Goal: Task Accomplishment & Management: Manage account settings

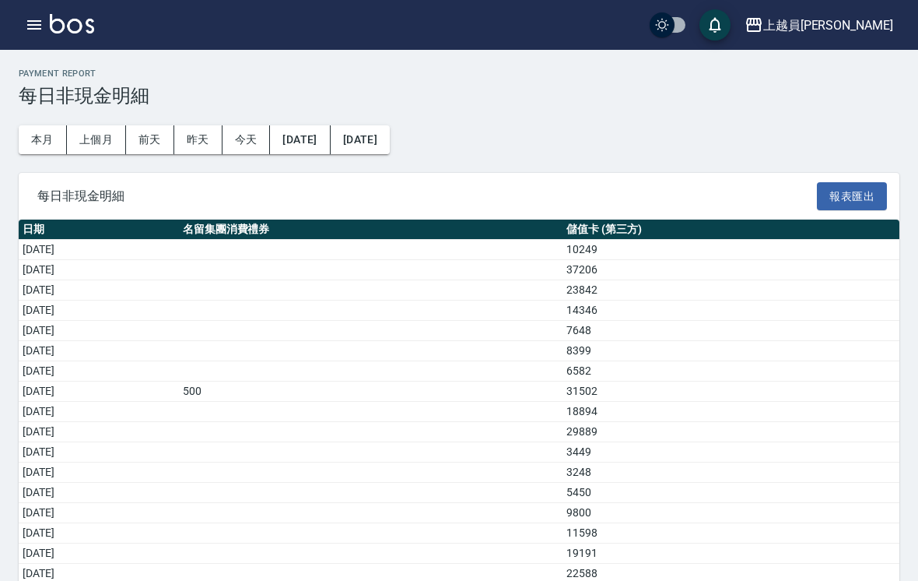
scroll to position [24, 0]
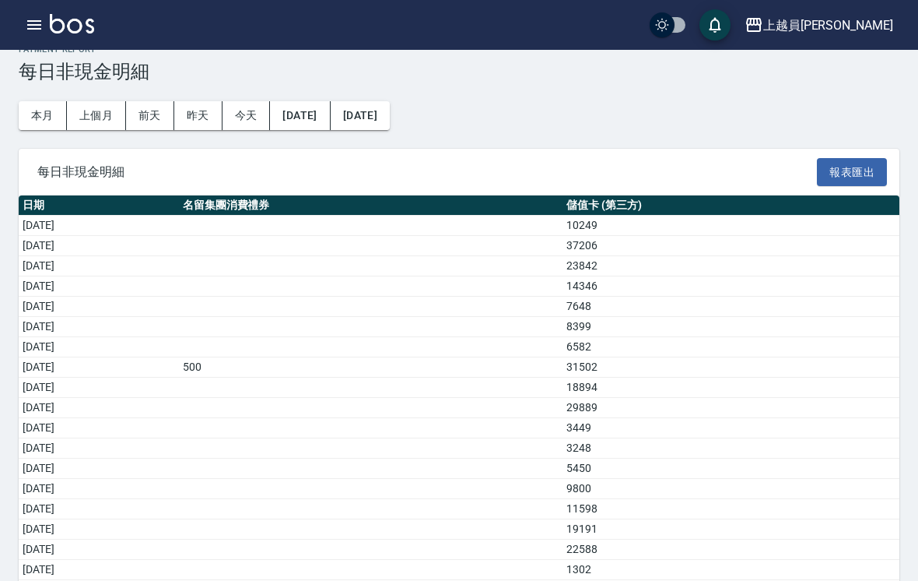
click at [25, 27] on icon "button" at bounding box center [34, 25] width 19 height 19
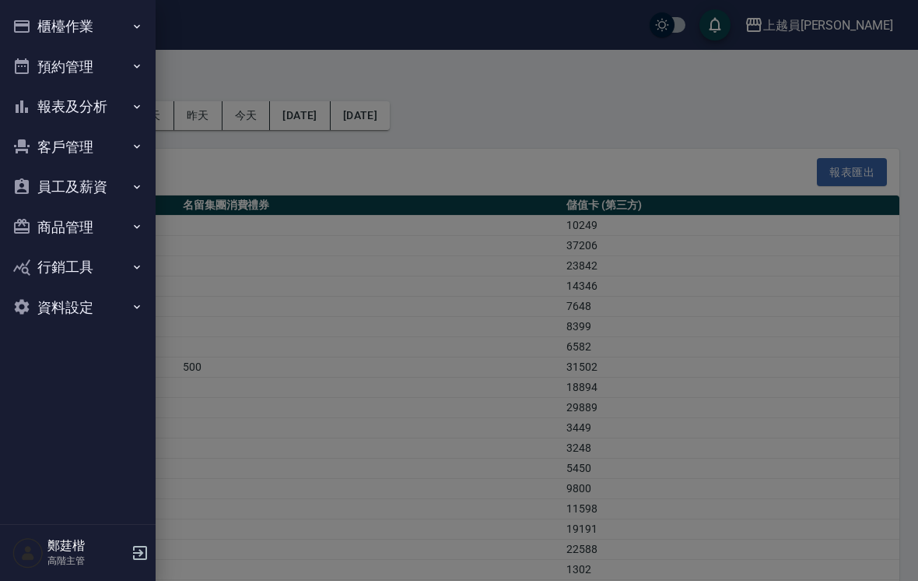
click at [114, 100] on button "報表及分析" at bounding box center [77, 106] width 143 height 40
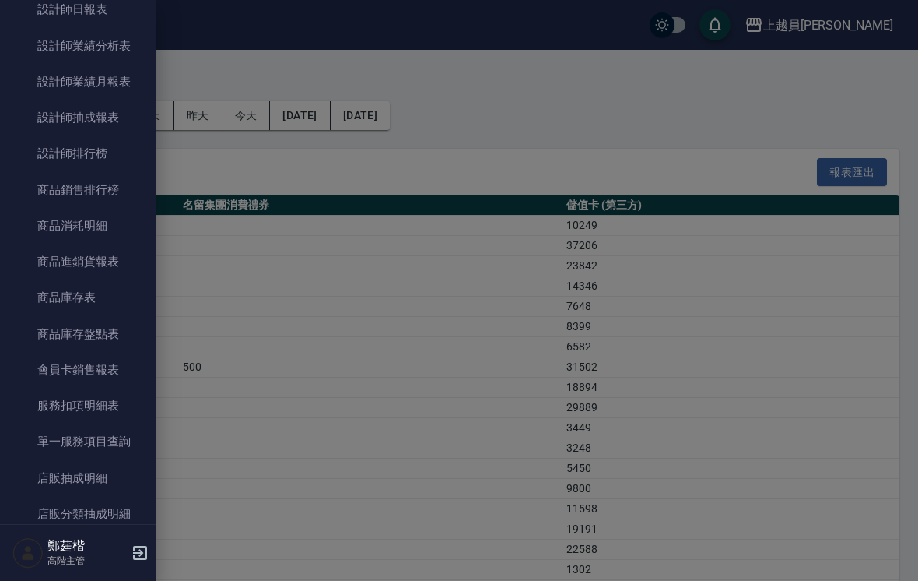
scroll to position [682, 0]
click at [62, 424] on link "單一服務項目查詢" at bounding box center [77, 441] width 143 height 36
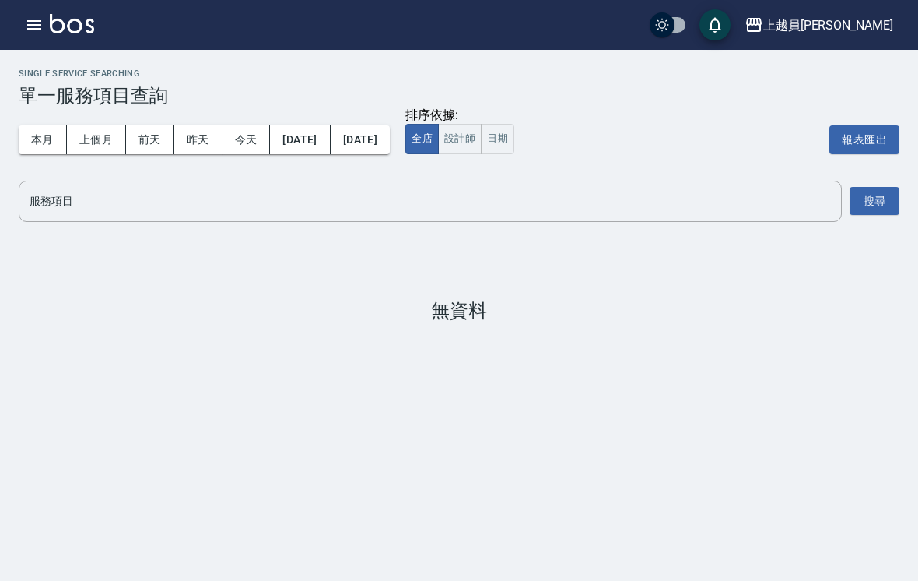
click at [122, 144] on button "上個月" at bounding box center [96, 139] width 59 height 29
click at [202, 211] on input "服務項目" at bounding box center [430, 201] width 809 height 27
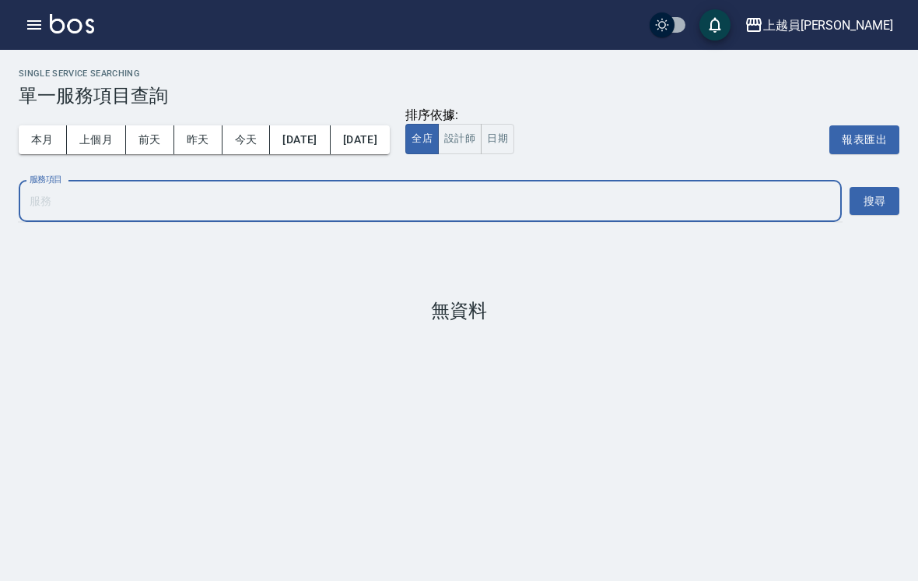
scroll to position [24, 0]
type input "99"
click at [340, 190] on input "99" at bounding box center [419, 201] width 786 height 27
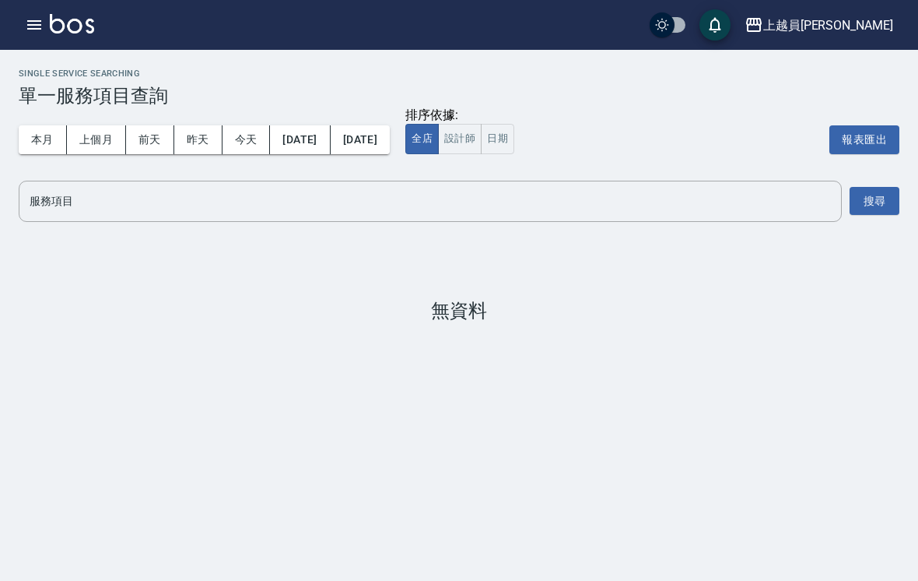
click at [240, 203] on input "服務項目" at bounding box center [430, 201] width 809 height 27
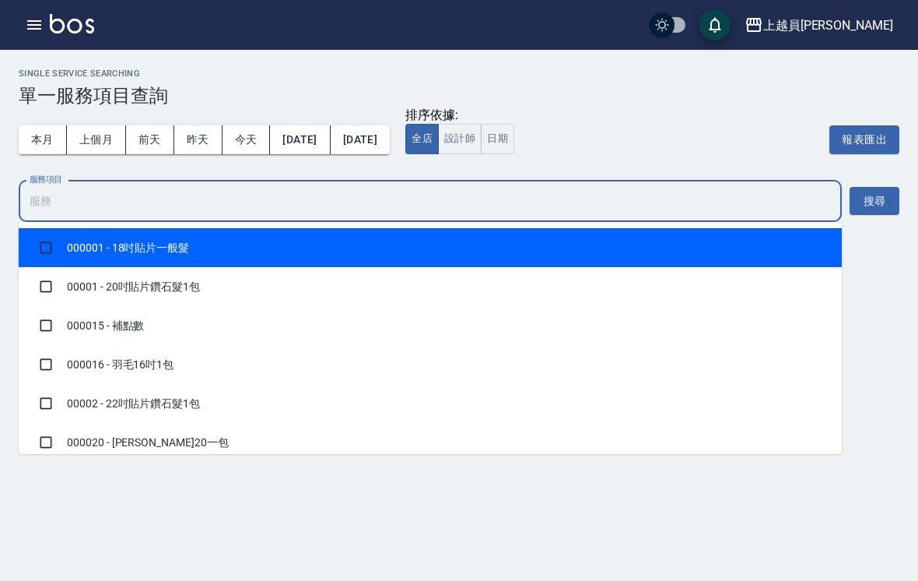
type input "0"
type input "99"
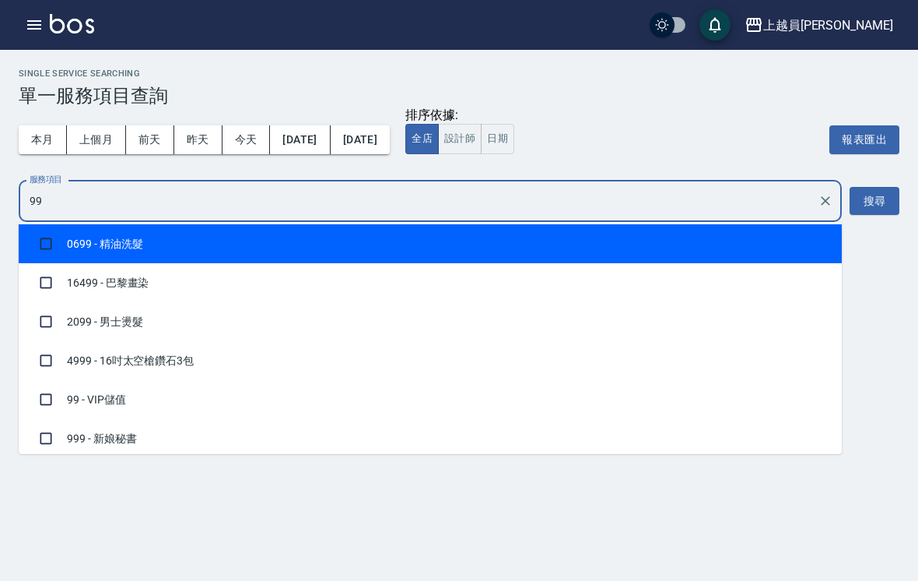
click at [236, 409] on li "99 - VIP儲值" at bounding box center [430, 399] width 823 height 39
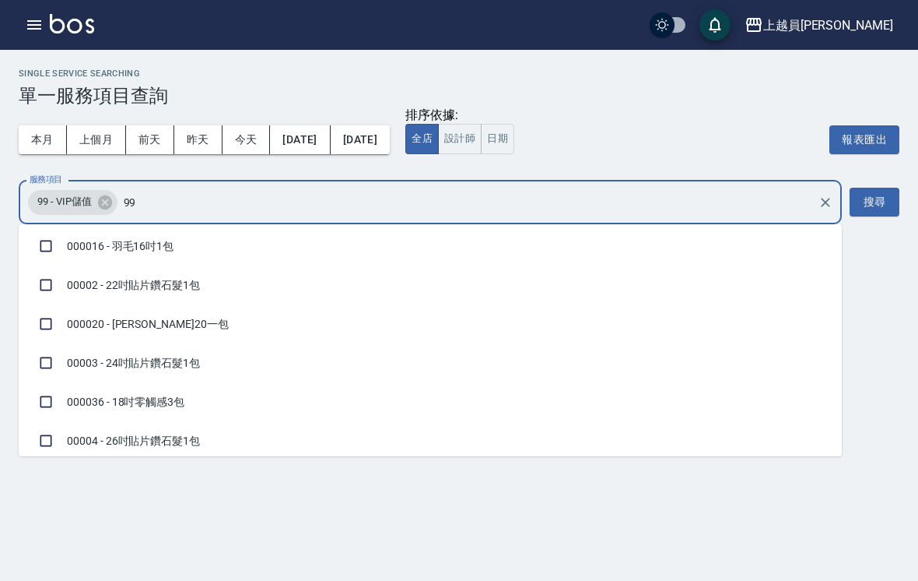
checkbox input "true"
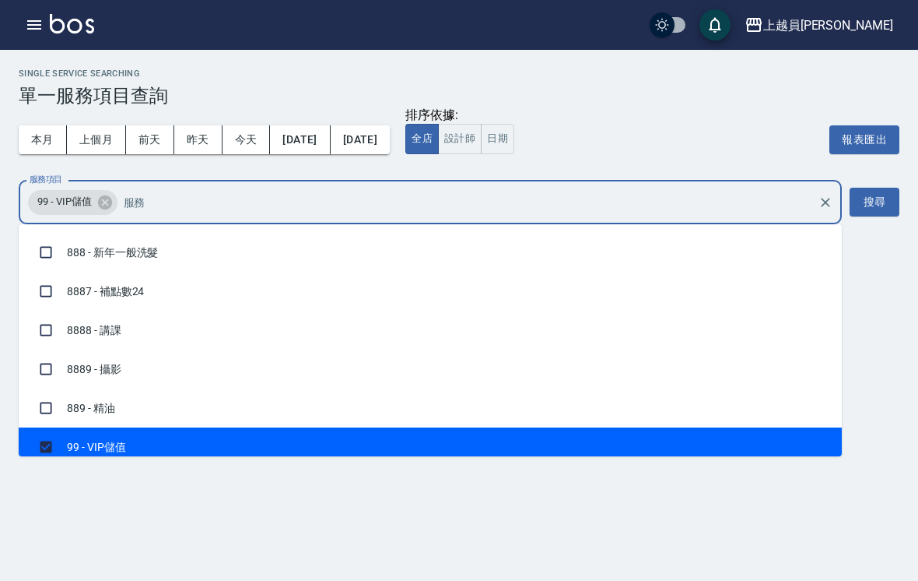
click at [872, 199] on button "搜尋" at bounding box center [875, 202] width 50 height 29
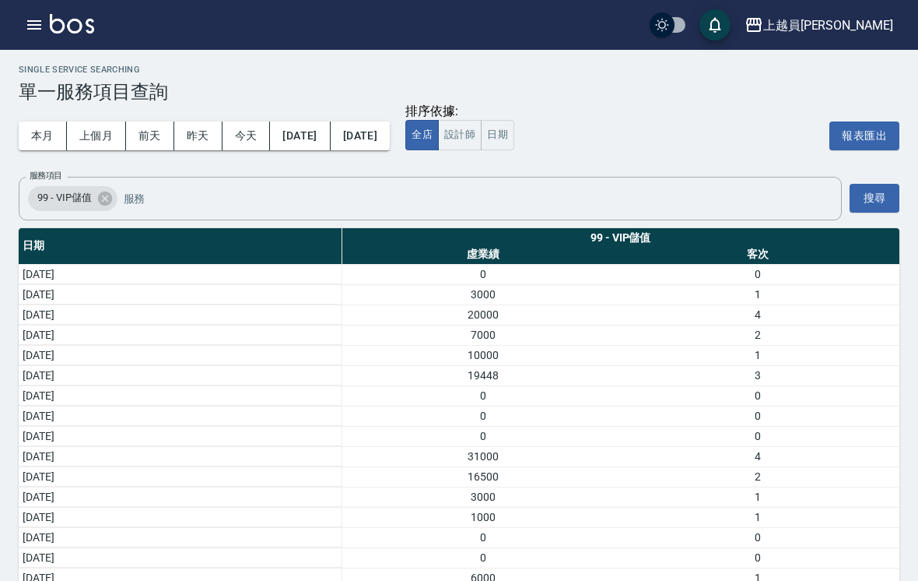
scroll to position [5, 0]
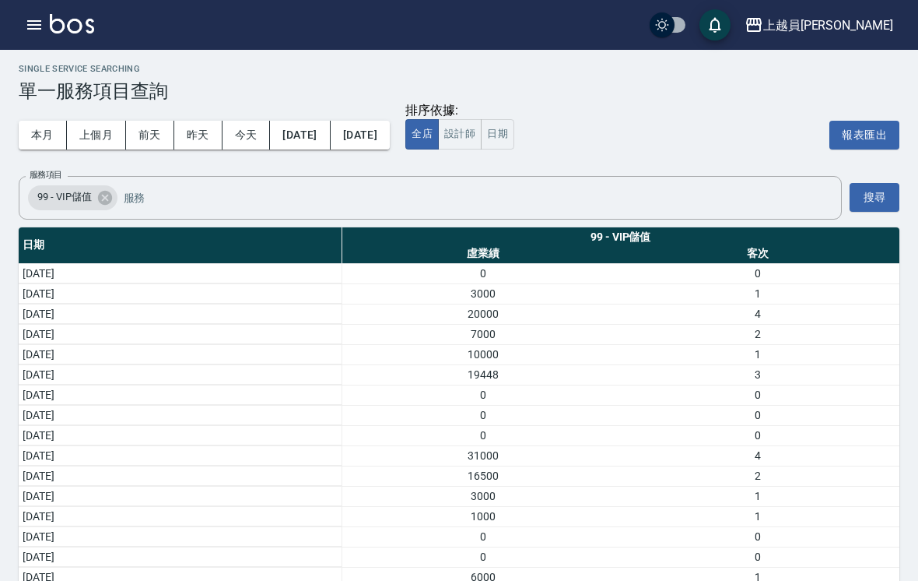
click at [103, 131] on button "上個月" at bounding box center [96, 135] width 59 height 29
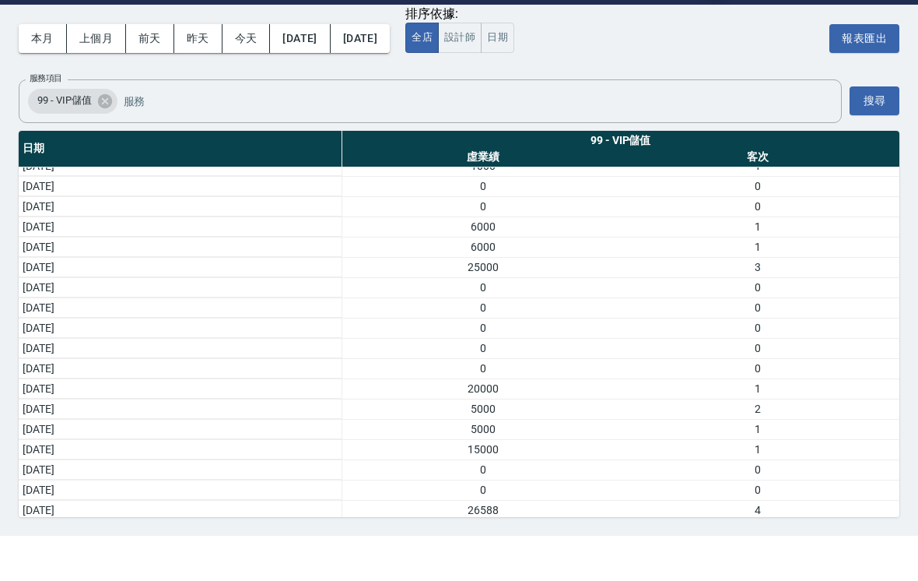
scroll to position [56, 0]
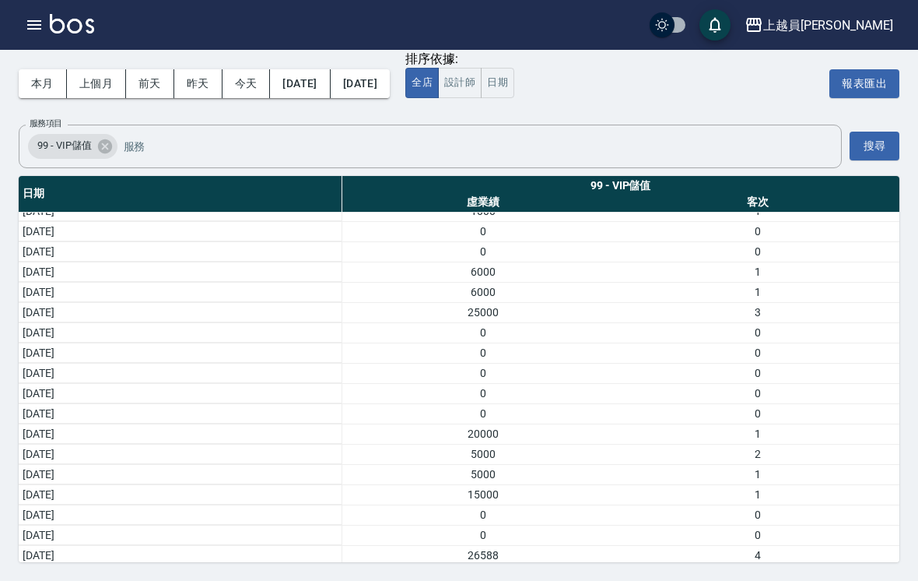
click at [33, 26] on icon "button" at bounding box center [34, 25] width 19 height 19
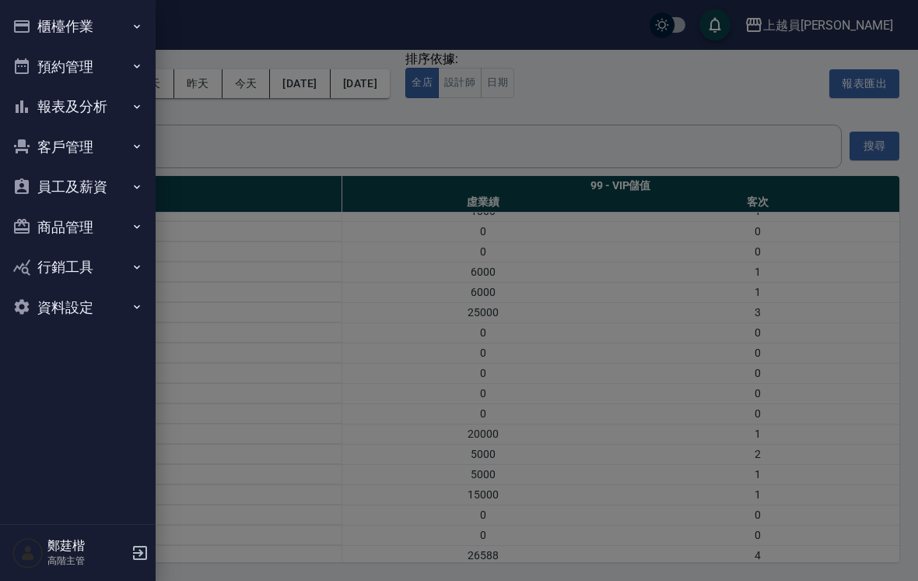
click at [104, 110] on button "報表及分析" at bounding box center [77, 106] width 143 height 40
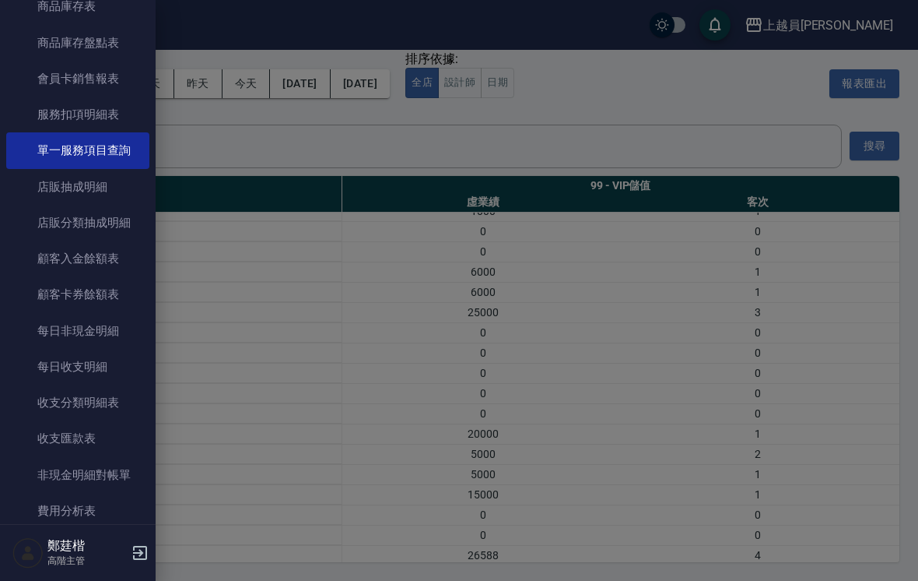
scroll to position [974, 0]
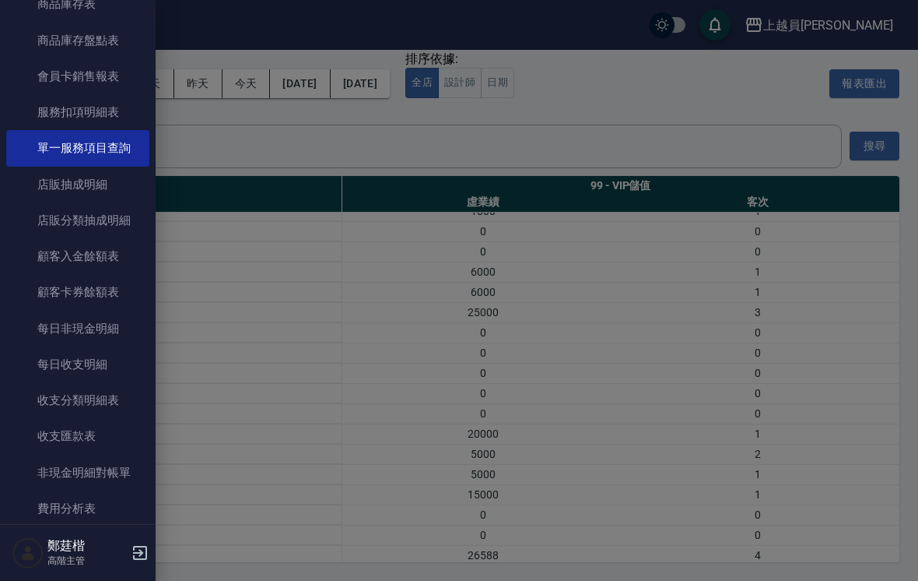
click at [107, 469] on link "非現金明細對帳單" at bounding box center [77, 472] width 143 height 36
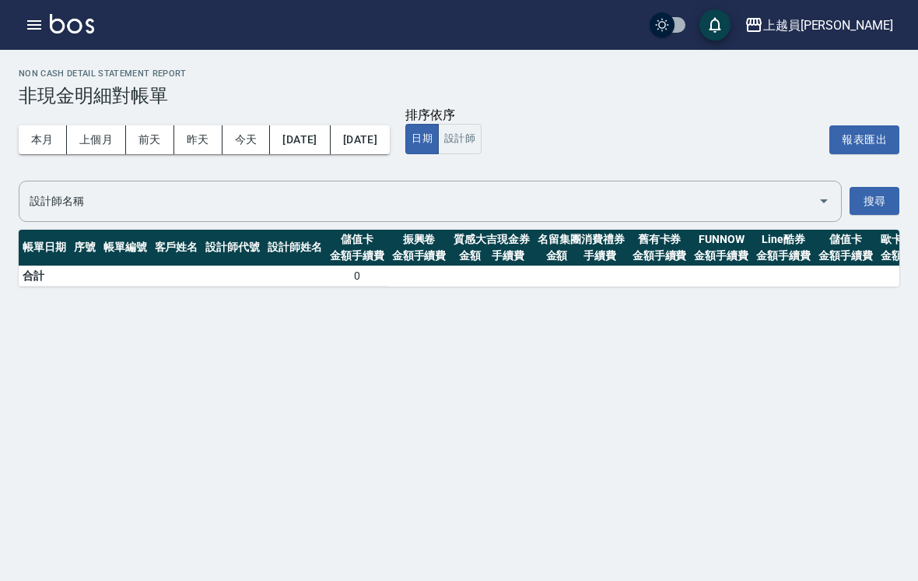
click at [103, 142] on button "上個月" at bounding box center [96, 139] width 59 height 29
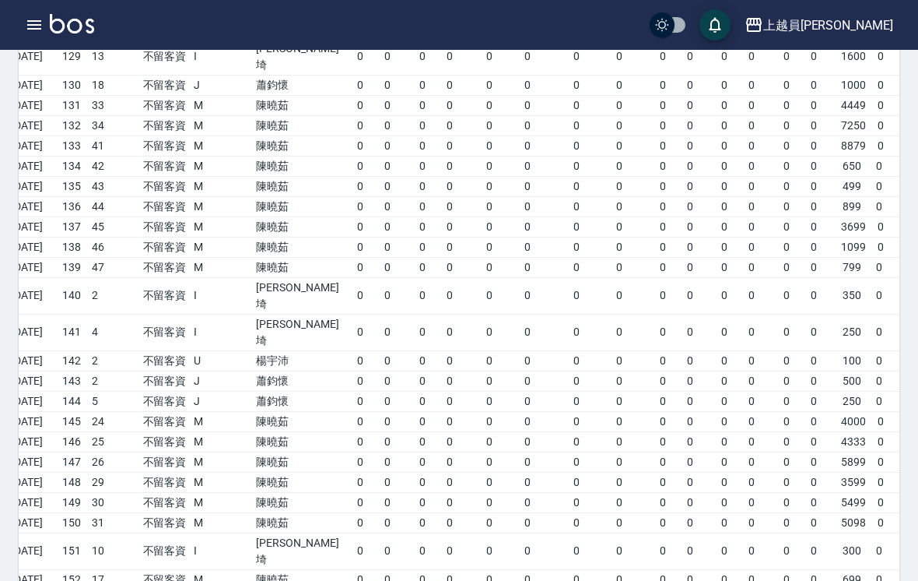
scroll to position [2946, 0]
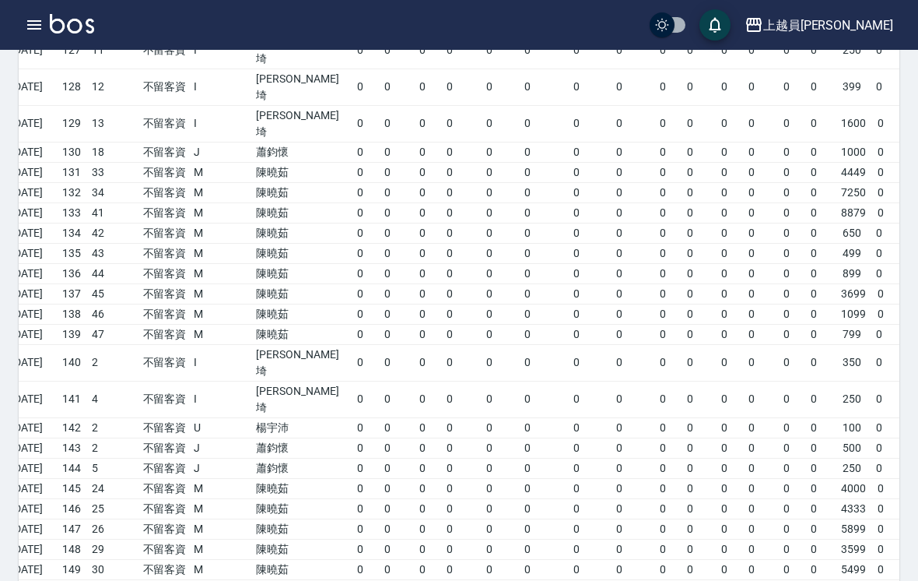
click at [35, 34] on button "button" at bounding box center [34, 24] width 31 height 31
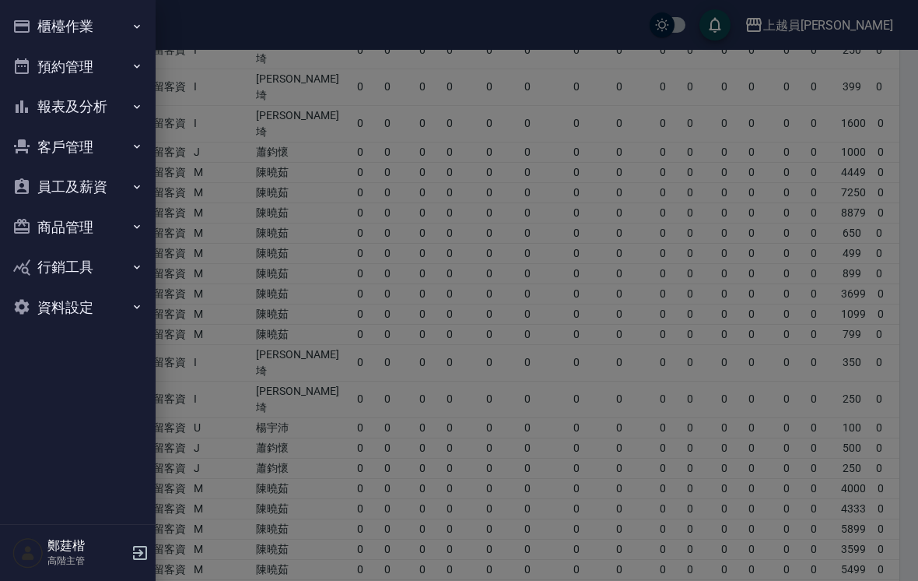
click at [94, 115] on button "報表及分析" at bounding box center [77, 106] width 143 height 40
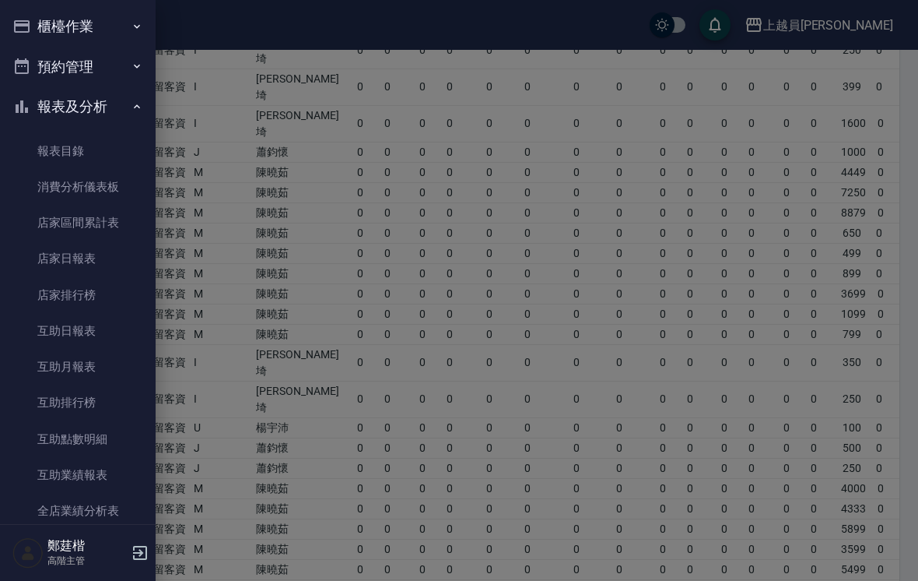
scroll to position [0, 0]
click at [103, 37] on button "櫃檯作業" at bounding box center [77, 26] width 143 height 40
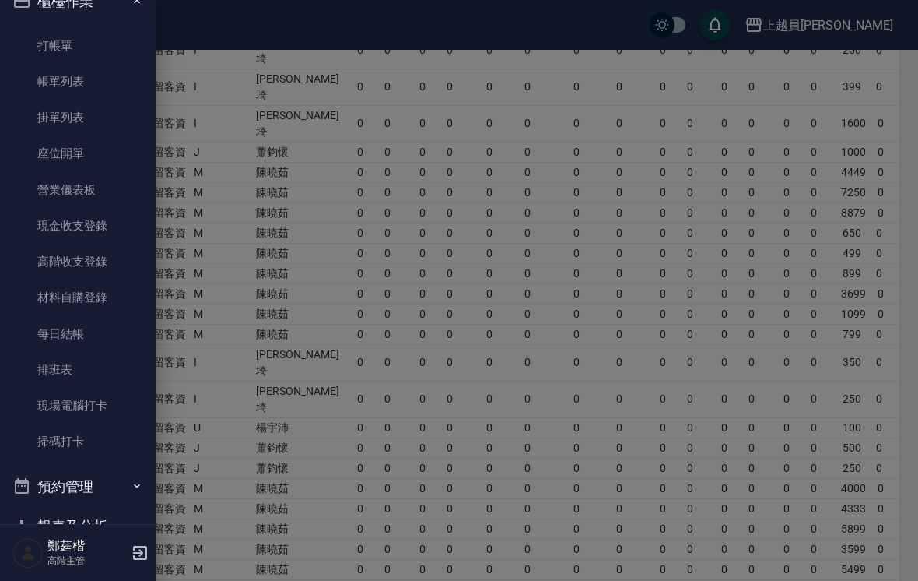
scroll to position [28, 0]
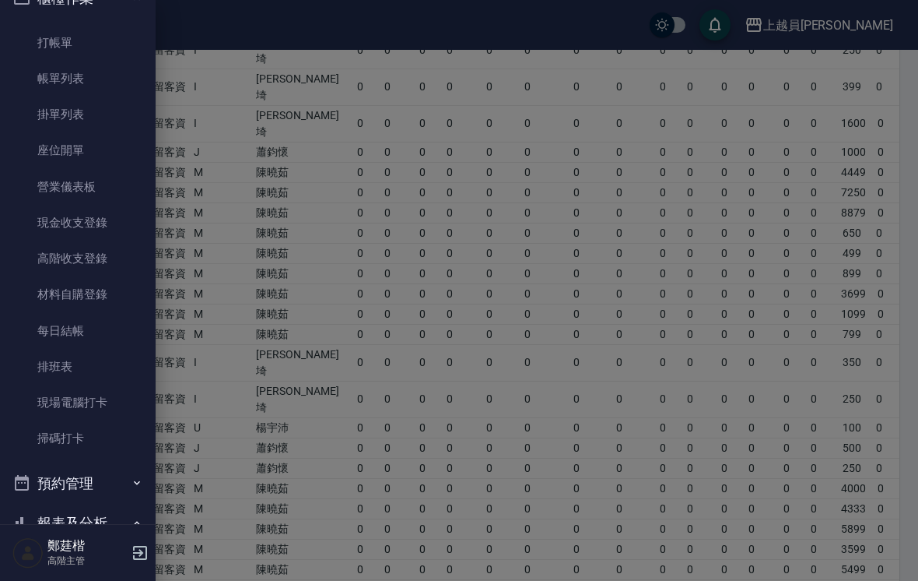
click at [68, 262] on link "高階收支登錄" at bounding box center [77, 258] width 143 height 36
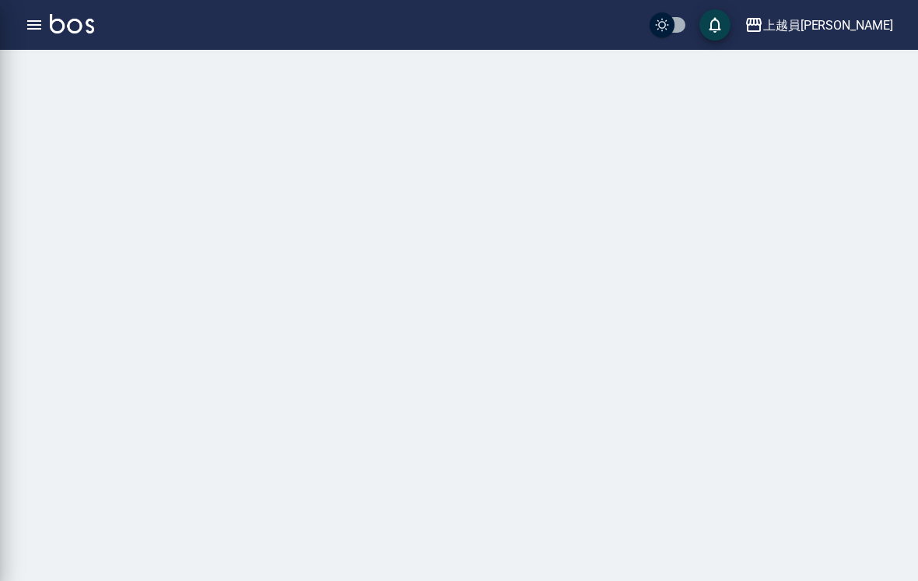
scroll to position [24, 0]
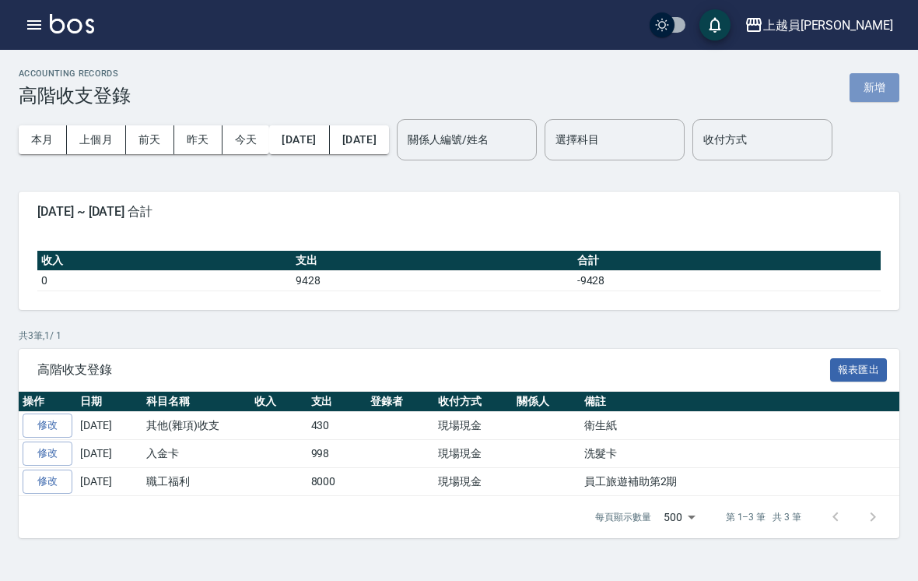
click at [868, 73] on button "新增" at bounding box center [875, 87] width 50 height 29
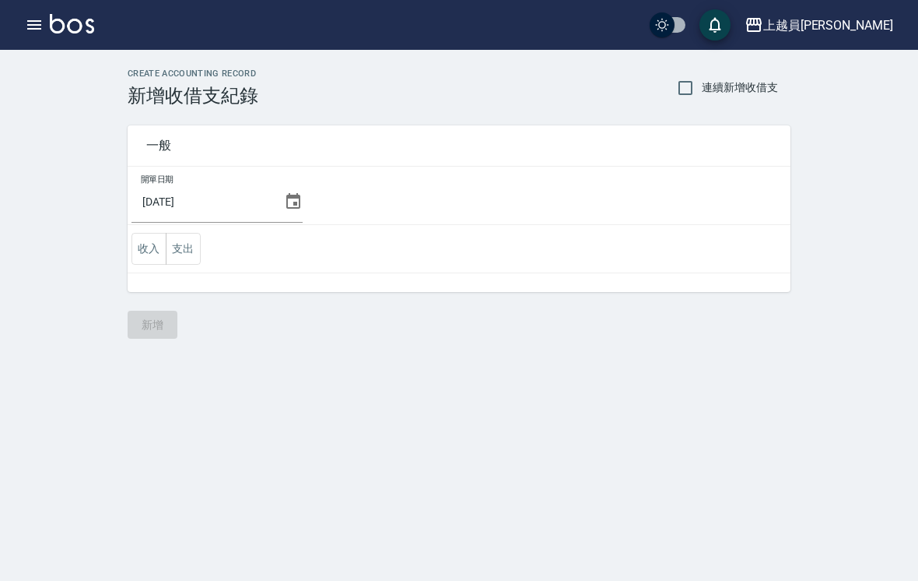
click at [286, 197] on icon at bounding box center [293, 201] width 14 height 16
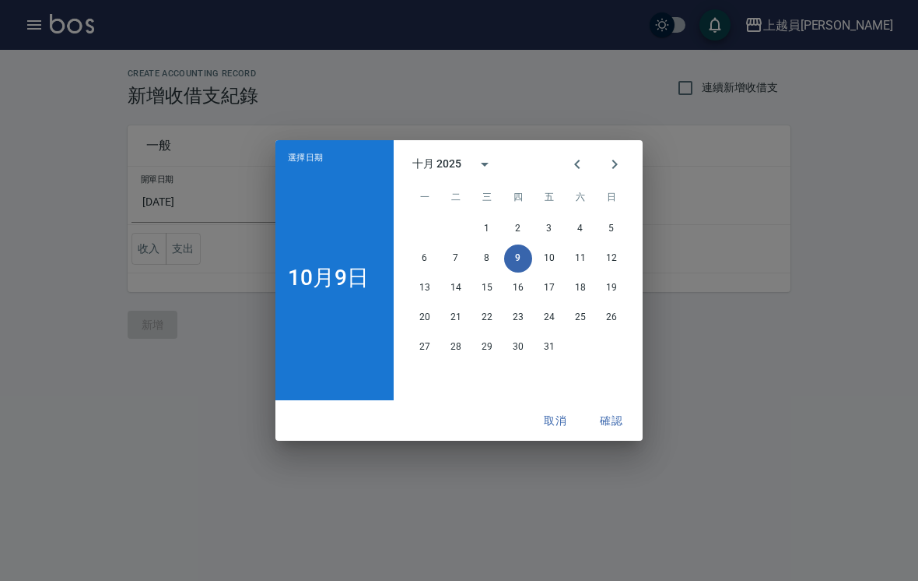
click at [566, 179] on button "Previous month" at bounding box center [577, 164] width 37 height 37
click at [454, 374] on div "1 2 3 4 5 6 7 8 9 10 11 12 13 14 15 16 17 18 19 20 21 22 23 24 25 26 27 28 29 30" at bounding box center [518, 306] width 249 height 187
click at [468, 370] on div "1 2 3 4 5 6 7 8 9 10 11 12 13 14 15 16 17 18 19 20 21 22 23 24 25 26 27 28 29 30" at bounding box center [518, 306] width 249 height 187
click at [458, 376] on div "1 2 3 4 5 6 7 8 9 10 11 12 13 14 15 16 17 18 19 20 21 22 23 24 25 26 27 28 29 30" at bounding box center [518, 306] width 249 height 187
click at [455, 360] on button "30" at bounding box center [456, 347] width 28 height 28
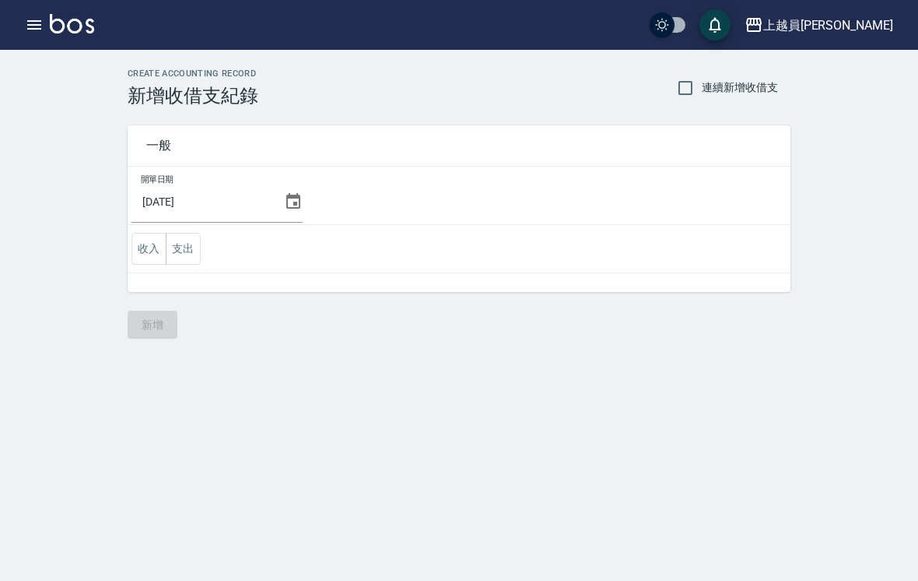
click at [455, 360] on div "CREATE ACCOUNTING RECORD 新增收借支紀錄 連續新增收借支 一般 開單日期 2025/09/30 收入 支出 新增" at bounding box center [459, 290] width 918 height 581
click at [670, 101] on input "連續新增收借支" at bounding box center [685, 88] width 33 height 33
checkbox input "true"
click at [38, 57] on div "CREATE ACCOUNTING RECORD 新增收借支紀錄 連續新增收借支 一般 開單日期 2025/09/30 收入 支出 新增" at bounding box center [459, 203] width 918 height 307
click at [31, 47] on div "上越員林 登出" at bounding box center [459, 25] width 918 height 50
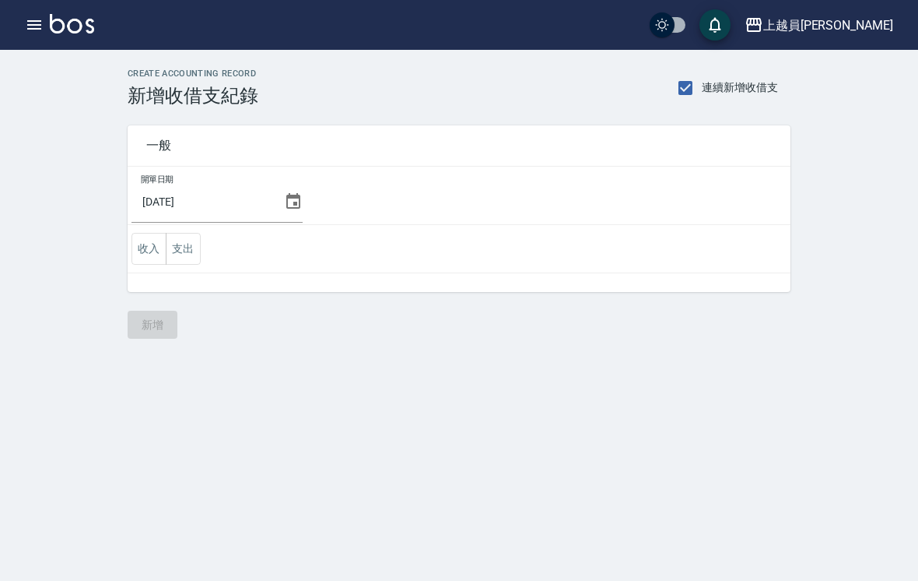
click at [31, 50] on div "CREATE ACCOUNTING RECORD 新增收借支紀錄 連續新增收借支 一般 開單日期 2025/09/30 收入 支出 新增" at bounding box center [459, 203] width 918 height 307
click at [31, 49] on div "上越員林 登出" at bounding box center [459, 25] width 918 height 50
click at [40, 55] on div "CREATE ACCOUNTING RECORD 新增收借支紀錄 連續新增收借支 一般 開單日期 2025/09/30 收入 支出 新增" at bounding box center [459, 203] width 918 height 307
click at [39, 53] on div "CREATE ACCOUNTING RECORD 新增收借支紀錄 連續新增收借支 一般 開單日期 2025/09/30 收入 支出 新增" at bounding box center [459, 203] width 918 height 307
click at [38, 53] on div "CREATE ACCOUNTING RECORD 新增收借支紀錄 連續新增收借支 一般 開單日期 2025/09/30 收入 支出 新增" at bounding box center [459, 203] width 918 height 307
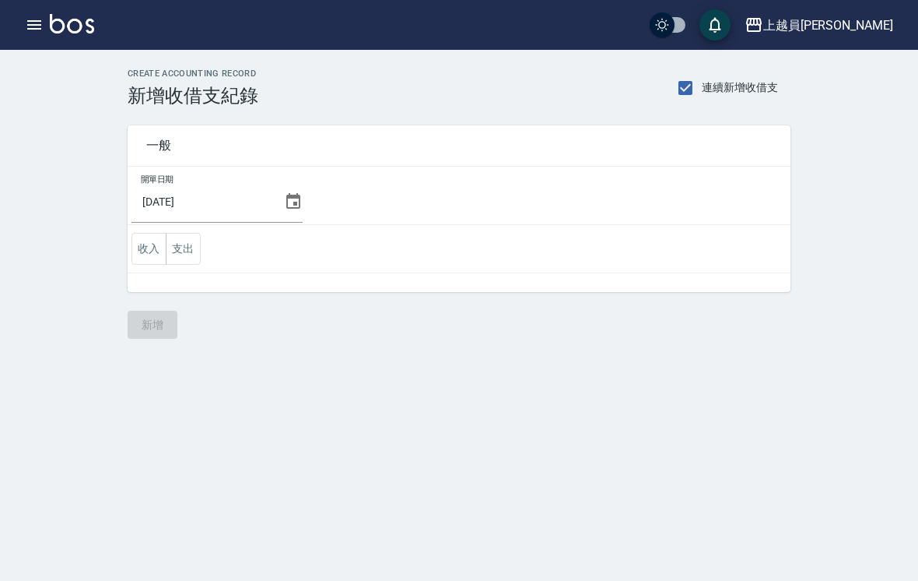
click at [26, 50] on div "CREATE ACCOUNTING RECORD 新增收借支紀錄 連續新增收借支 一般 開單日期 2025/09/30 收入 支出 新增" at bounding box center [459, 203] width 918 height 307
click at [25, 50] on div "CREATE ACCOUNTING RECORD 新增收借支紀錄 連續新增收借支 一般 開單日期 2025/09/30 收入 支出 新增" at bounding box center [459, 203] width 918 height 307
click at [25, 44] on div "上越員林 登出" at bounding box center [459, 25] width 918 height 50
click at [39, 37] on button "button" at bounding box center [34, 24] width 31 height 31
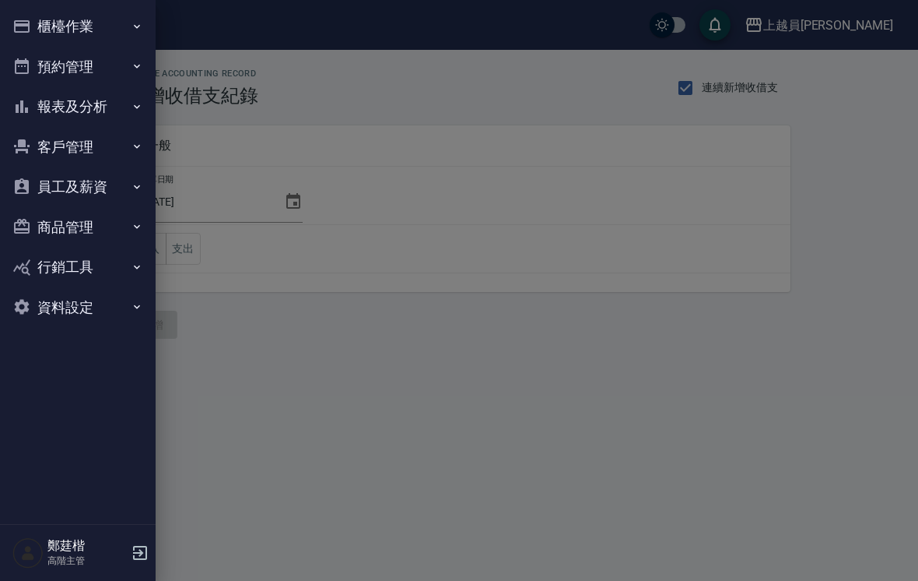
click at [57, 112] on button "報表及分析" at bounding box center [77, 106] width 143 height 40
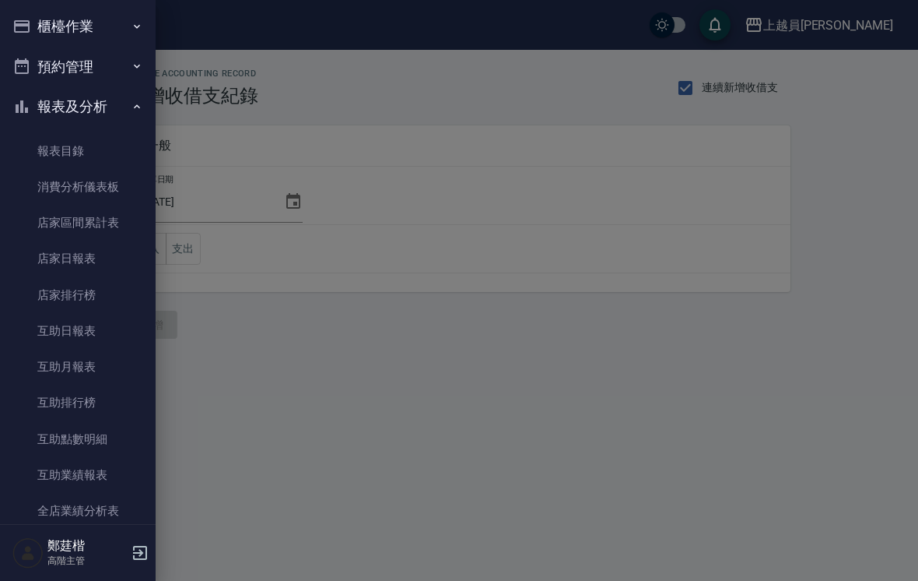
click at [54, 71] on button "預約管理" at bounding box center [77, 67] width 143 height 40
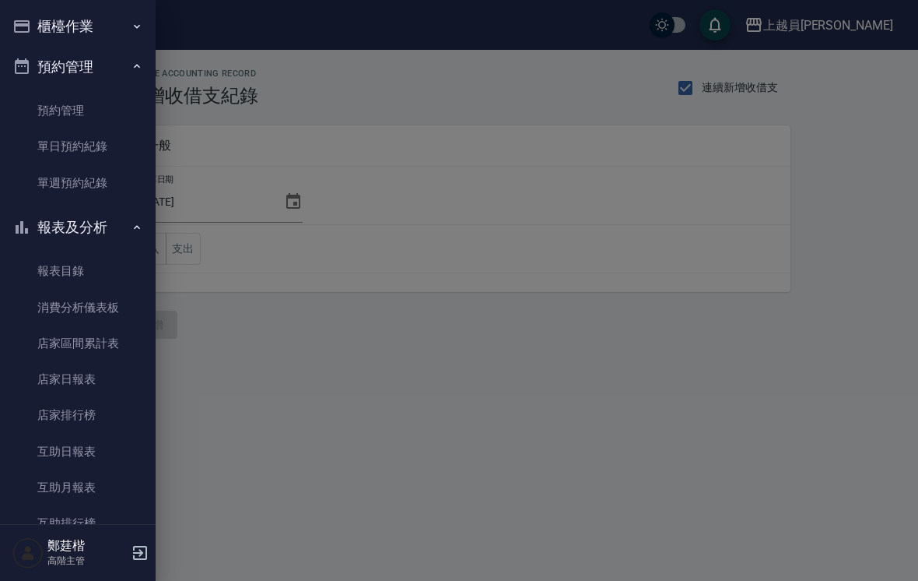
click at [58, 63] on button "預約管理" at bounding box center [77, 67] width 143 height 40
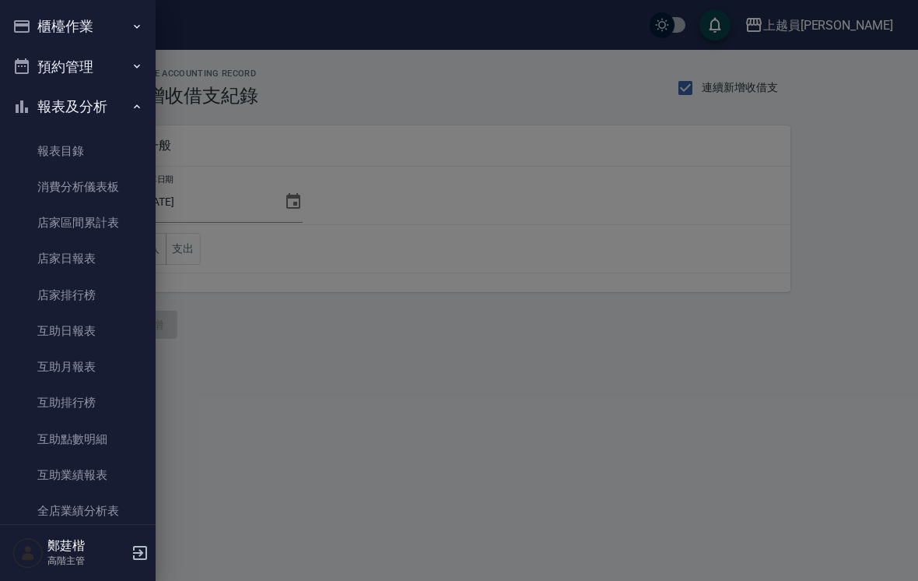
click at [61, 63] on button "預約管理" at bounding box center [77, 67] width 143 height 40
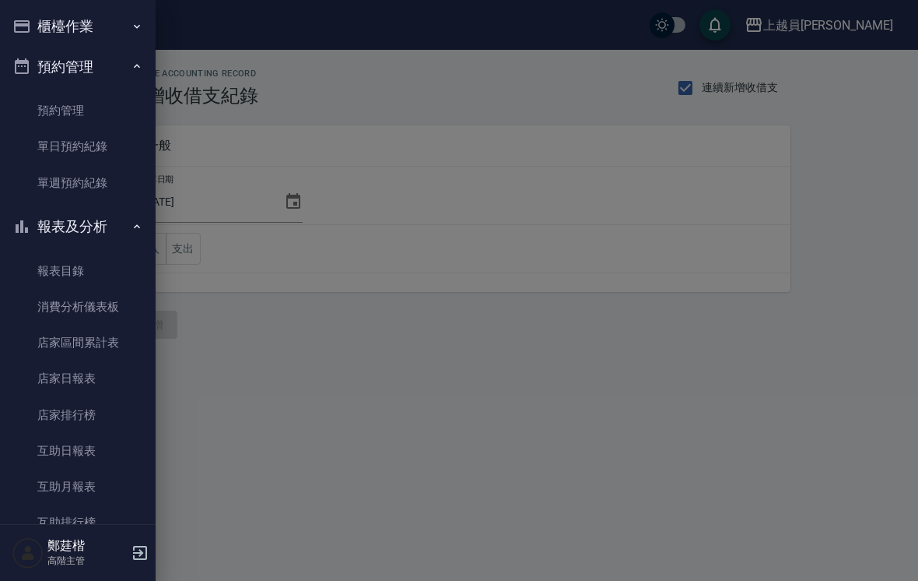
click at [56, 54] on button "預約管理" at bounding box center [77, 67] width 143 height 40
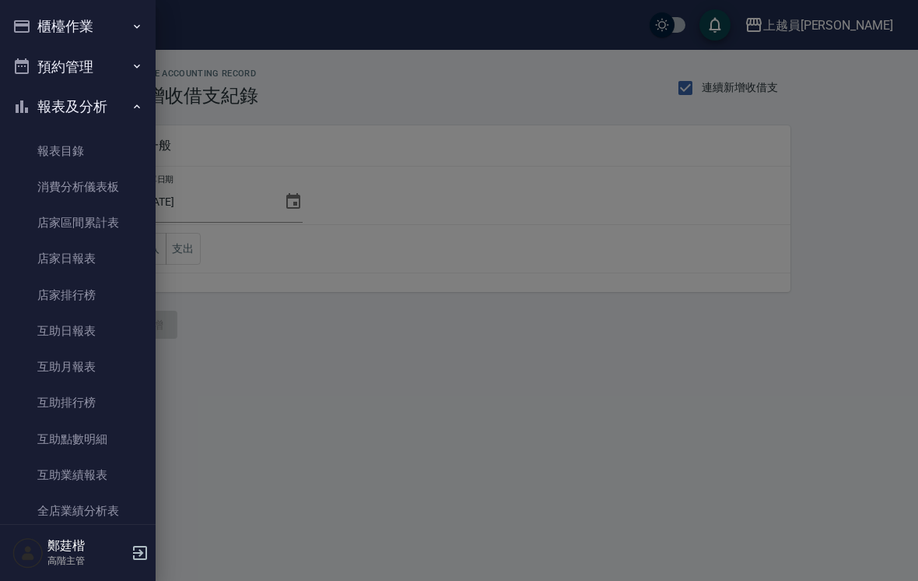
click at [58, 47] on button "預約管理" at bounding box center [77, 67] width 143 height 40
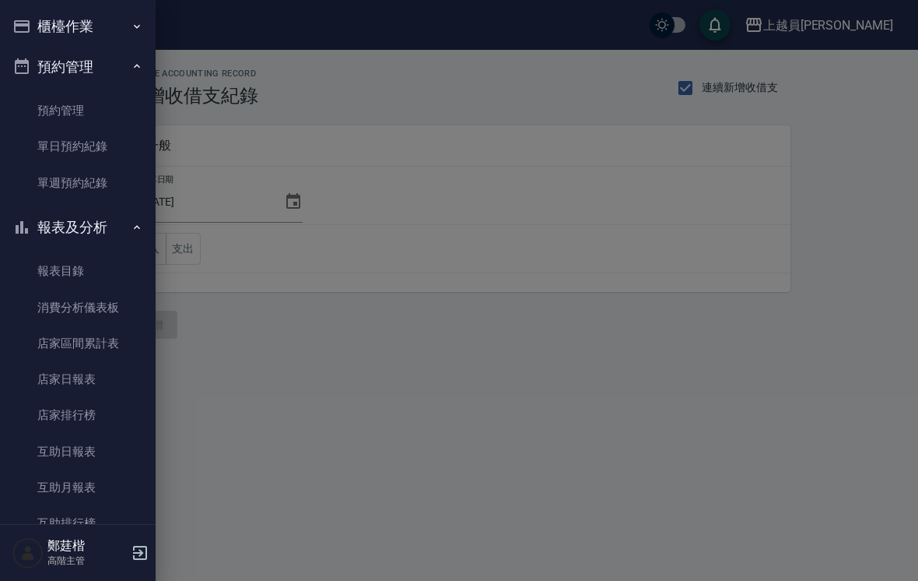
click at [60, 44] on button "櫃檯作業" at bounding box center [77, 26] width 143 height 40
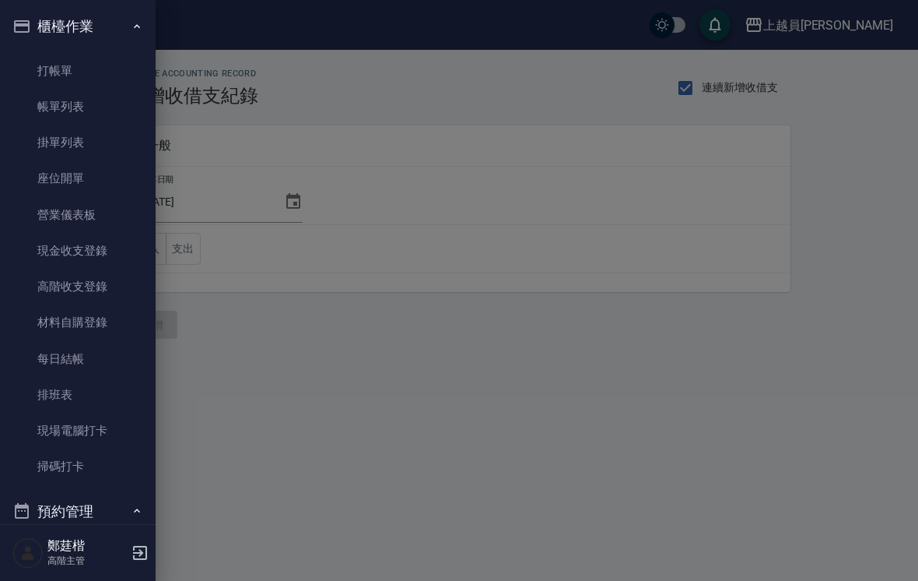
click at [64, 305] on link "材料自購登錄" at bounding box center [77, 322] width 143 height 36
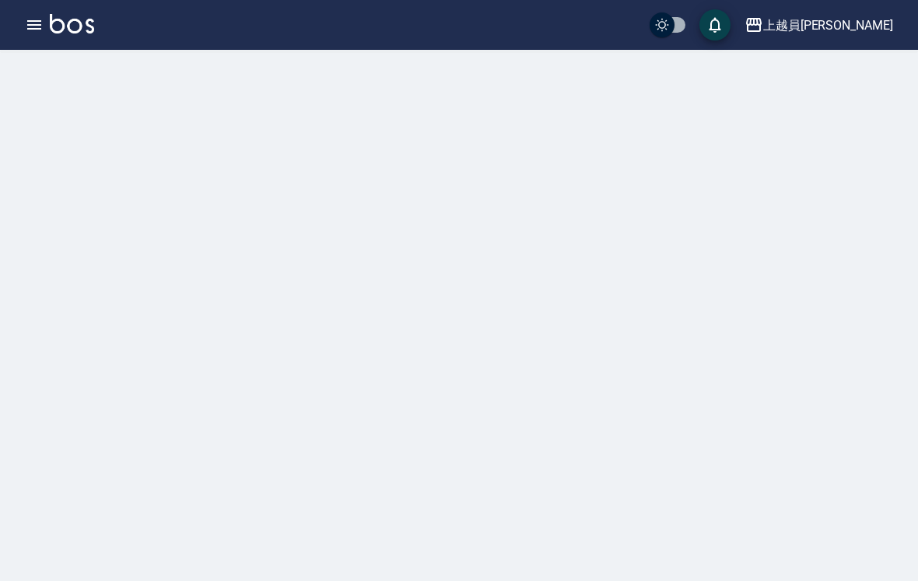
click at [32, 38] on button "button" at bounding box center [34, 24] width 31 height 31
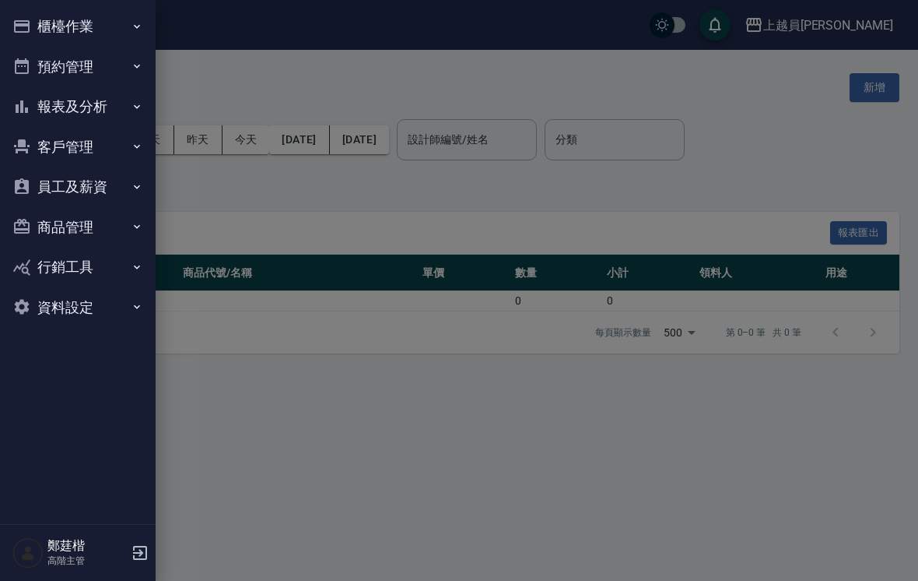
click at [44, 47] on button "預約管理" at bounding box center [77, 67] width 143 height 40
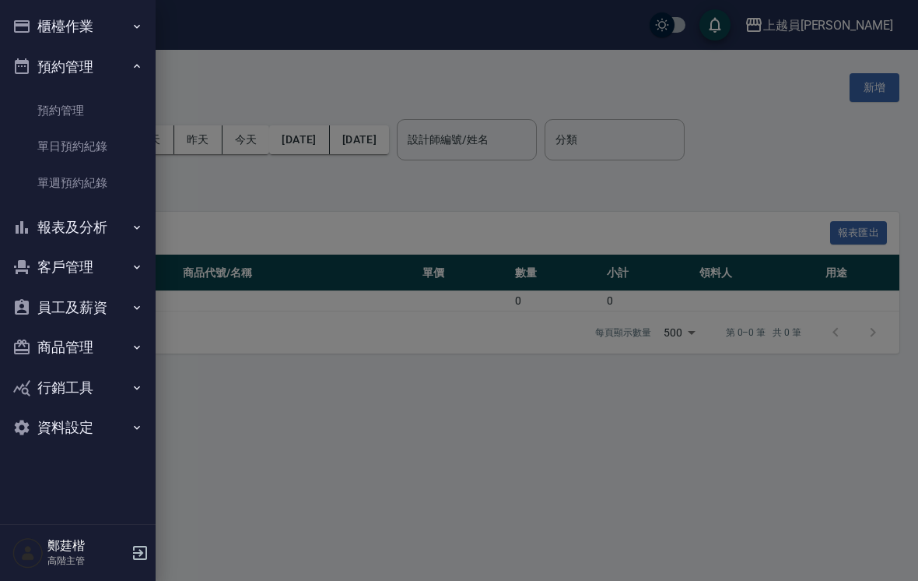
click at [46, 47] on button "預約管理" at bounding box center [77, 67] width 143 height 40
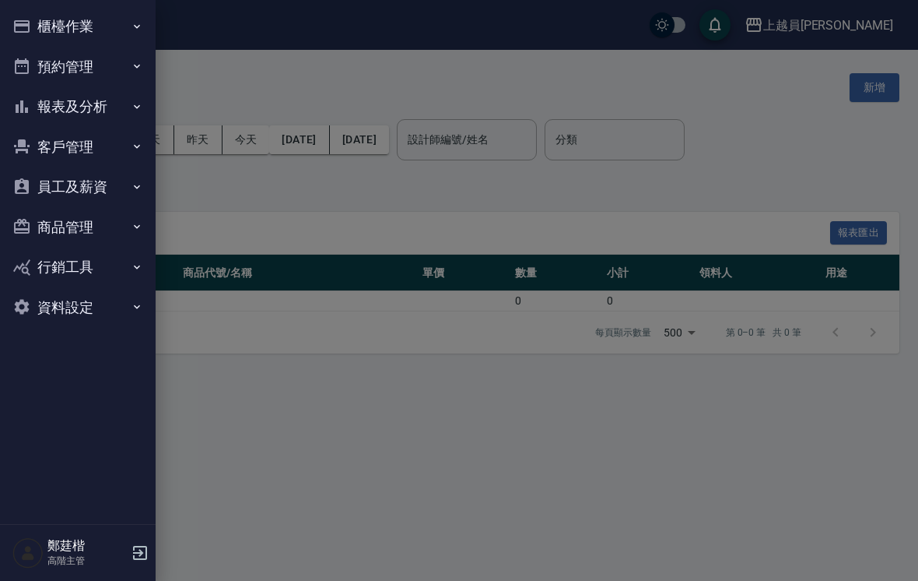
click at [134, 32] on icon "button" at bounding box center [137, 26] width 12 height 12
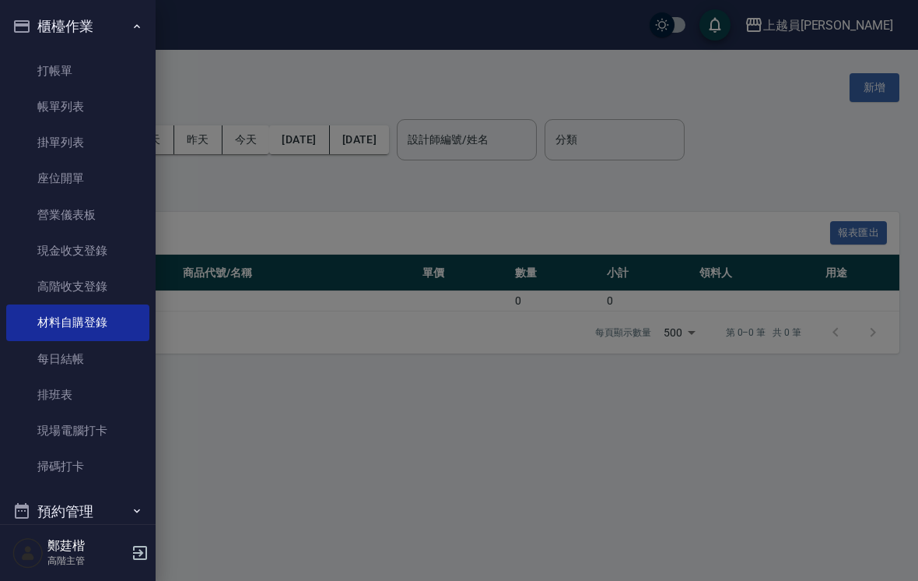
click at [69, 307] on link "材料自購登錄" at bounding box center [77, 322] width 143 height 36
click at [49, 308] on link "材料自購登錄" at bounding box center [77, 322] width 143 height 36
click at [826, 184] on div at bounding box center [459, 290] width 918 height 581
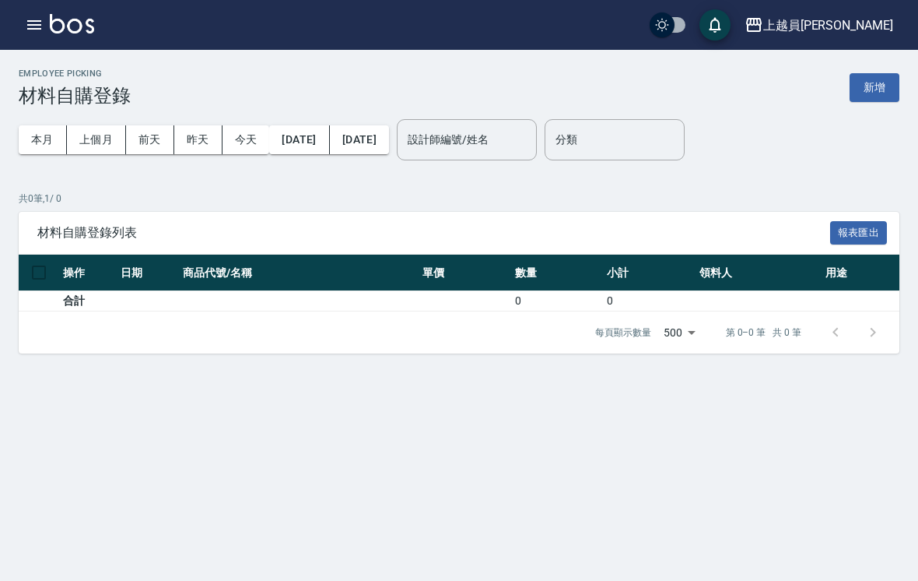
click at [37, 21] on icon "button" at bounding box center [34, 24] width 14 height 9
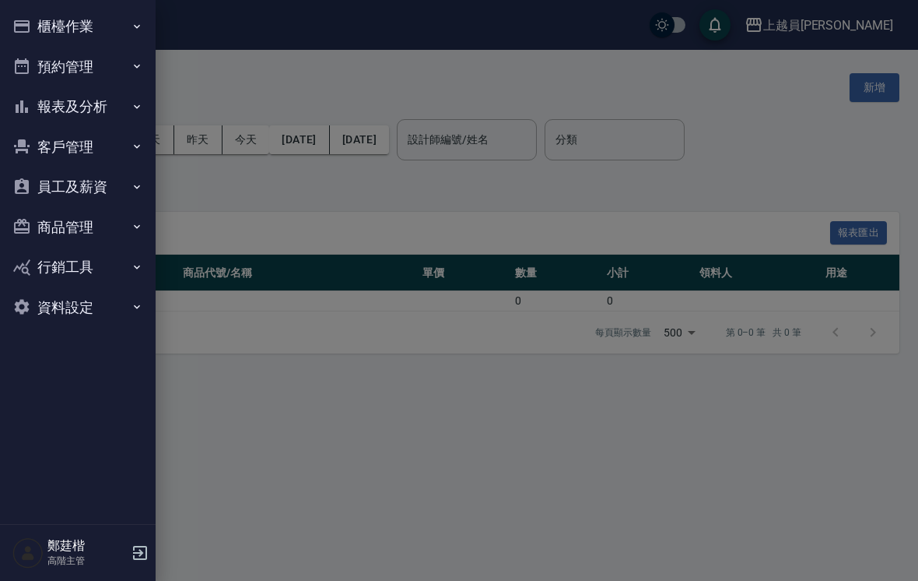
click at [107, 23] on button "櫃檯作業" at bounding box center [77, 26] width 143 height 40
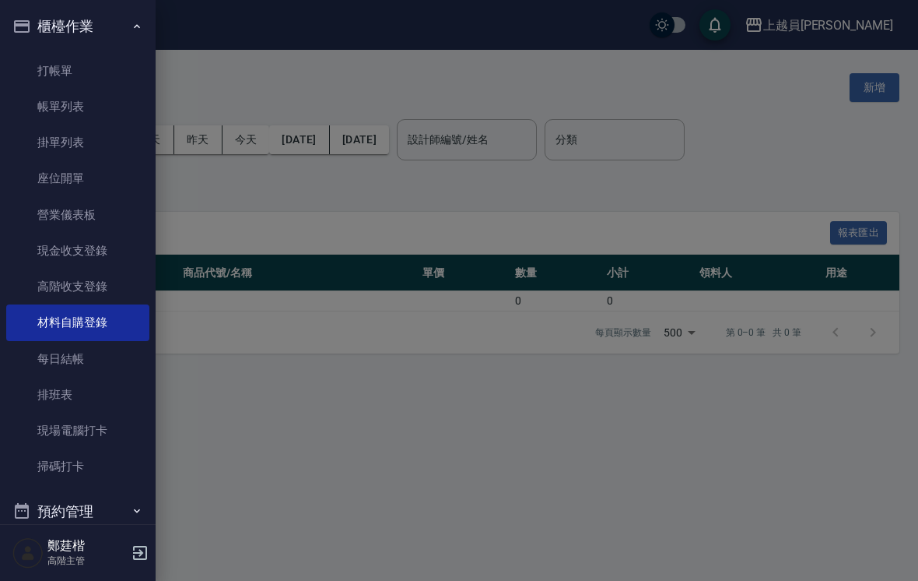
click at [82, 290] on link "高階收支登錄" at bounding box center [77, 286] width 143 height 36
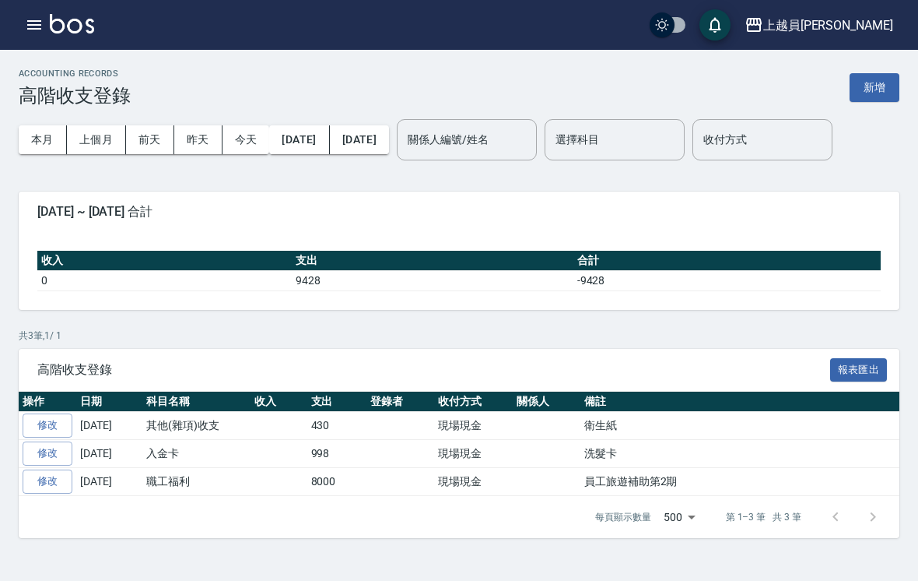
click at [865, 93] on button "新增" at bounding box center [875, 87] width 50 height 29
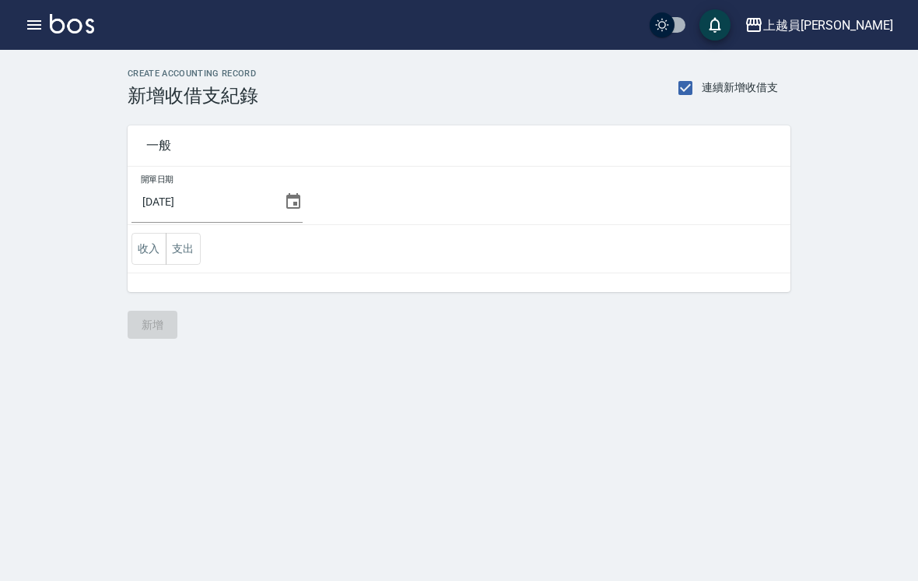
click at [277, 212] on div "[DATE]" at bounding box center [217, 202] width 171 height 42
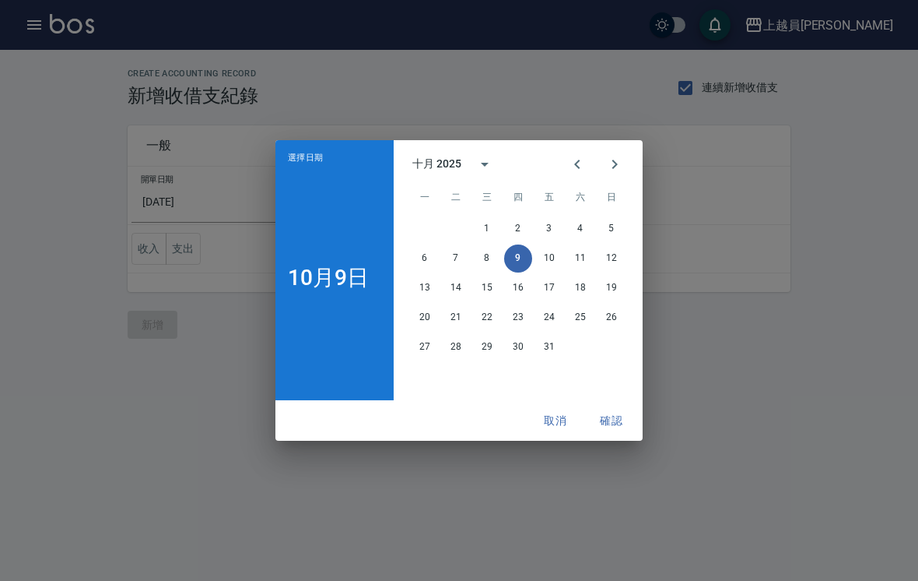
click at [575, 161] on icon "Previous month" at bounding box center [577, 164] width 19 height 19
click at [460, 347] on button "30" at bounding box center [456, 347] width 28 height 28
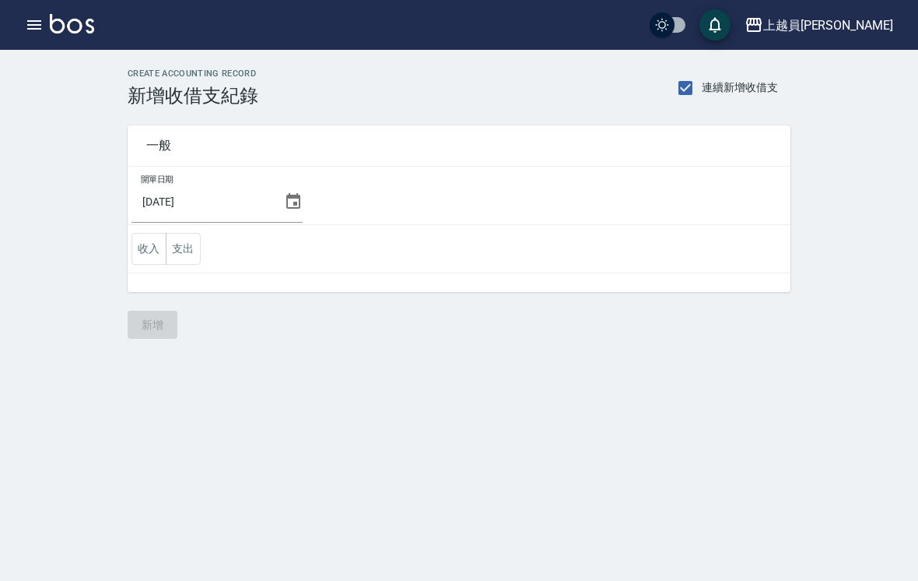
click at [557, 379] on div "CREATE ACCOUNTING RECORD 新增收借支紀錄 連續新增收借支 一般 開單日期 2025/09/30 收入 支出 新增" at bounding box center [459, 290] width 918 height 581
click at [191, 246] on button "支出" at bounding box center [183, 249] width 35 height 32
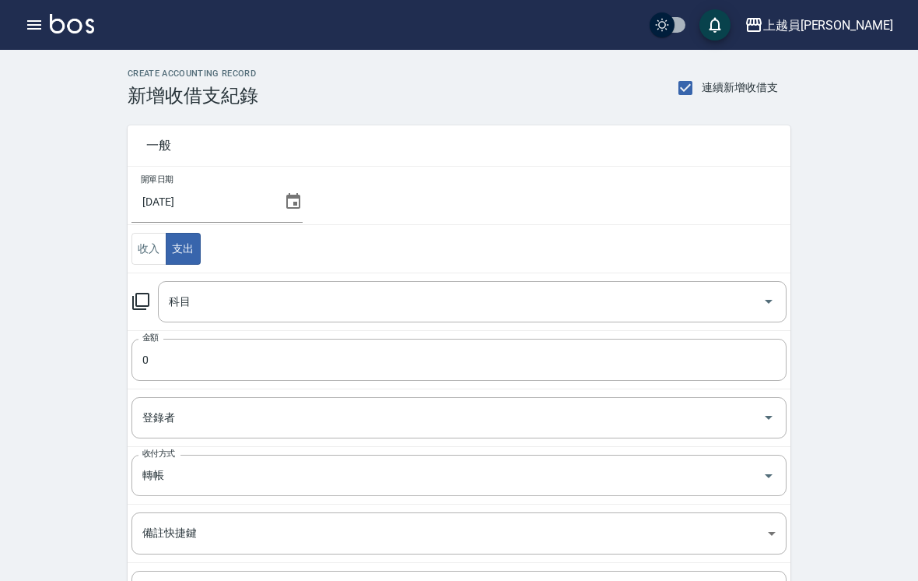
click at [293, 294] on input "科目" at bounding box center [460, 301] width 591 height 27
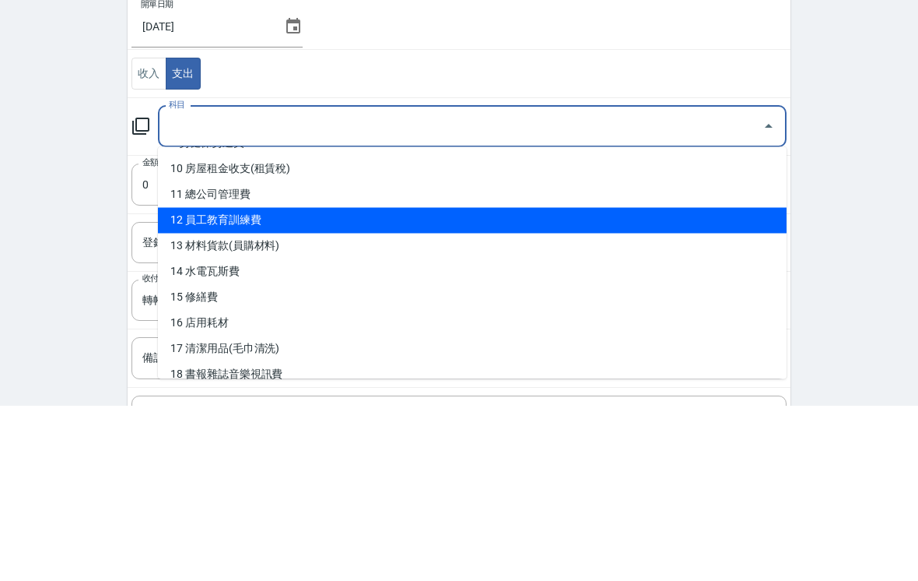
scroll to position [258, 0]
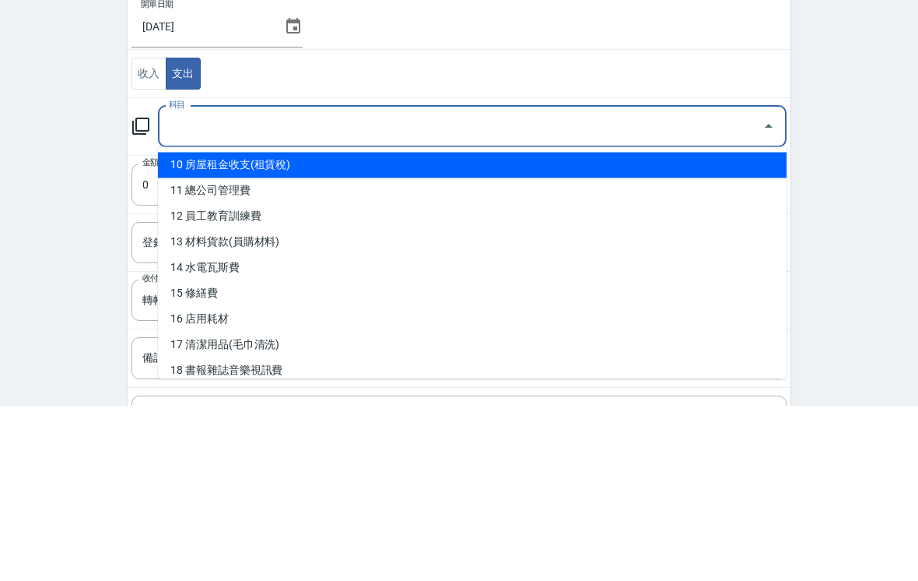
click at [501, 328] on li "10 房屋租金收支(租賃稅)" at bounding box center [472, 341] width 629 height 26
type input "10 房屋租金收支(租賃稅)"
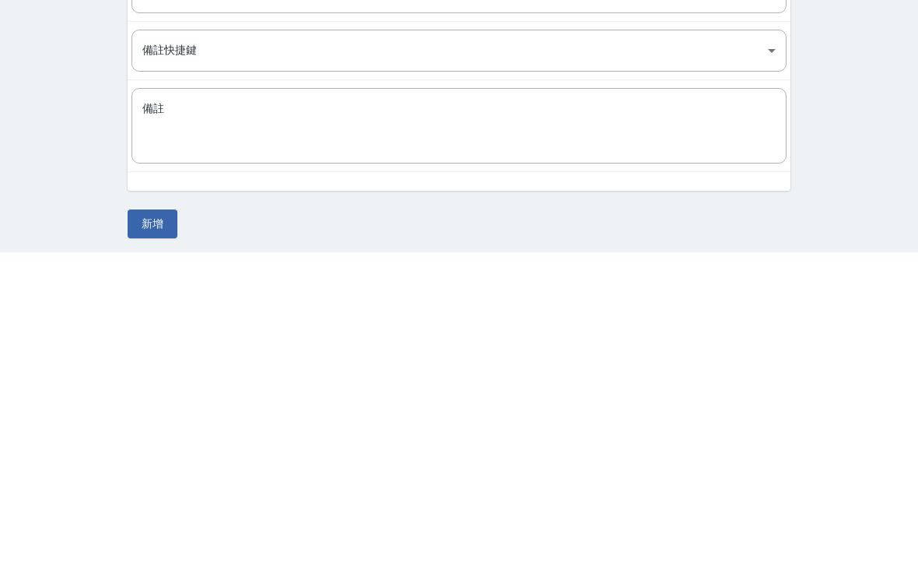
scroll to position [158, 0]
type input "60000"
click at [155, 534] on button "新增" at bounding box center [153, 548] width 50 height 29
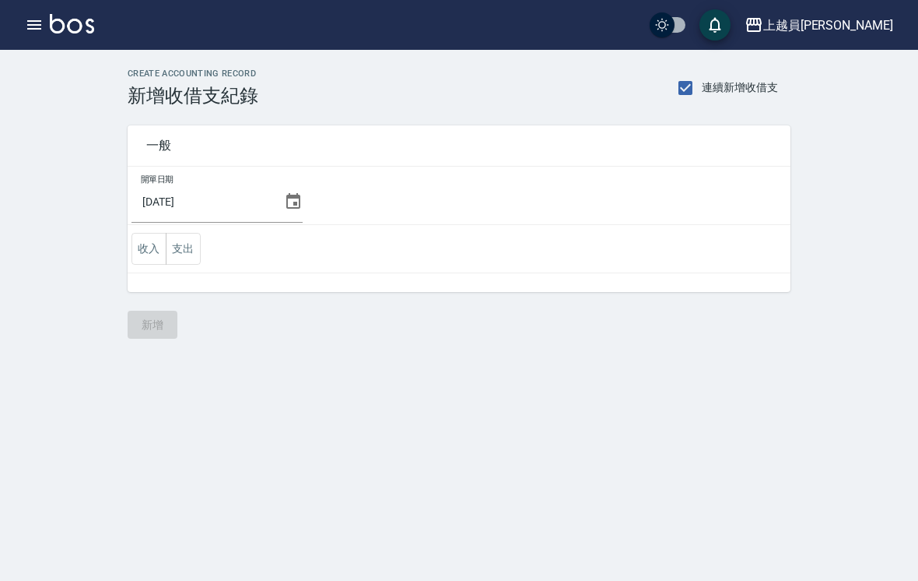
click at [188, 248] on button "支出" at bounding box center [183, 249] width 35 height 32
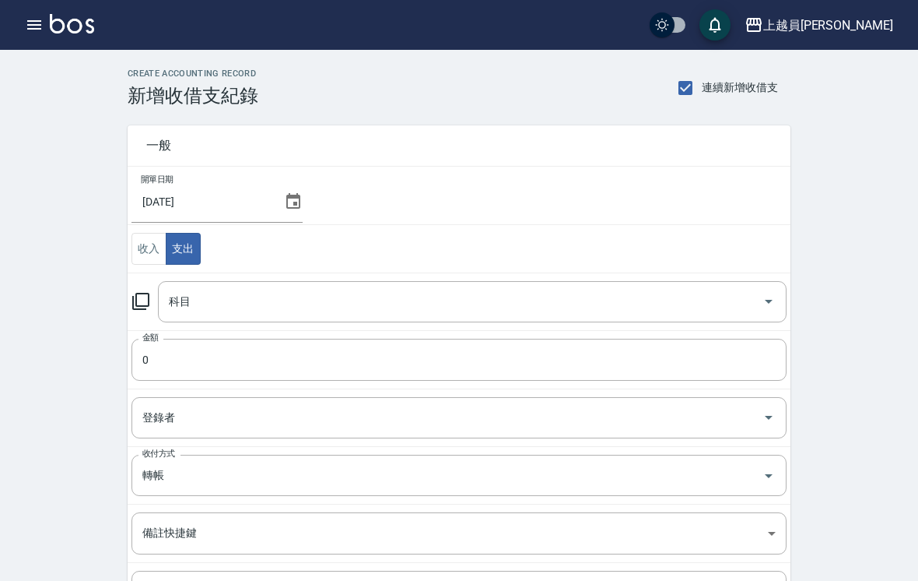
click at [483, 307] on input "科目" at bounding box center [460, 301] width 591 height 27
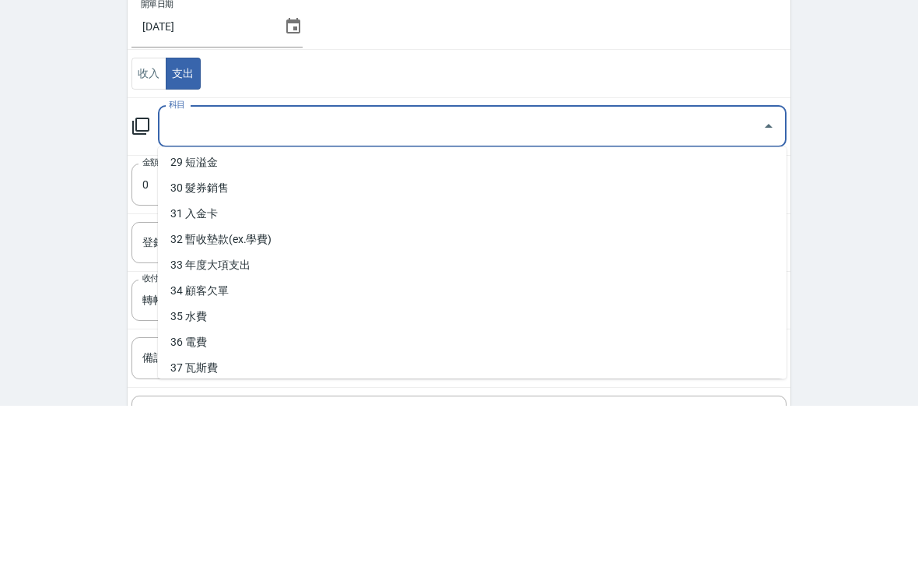
scroll to position [746, 0]
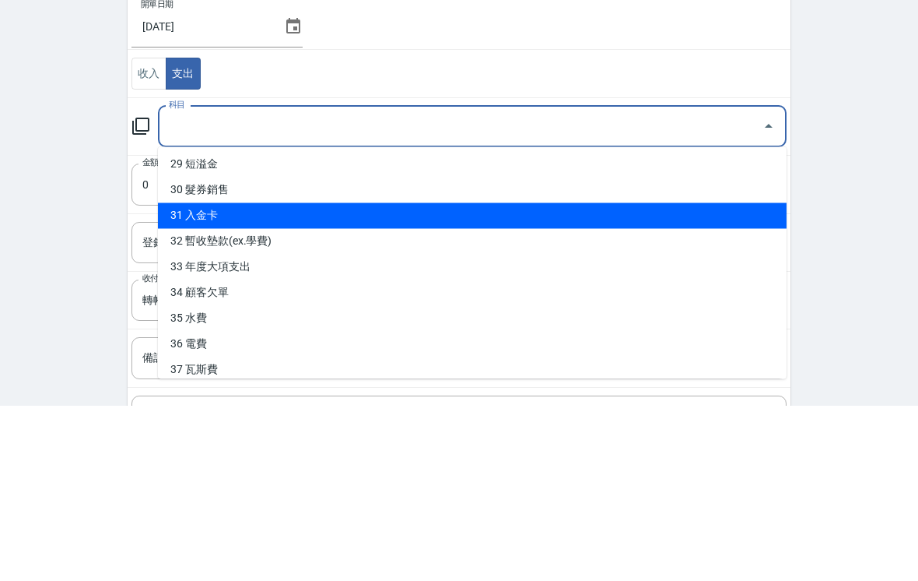
click at [375, 378] on li "31 入金卡" at bounding box center [472, 391] width 629 height 26
type input "31 入金卡"
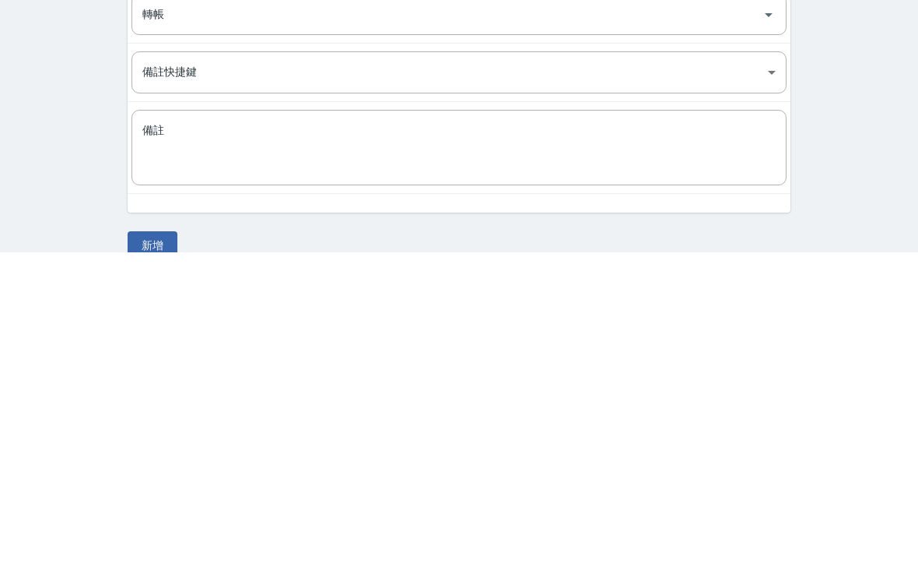
scroll to position [158, 0]
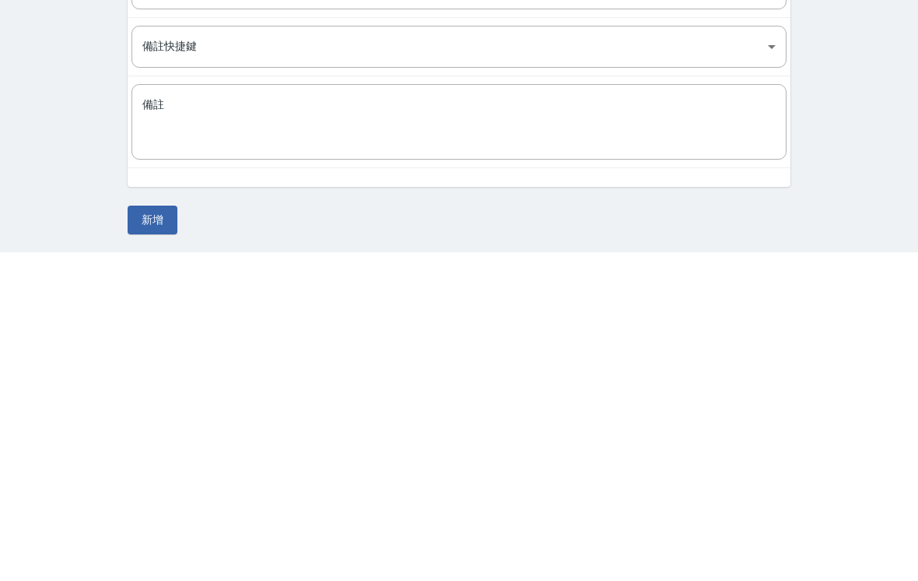
type input "219536"
click at [163, 534] on button "新增" at bounding box center [153, 548] width 50 height 29
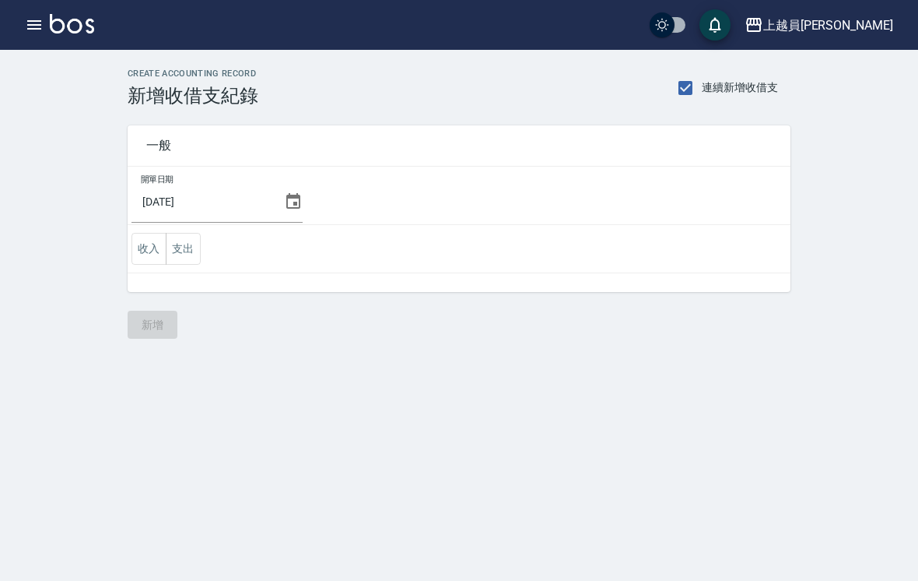
click at [148, 252] on button "收入" at bounding box center [149, 249] width 35 height 32
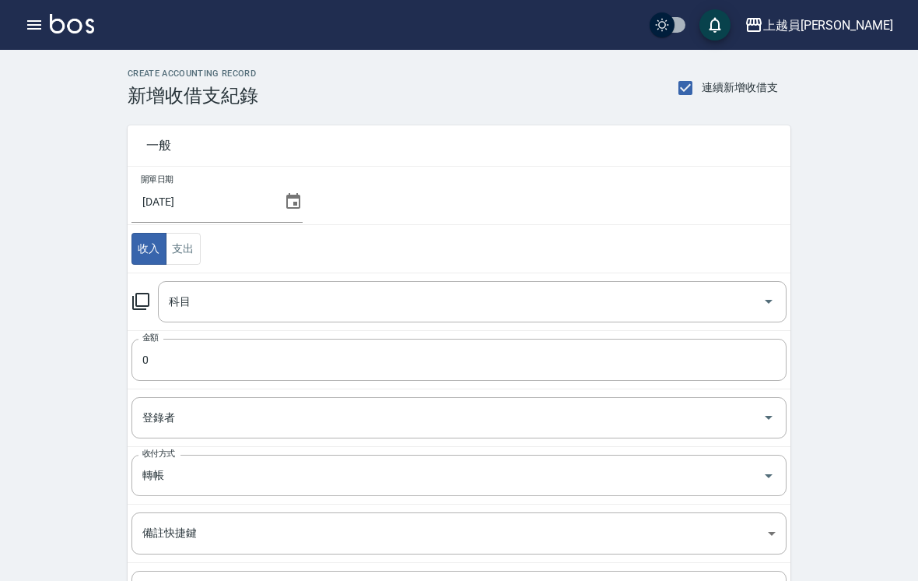
click at [294, 299] on input "科目" at bounding box center [460, 301] width 591 height 27
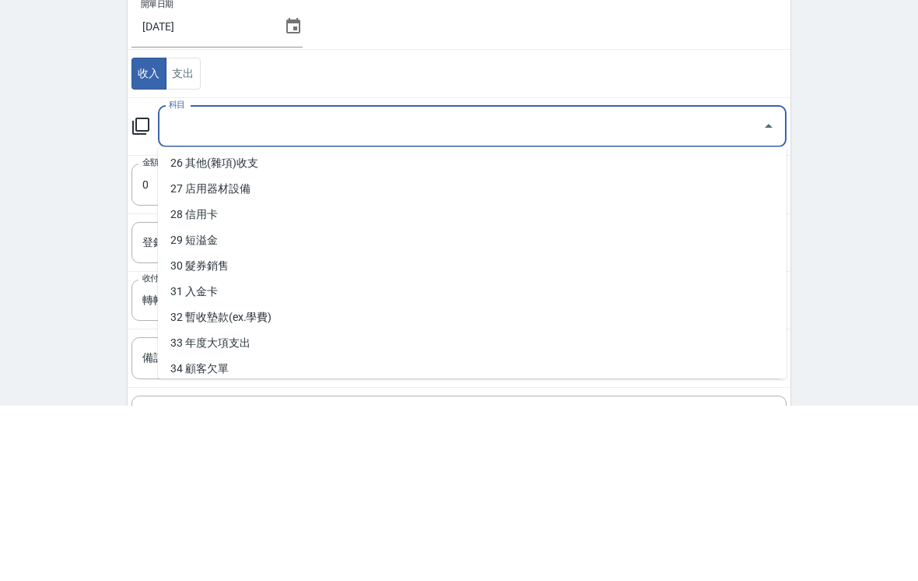
scroll to position [669, 0]
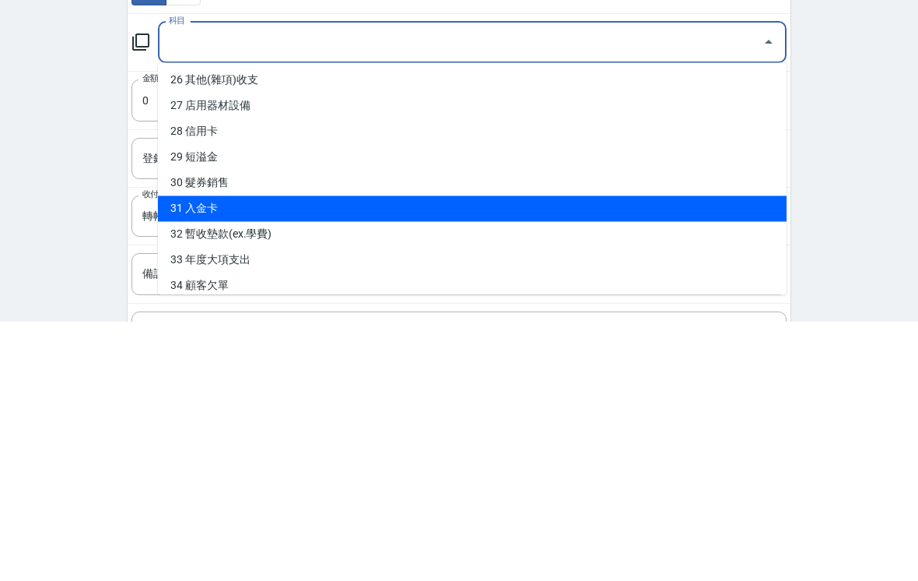
click at [584, 455] on li "31 入金卡" at bounding box center [472, 468] width 629 height 26
type input "31 入金卡"
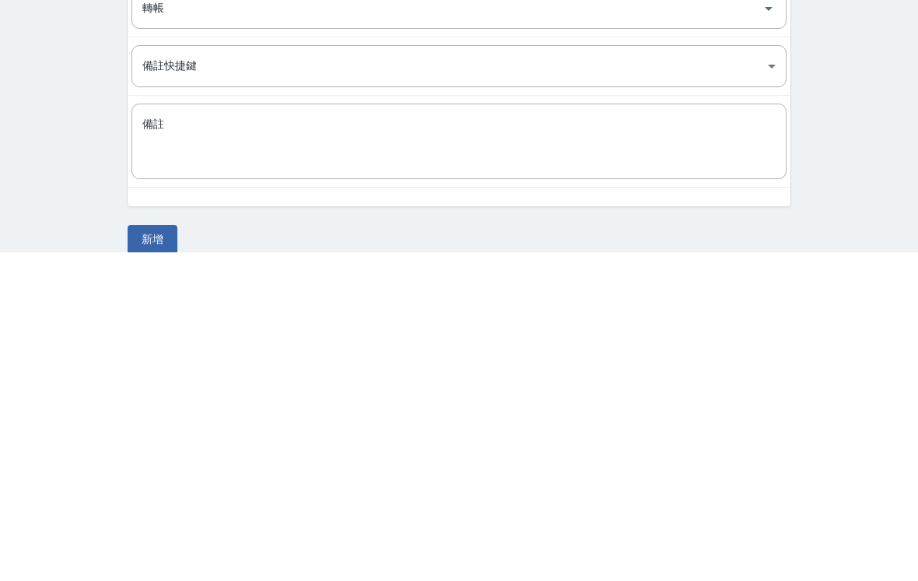
scroll to position [158, 0]
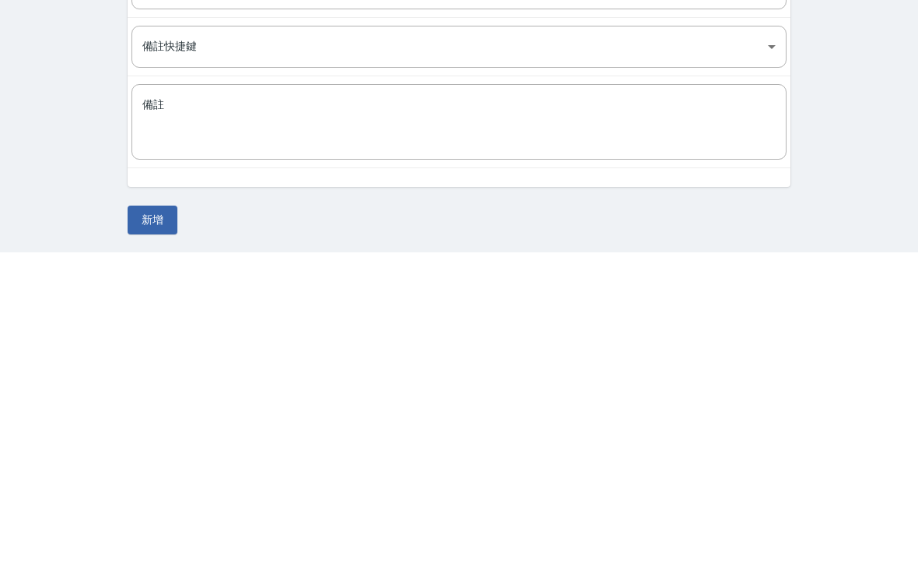
type input "347570"
click at [164, 534] on button "新增" at bounding box center [153, 548] width 50 height 29
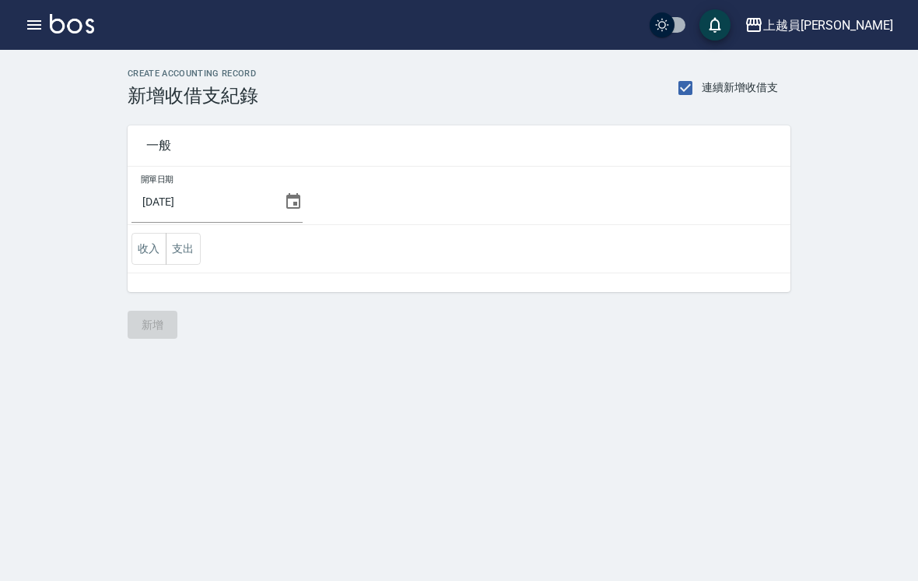
click at [182, 254] on button "支出" at bounding box center [183, 249] width 35 height 32
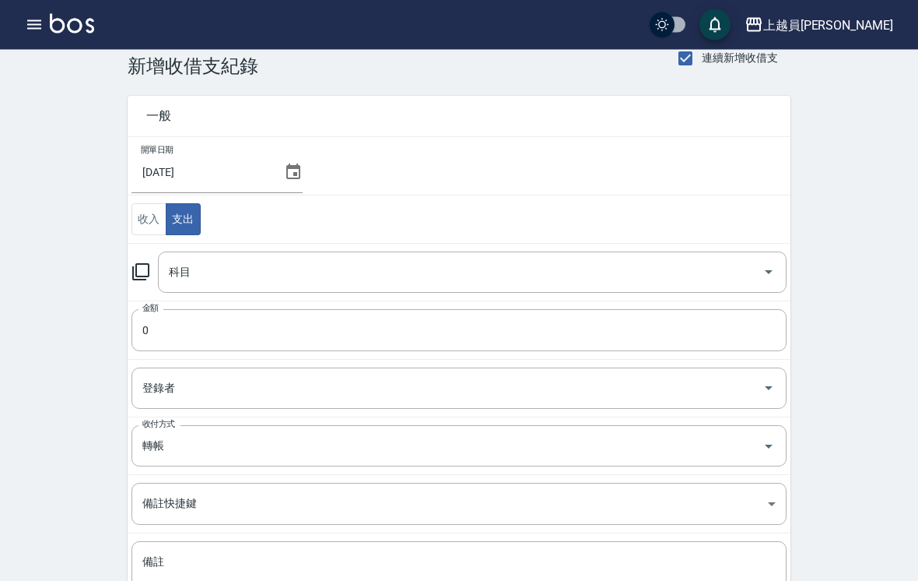
click at [707, 279] on input "科目" at bounding box center [460, 272] width 591 height 27
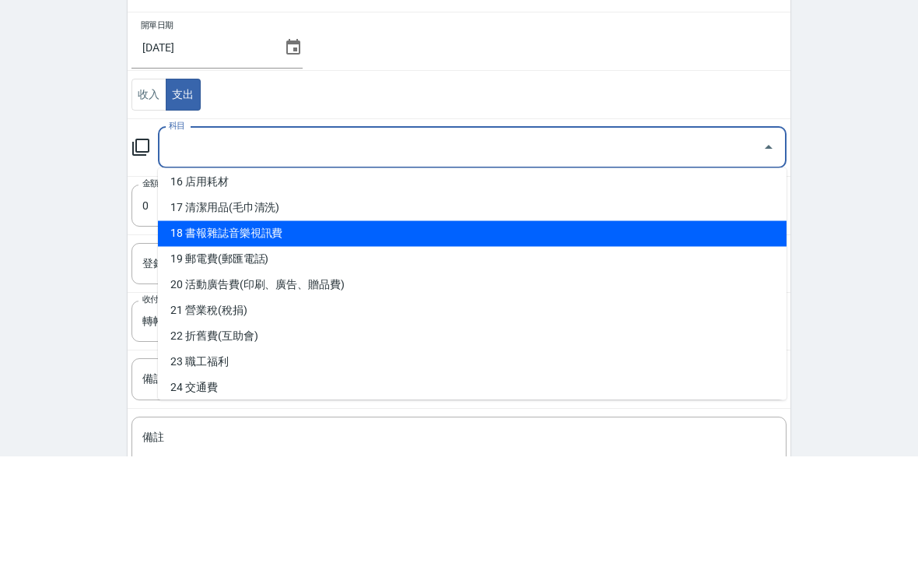
scroll to position [419, 0]
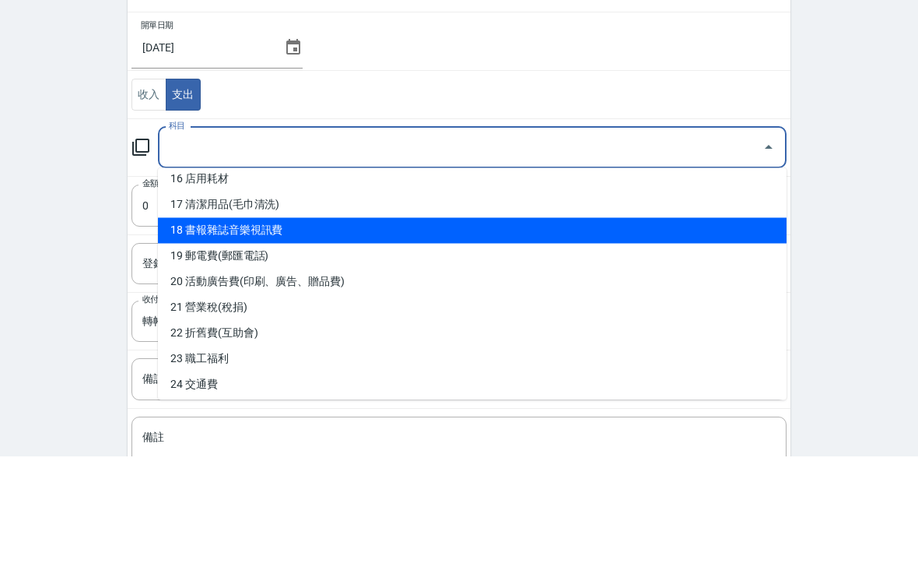
click at [655, 318] on li "17 清潔用品(毛巾清洗)" at bounding box center [472, 331] width 629 height 26
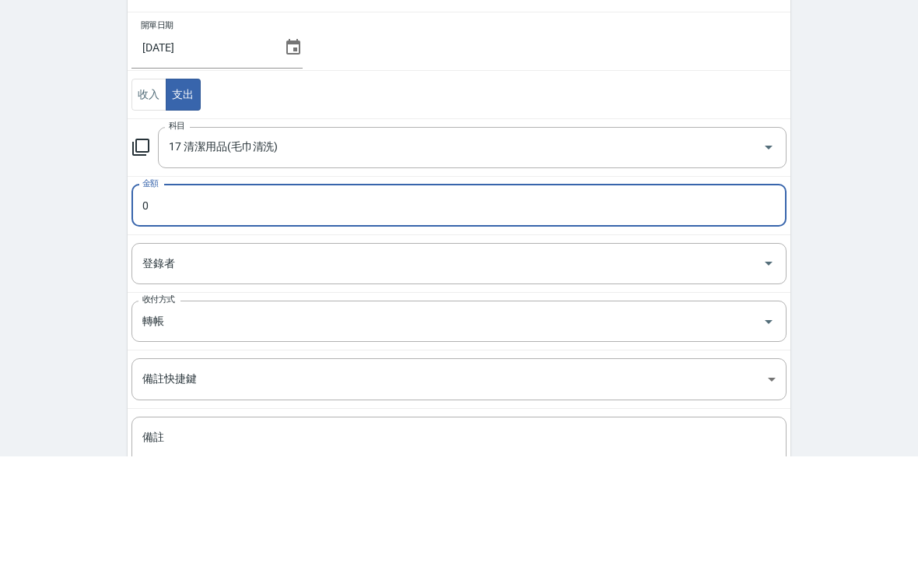
type input "17 清潔用品(毛巾清洗)"
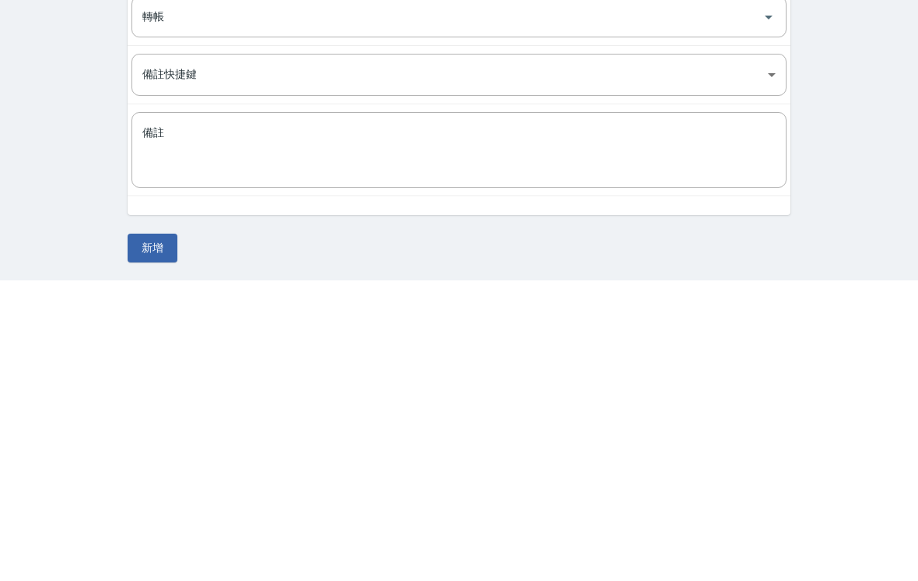
type input "9000"
click at [154, 534] on button "新增" at bounding box center [153, 548] width 50 height 29
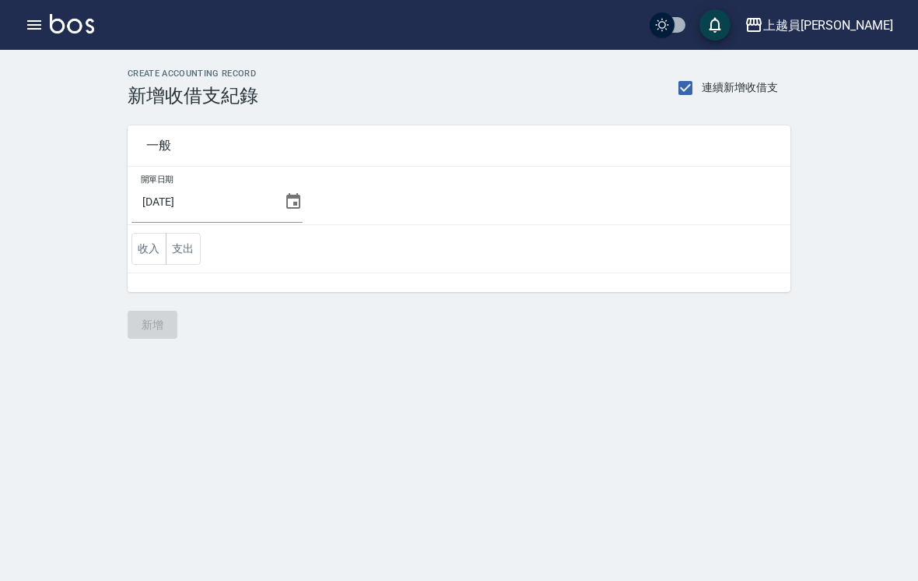
click at [175, 260] on button "支出" at bounding box center [183, 249] width 35 height 32
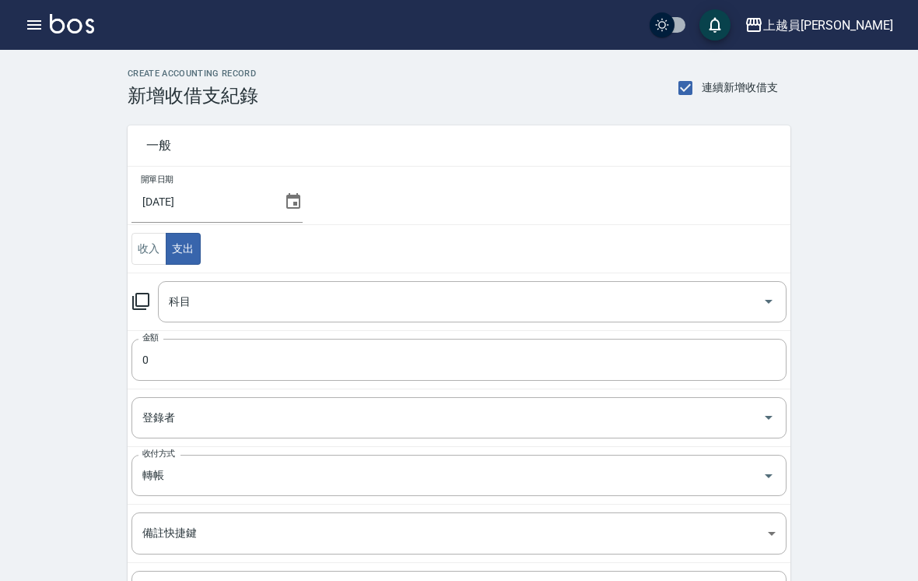
click at [571, 311] on input "科目" at bounding box center [460, 301] width 591 height 27
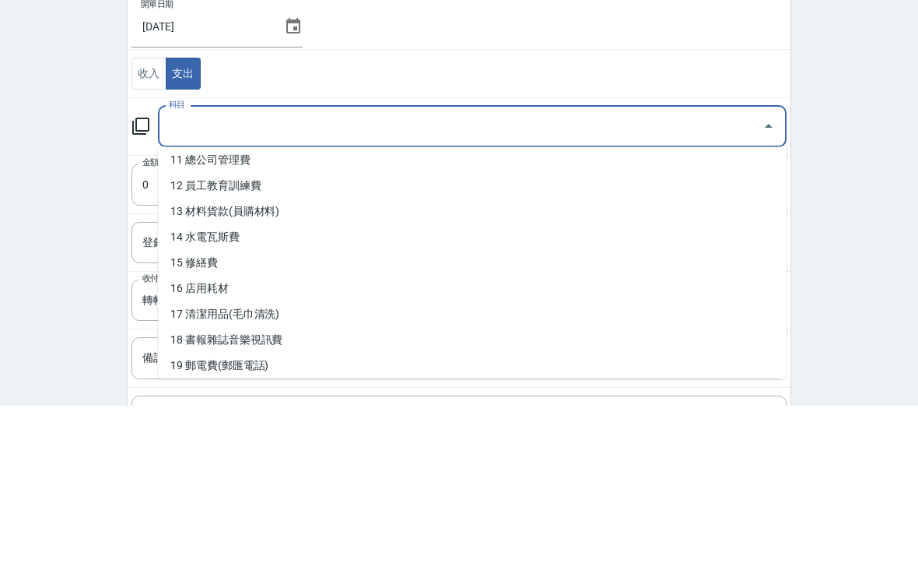
scroll to position [279, 0]
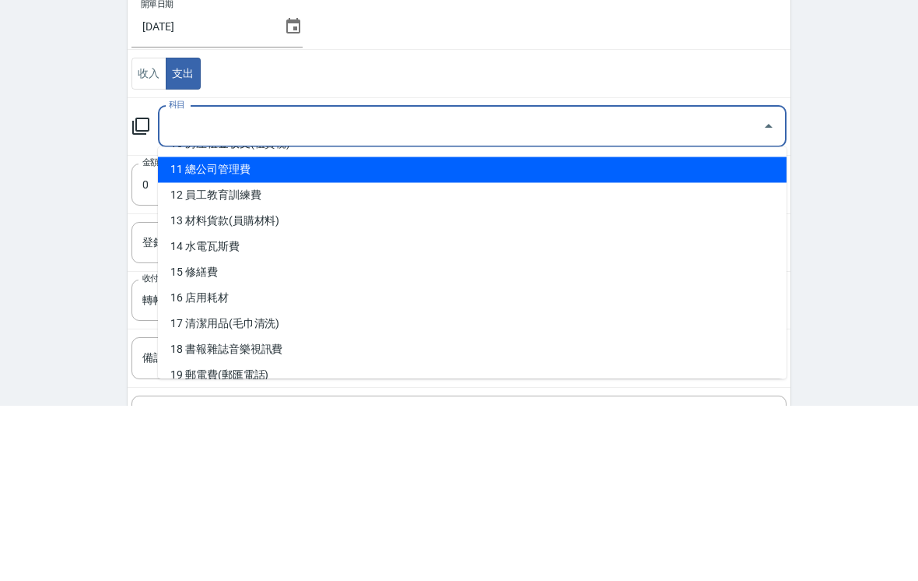
click at [282, 332] on li "11 總公司管理費" at bounding box center [472, 345] width 629 height 26
type input "11 總公司管理費"
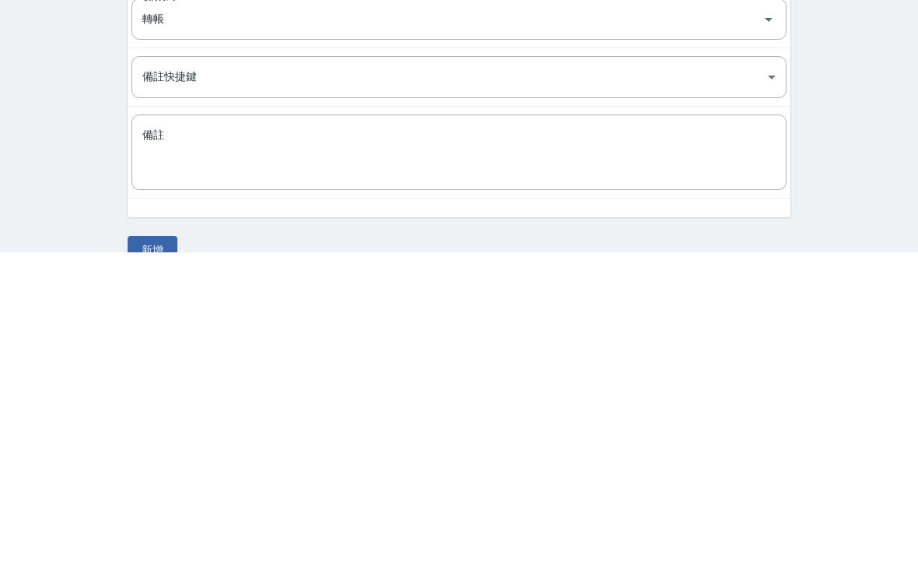
scroll to position [158, 0]
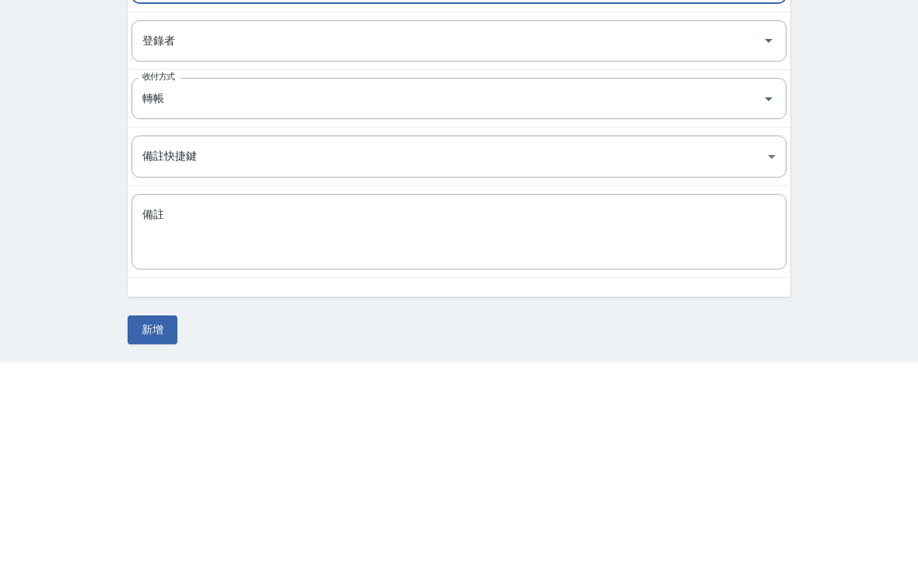
type input "125553"
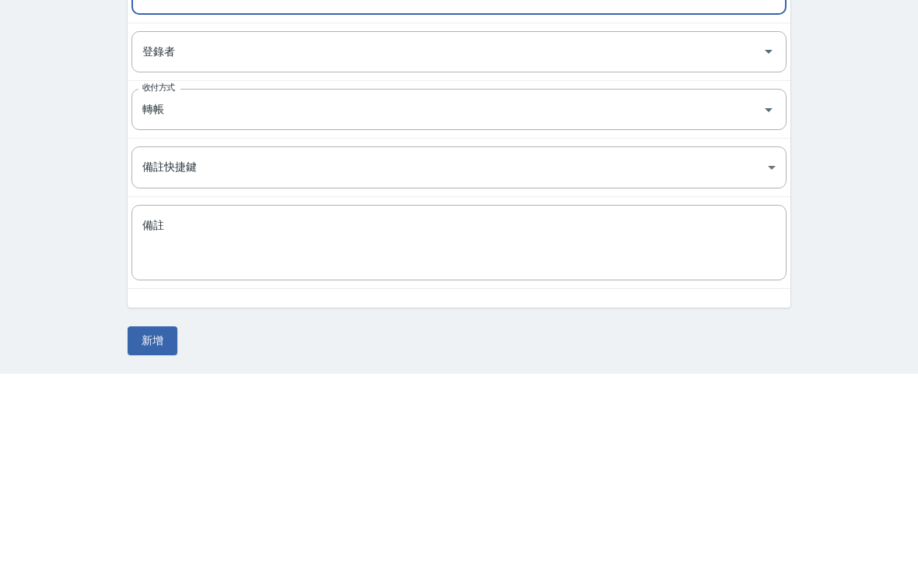
click at [163, 534] on button "新增" at bounding box center [153, 548] width 50 height 29
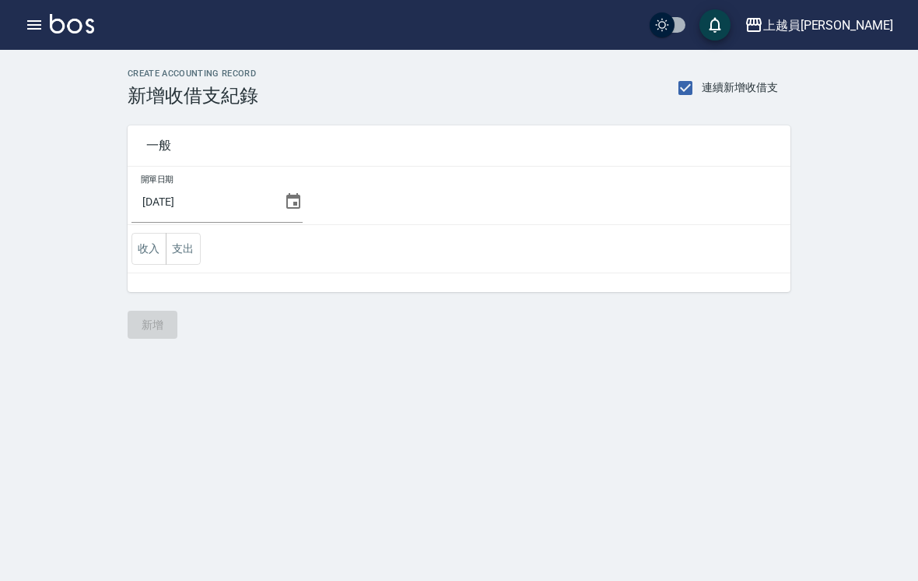
click at [194, 252] on button "支出" at bounding box center [183, 249] width 35 height 32
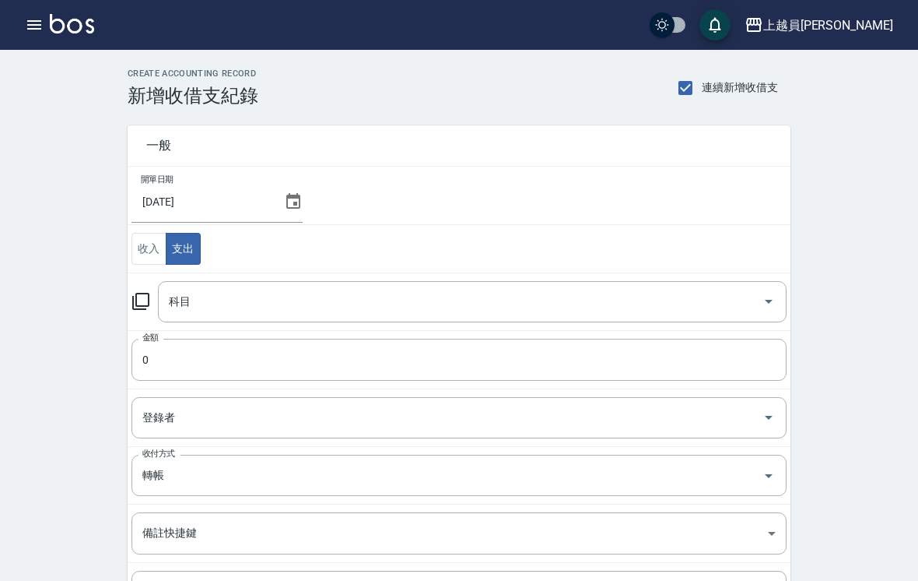
click at [672, 293] on input "科目" at bounding box center [460, 301] width 591 height 27
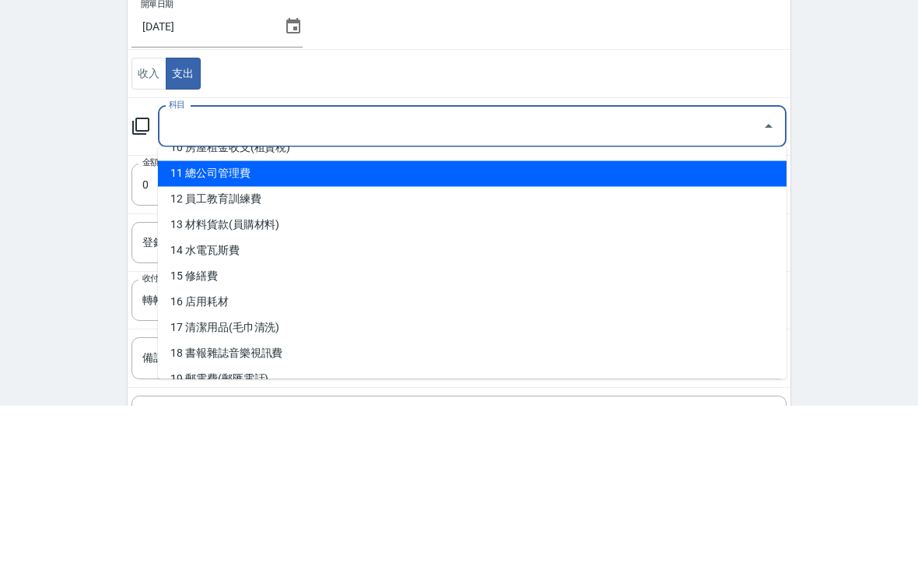
scroll to position [279, 0]
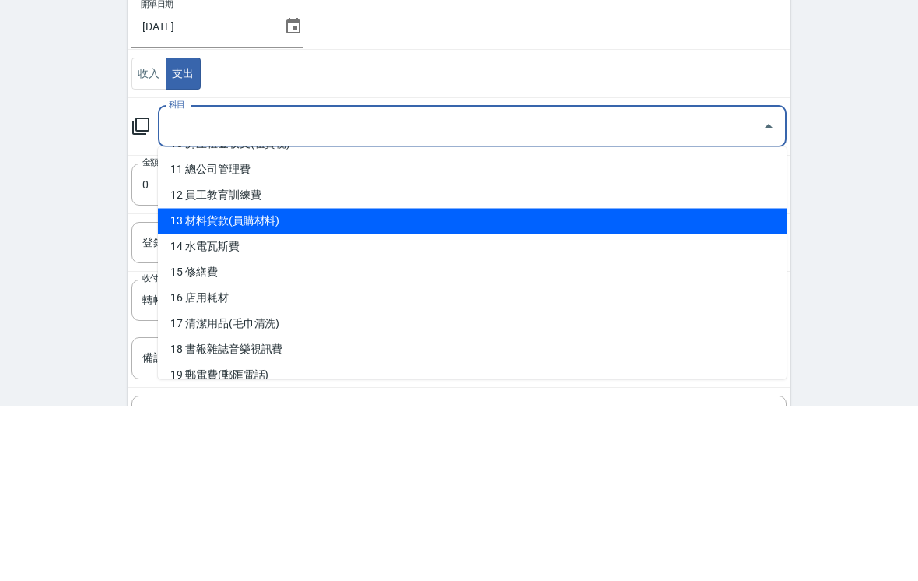
click at [662, 384] on li "13 材料貨款(員購材料)" at bounding box center [472, 397] width 629 height 26
type input "13 材料貨款(員購材料)"
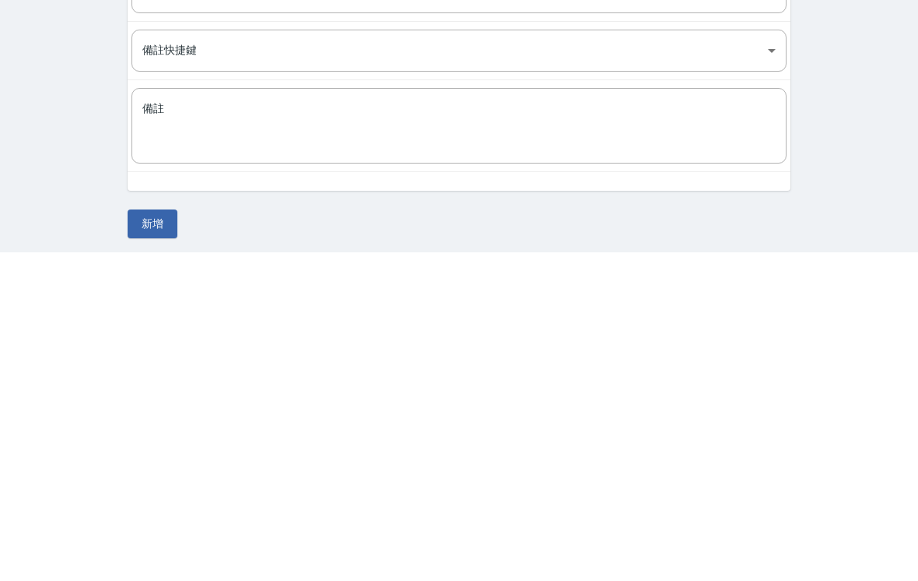
scroll to position [158, 0]
type input "377918"
click at [161, 534] on button "新增" at bounding box center [153, 548] width 50 height 29
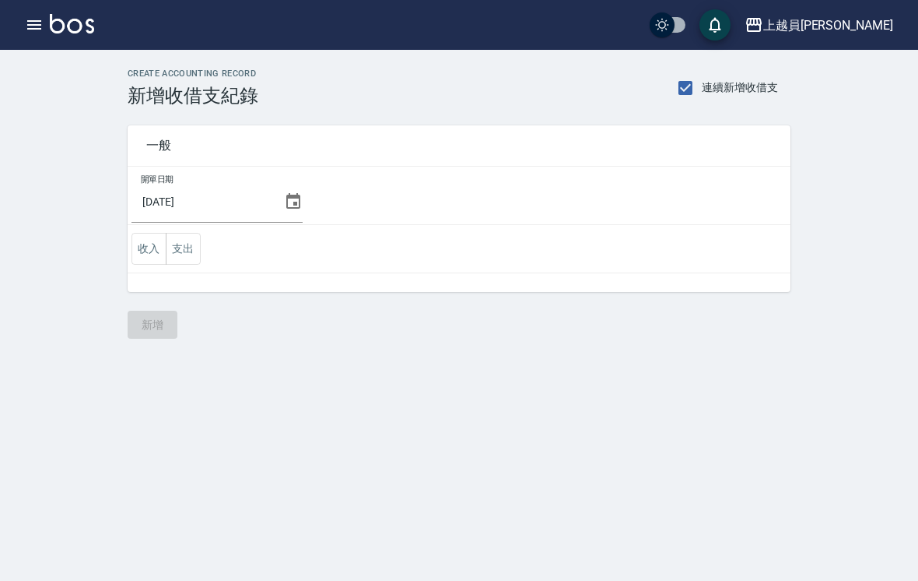
scroll to position [1, 0]
click at [42, 29] on icon "button" at bounding box center [34, 25] width 19 height 19
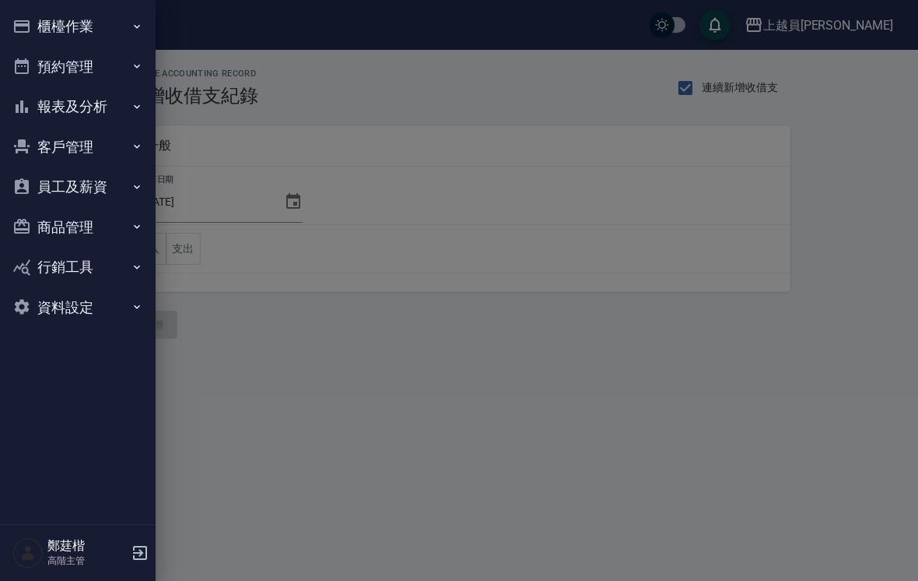
click at [346, 157] on div at bounding box center [459, 290] width 918 height 581
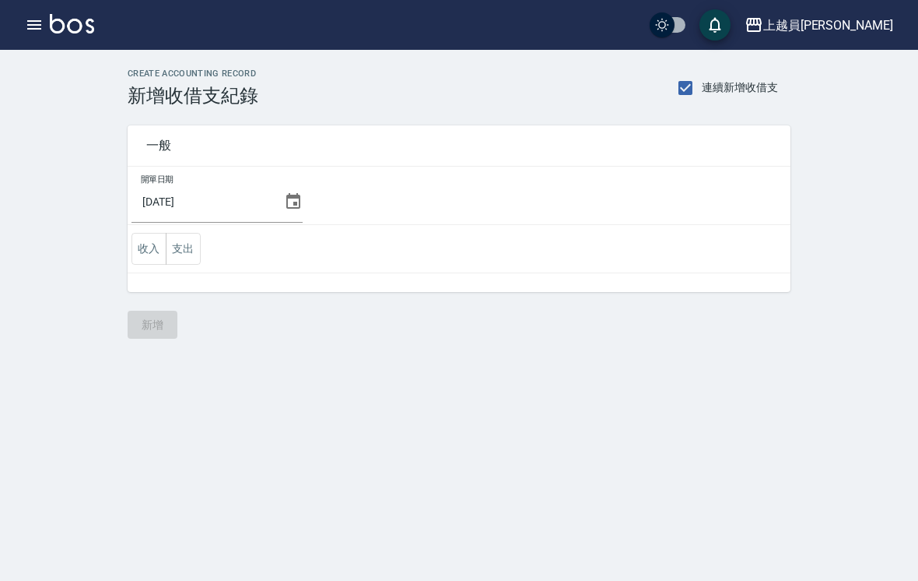
click at [34, 23] on icon "button" at bounding box center [34, 25] width 19 height 19
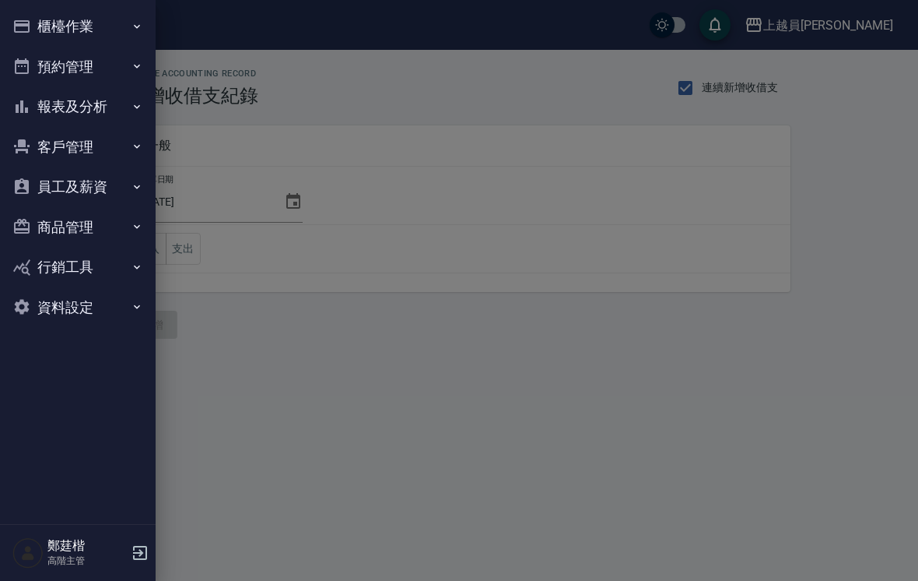
click at [132, 24] on icon "button" at bounding box center [137, 26] width 12 height 12
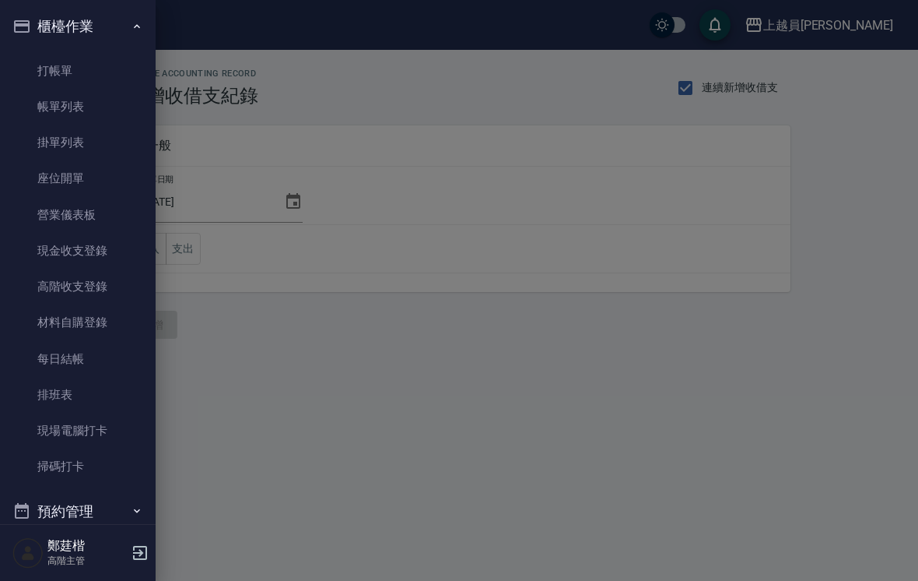
click at [100, 283] on link "高階收支登錄" at bounding box center [77, 286] width 143 height 36
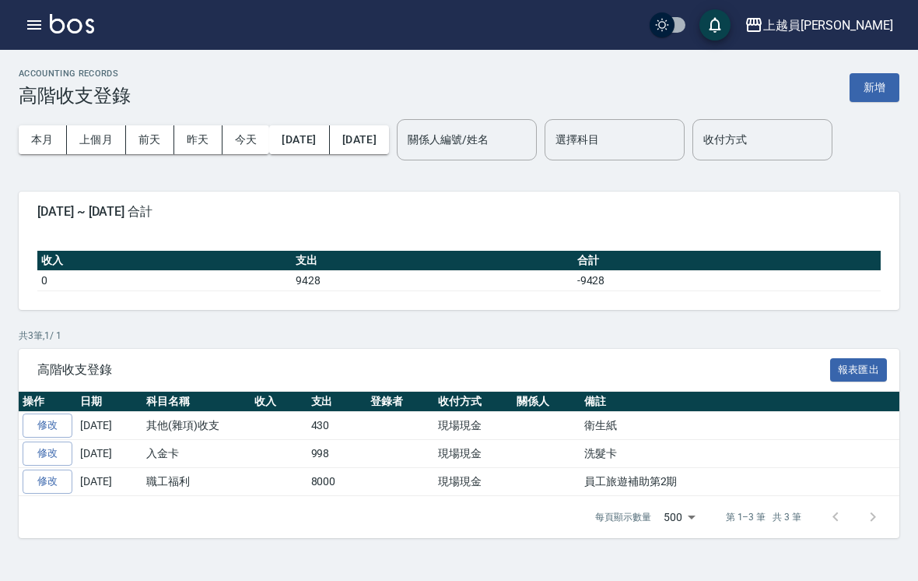
click at [111, 142] on button "上個月" at bounding box center [96, 139] width 59 height 29
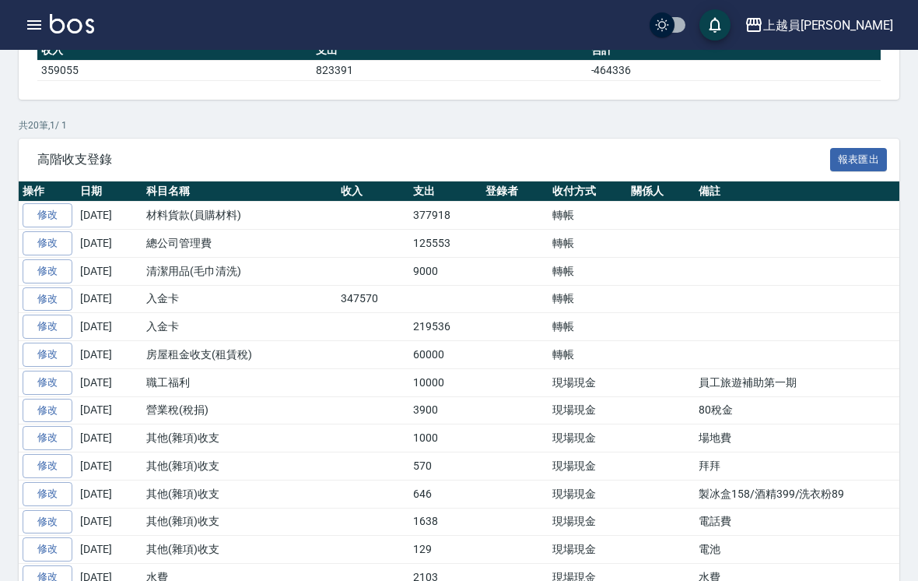
click at [33, 34] on button "button" at bounding box center [34, 24] width 31 height 31
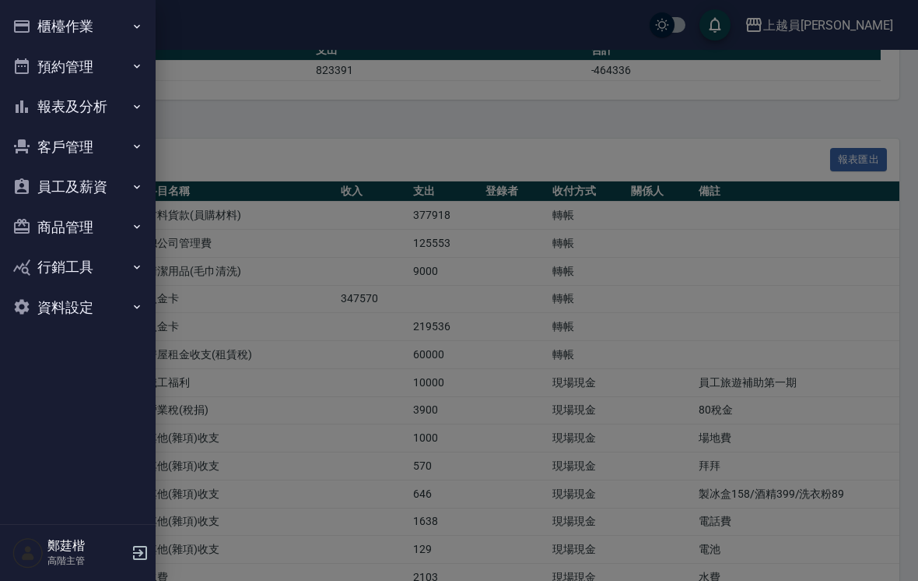
click at [42, 28] on button "櫃檯作業" at bounding box center [77, 26] width 143 height 40
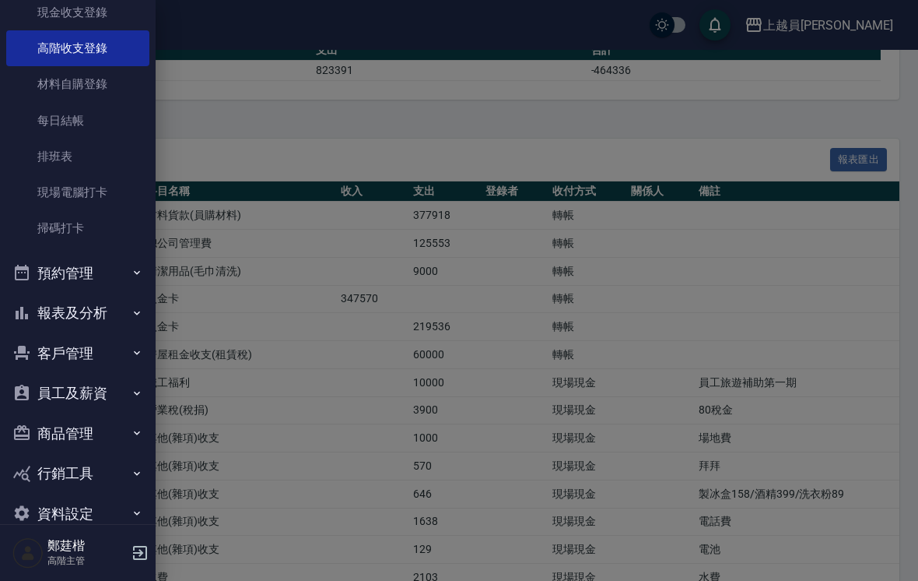
scroll to position [237, 0]
click at [52, 307] on button "報表及分析" at bounding box center [77, 314] width 143 height 40
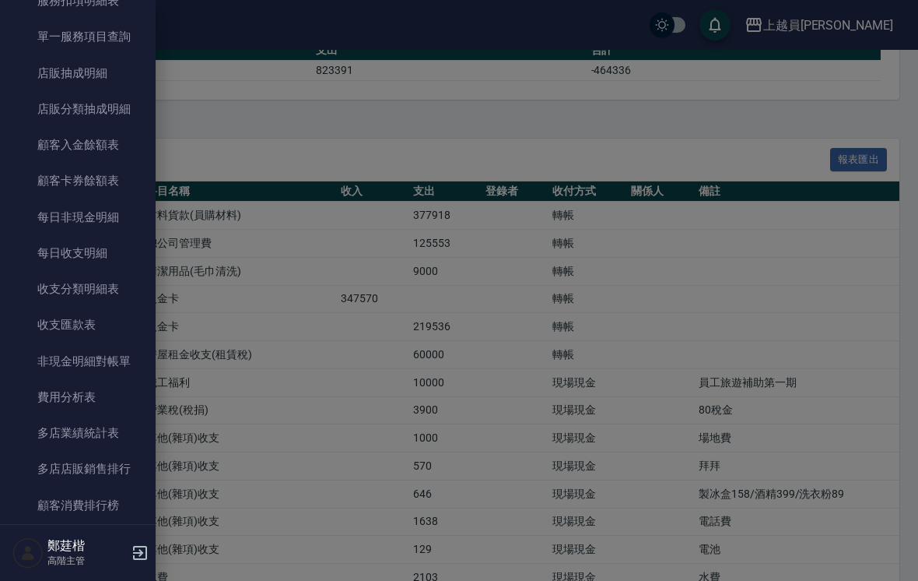
scroll to position [1532, 0]
click at [60, 388] on link "費用分析表" at bounding box center [77, 395] width 143 height 36
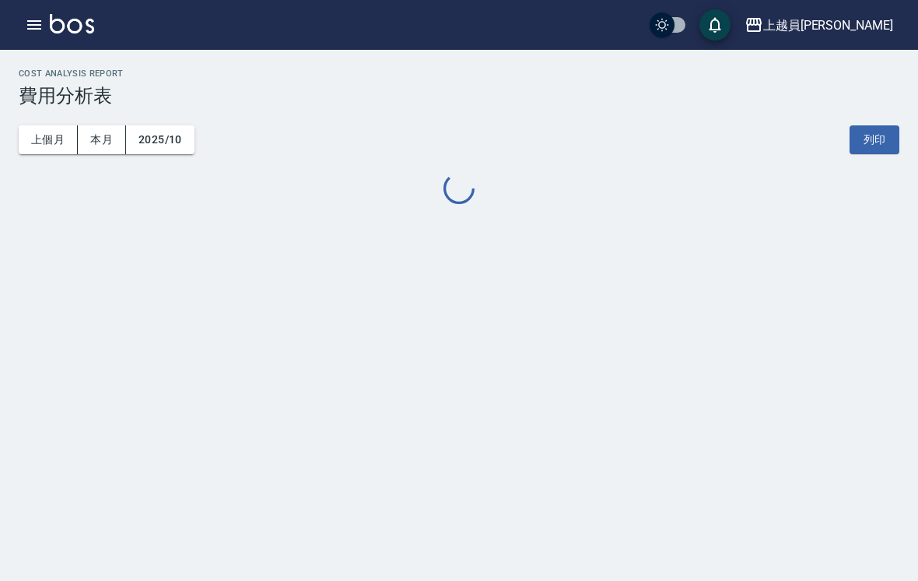
click at [37, 134] on button "上個月" at bounding box center [48, 139] width 59 height 29
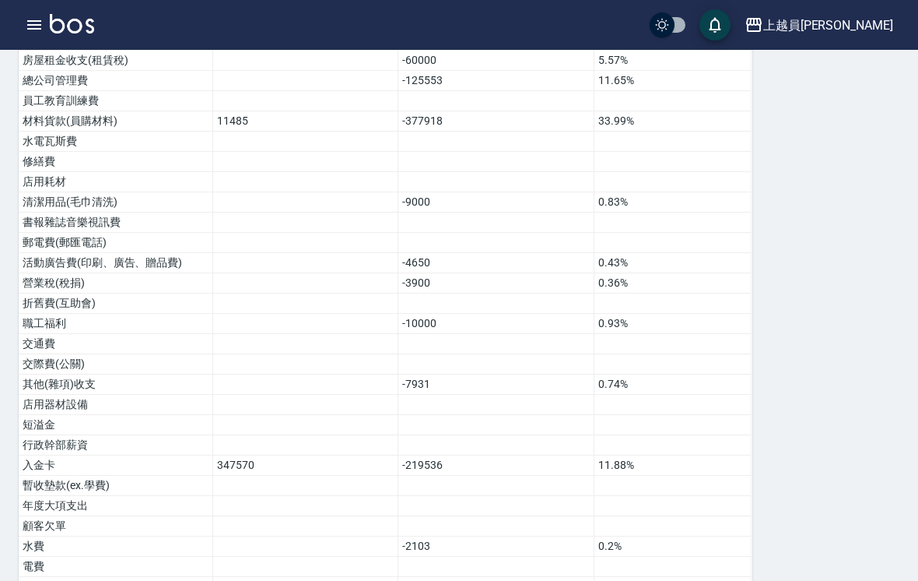
scroll to position [625, 0]
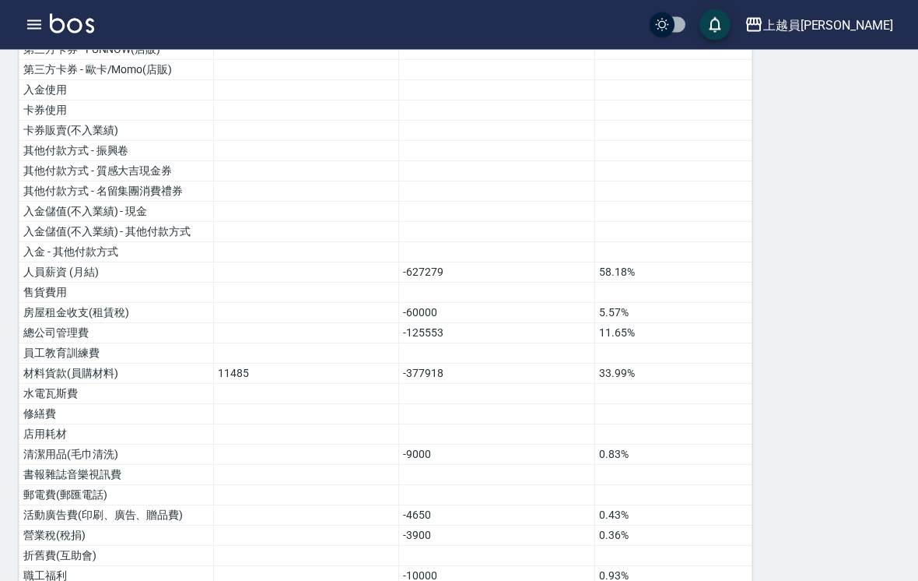
click at [452, 329] on td "-125553" at bounding box center [496, 334] width 196 height 20
click at [459, 324] on td "-125553" at bounding box center [496, 334] width 196 height 20
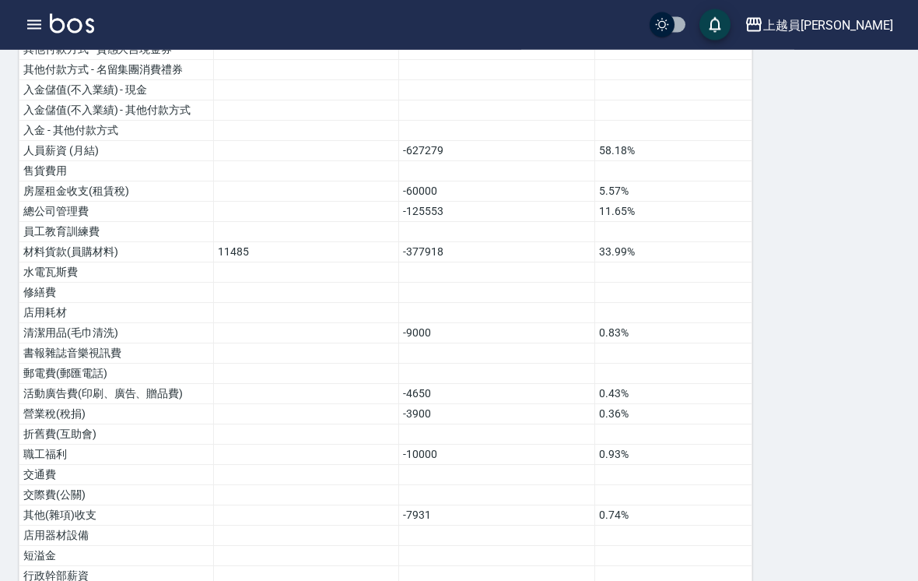
scroll to position [0, 1]
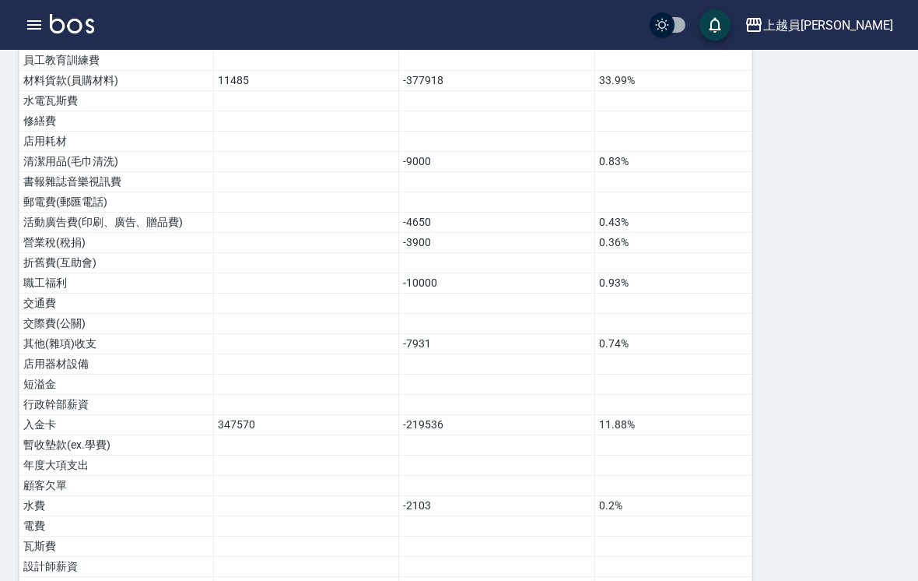
click at [50, 26] on img at bounding box center [72, 23] width 44 height 19
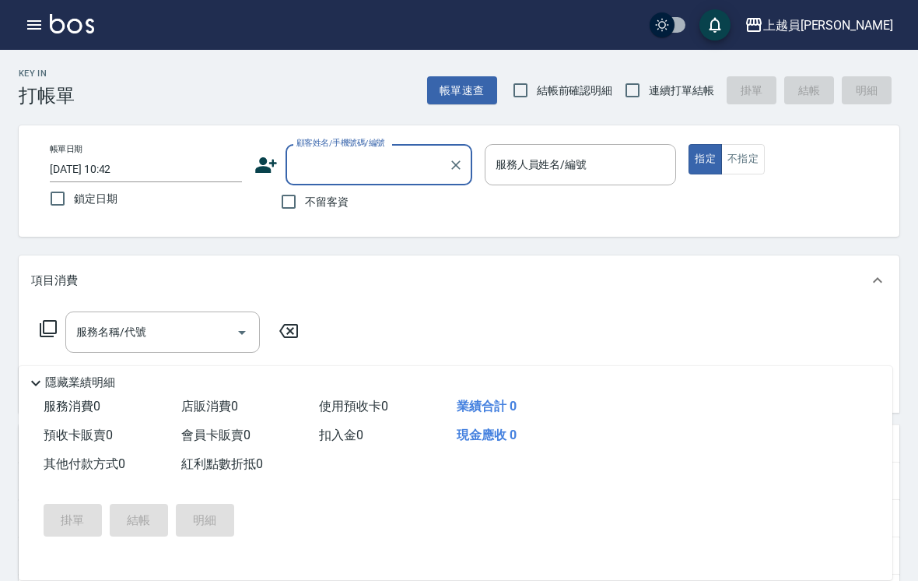
click at [37, 15] on button "button" at bounding box center [34, 24] width 31 height 31
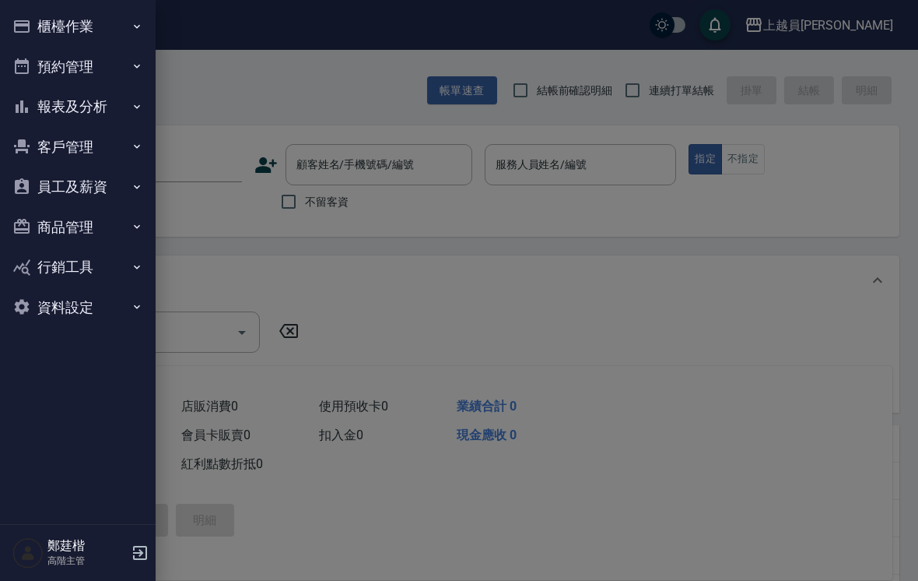
click at [103, 44] on button "櫃檯作業" at bounding box center [77, 26] width 143 height 40
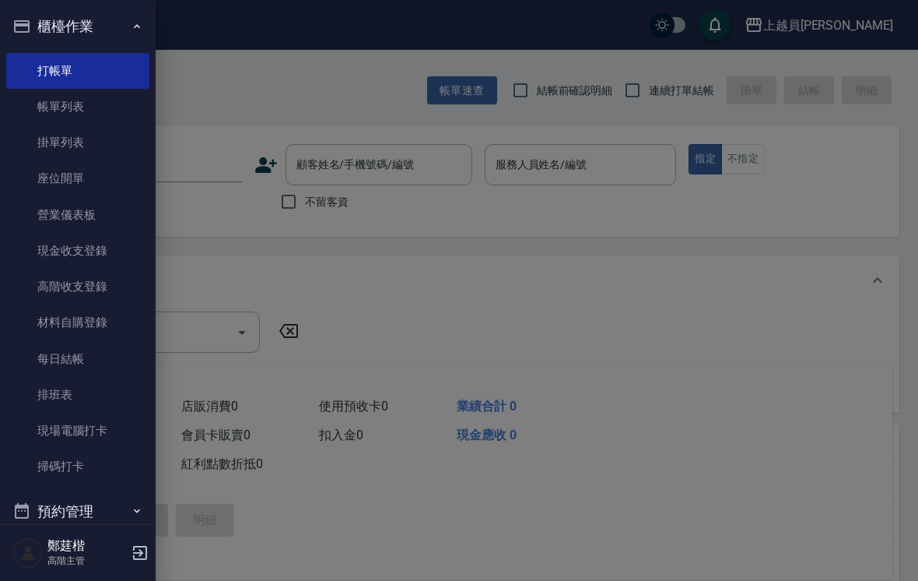
click at [75, 251] on link "現金收支登錄" at bounding box center [77, 251] width 143 height 36
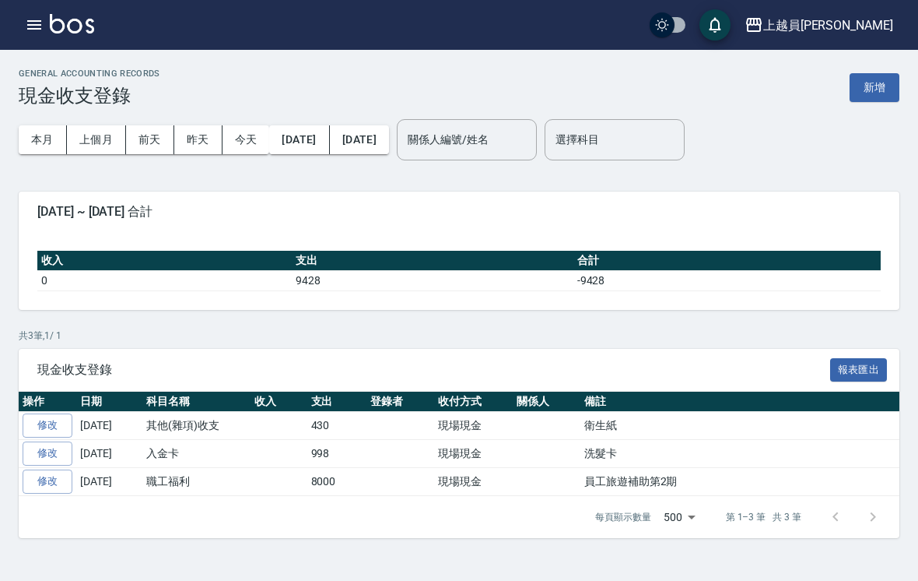
click at [38, 27] on icon "button" at bounding box center [34, 25] width 19 height 19
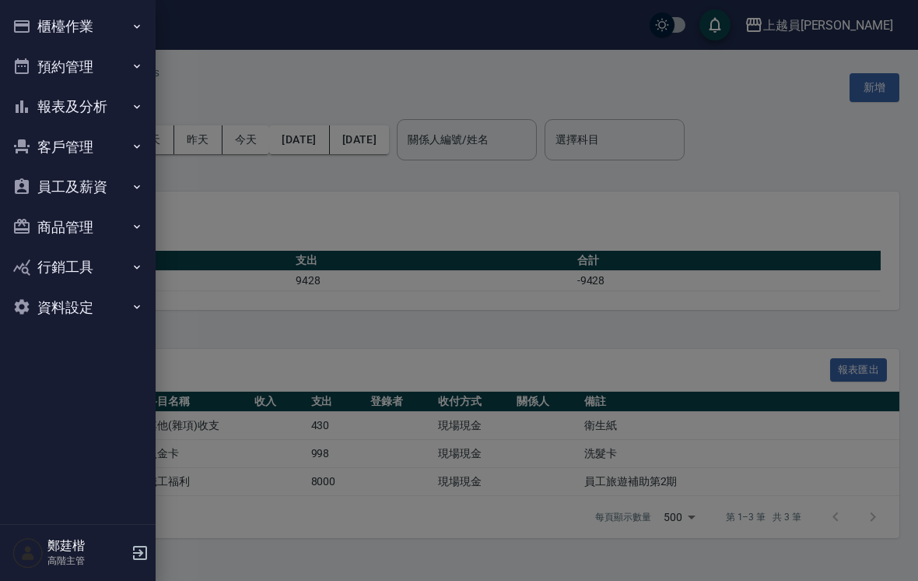
click at [107, 32] on button "櫃檯作業" at bounding box center [77, 26] width 143 height 40
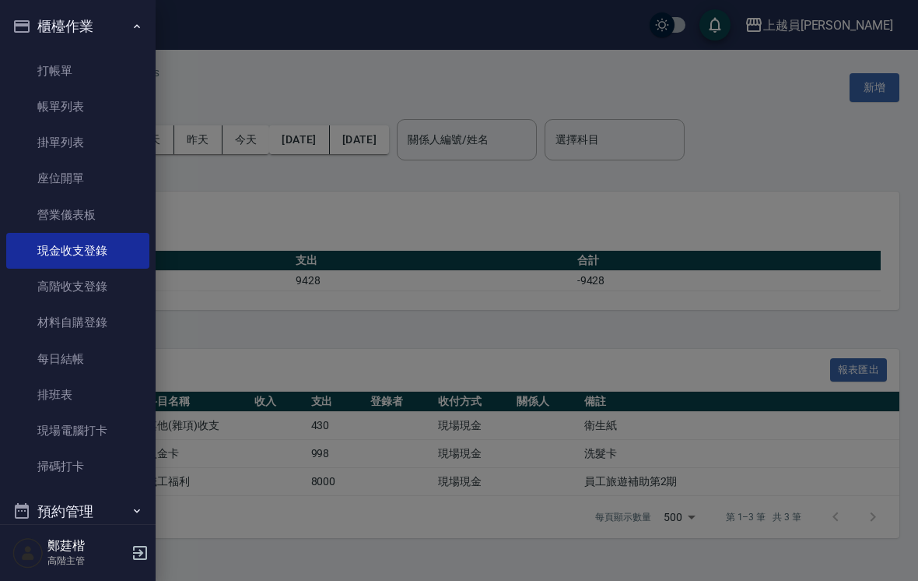
click at [101, 292] on link "高階收支登錄" at bounding box center [77, 286] width 143 height 36
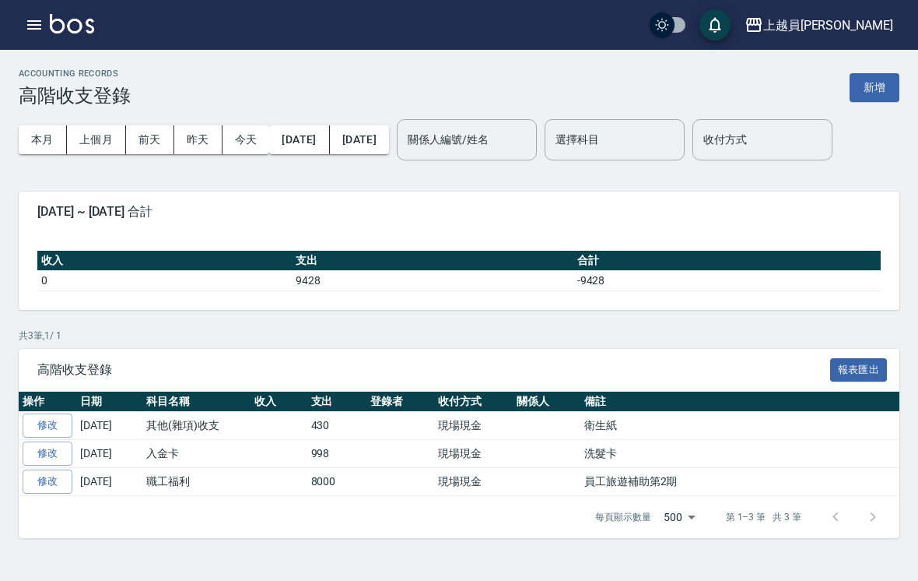
click at [97, 146] on button "上個月" at bounding box center [96, 139] width 59 height 29
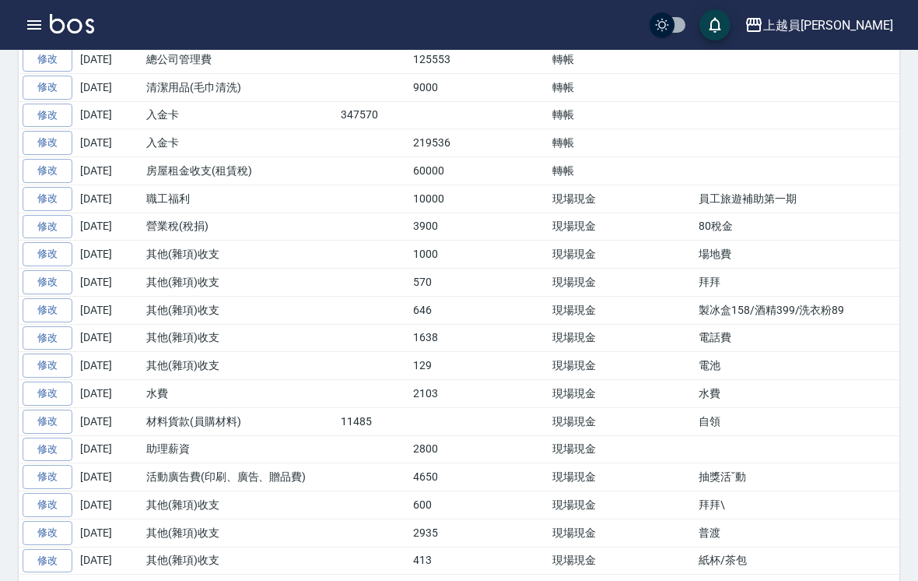
scroll to position [421, 0]
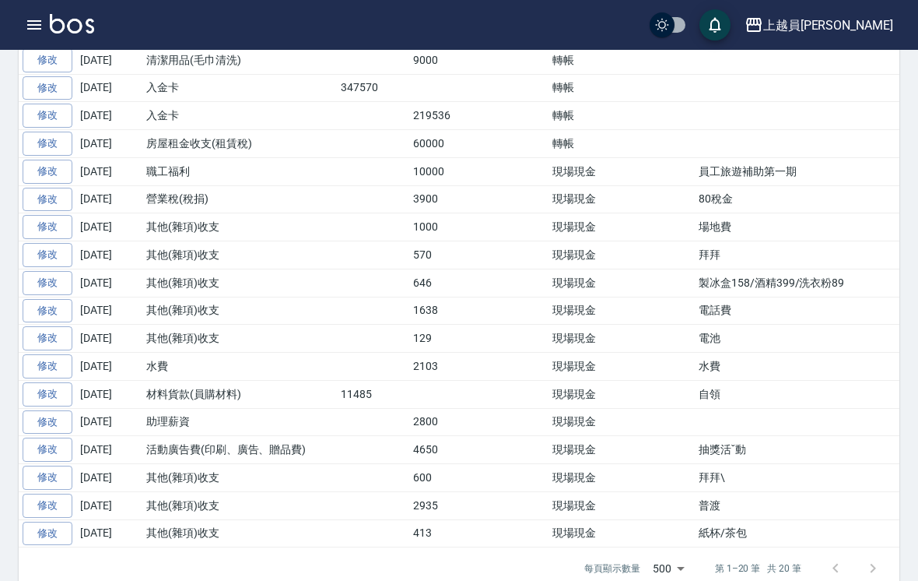
click at [874, 567] on div at bounding box center [854, 567] width 75 height 37
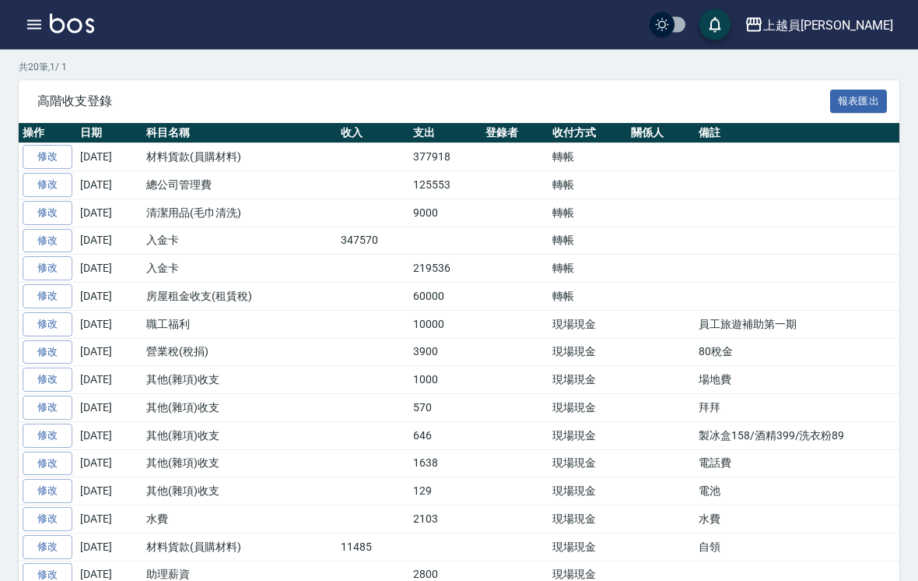
scroll to position [269, 0]
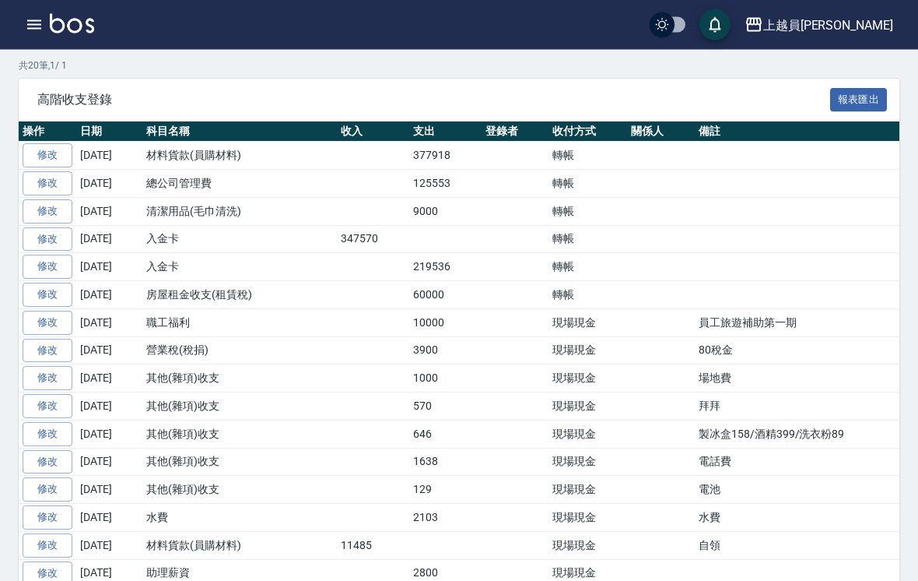
click at [50, 132] on th "操作" at bounding box center [48, 132] width 58 height 20
click at [47, 147] on link "修改" at bounding box center [48, 155] width 50 height 24
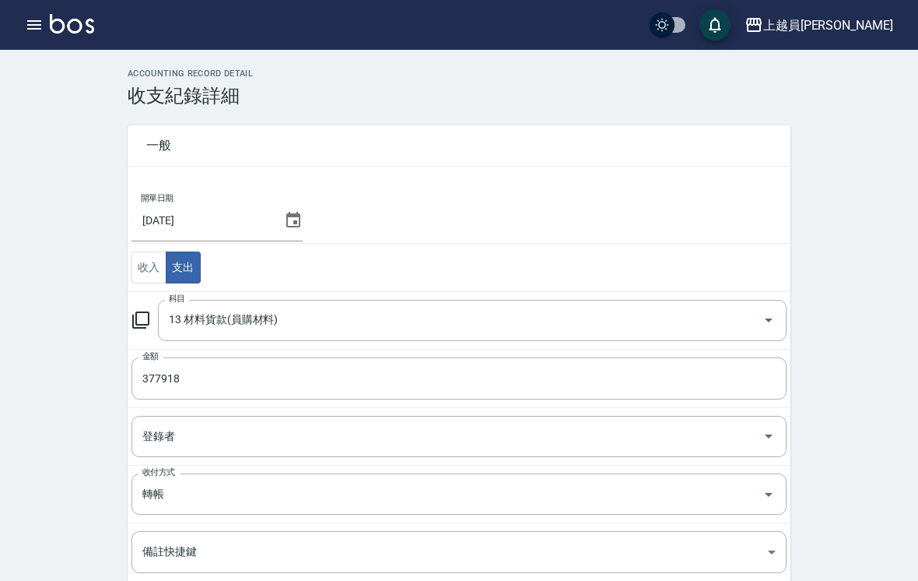
click at [640, 364] on input "377918" at bounding box center [459, 378] width 655 height 42
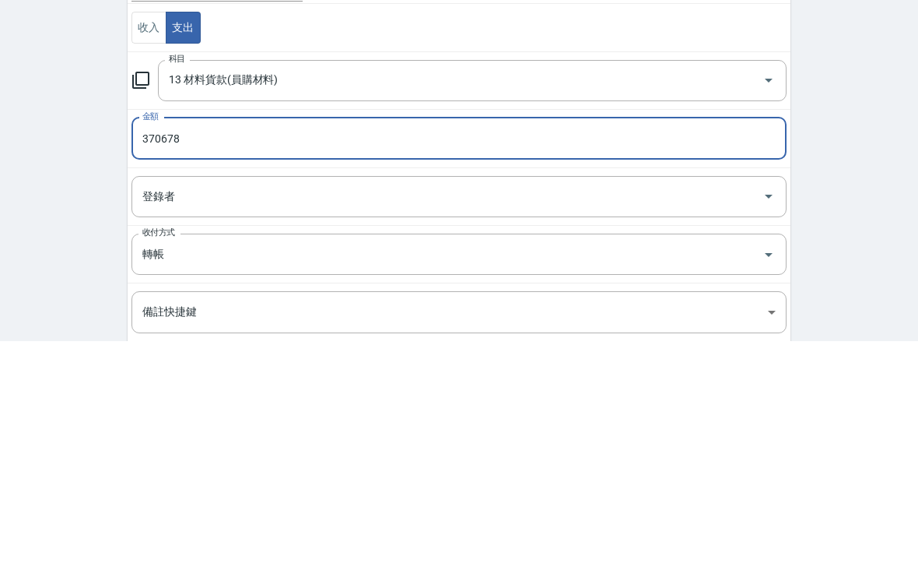
scroll to position [153, 0]
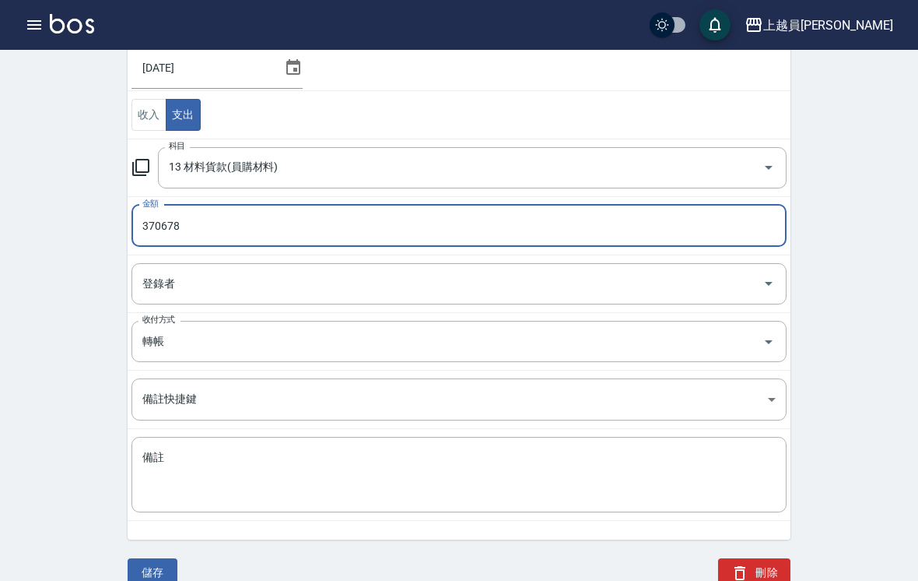
type input "370678"
click at [146, 574] on button "儲存" at bounding box center [153, 572] width 50 height 29
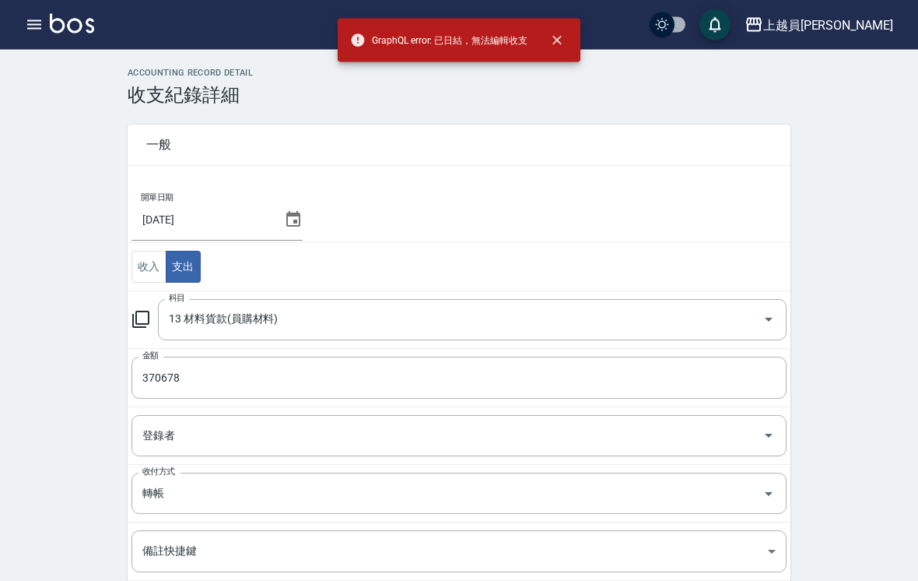
scroll to position [0, 0]
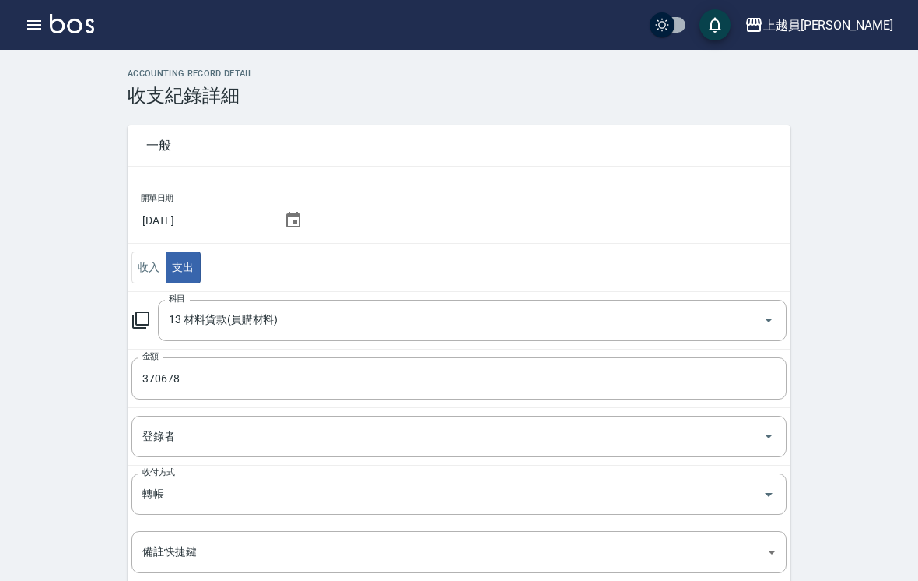
click at [24, 40] on div "上越員[PERSON_NAME]出" at bounding box center [459, 25] width 918 height 50
click at [41, 26] on icon "button" at bounding box center [34, 24] width 14 height 9
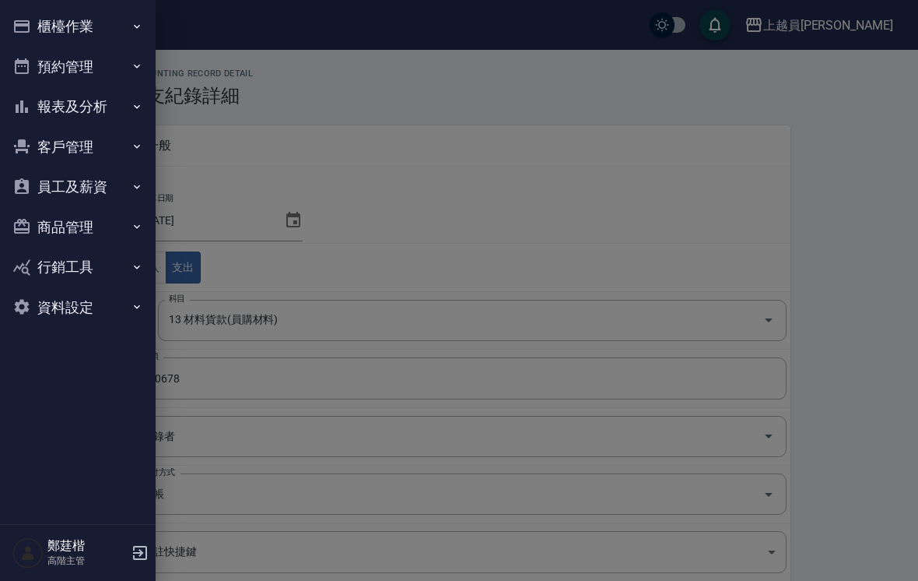
click at [121, 104] on button "報表及分析" at bounding box center [77, 106] width 143 height 40
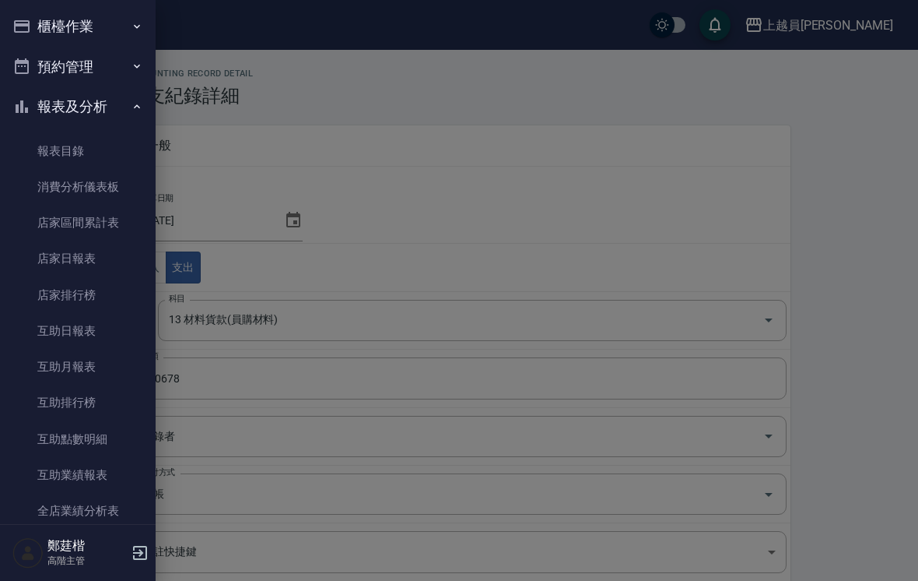
click at [121, 264] on link "店家日報表" at bounding box center [77, 258] width 143 height 36
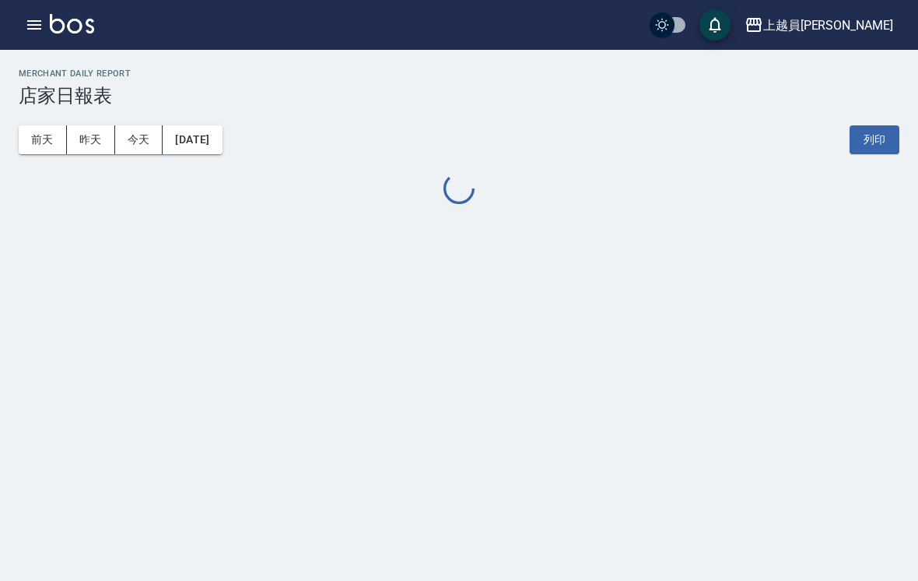
click at [39, 36] on button "button" at bounding box center [34, 24] width 31 height 31
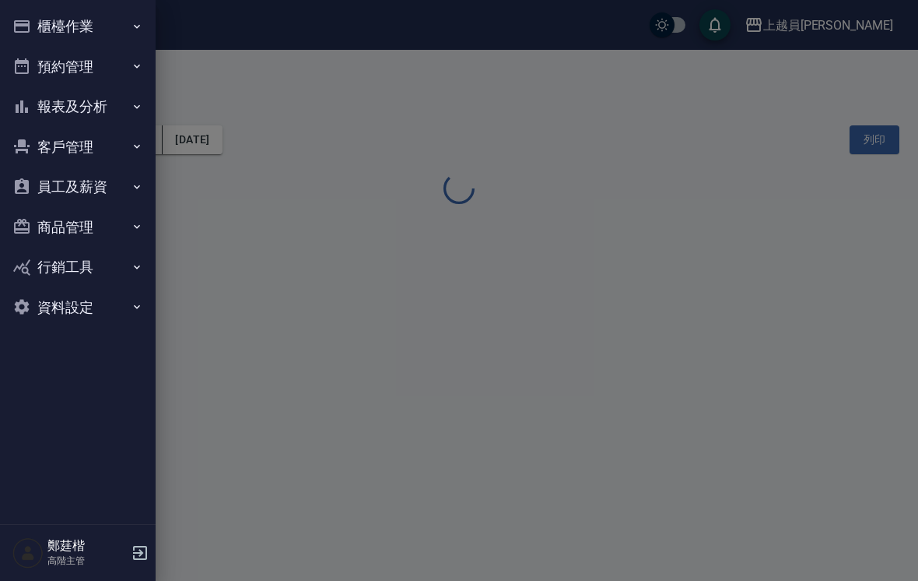
click at [128, 156] on button "客戶管理" at bounding box center [77, 147] width 143 height 40
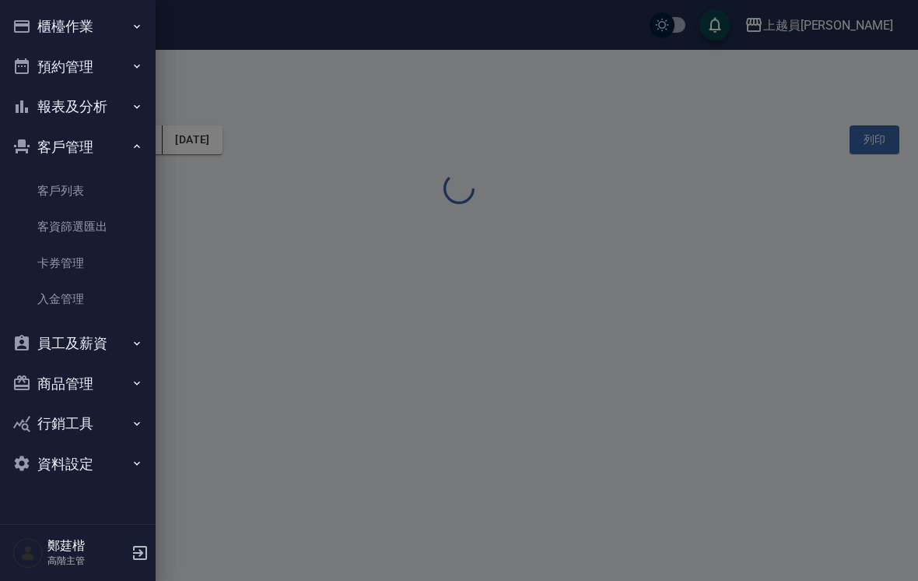
click at [114, 339] on button "員工及薪資" at bounding box center [77, 343] width 143 height 40
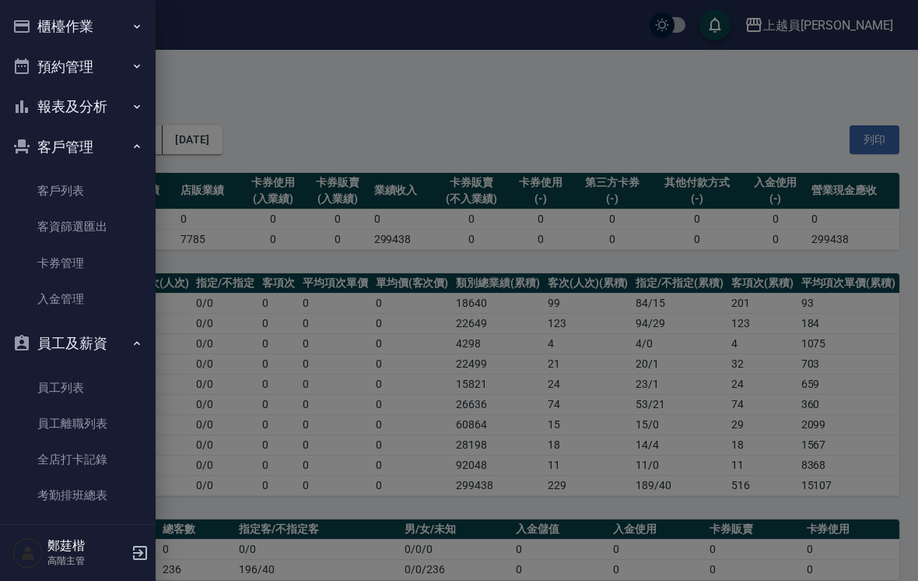
click at [46, 101] on button "報表及分析" at bounding box center [77, 106] width 143 height 40
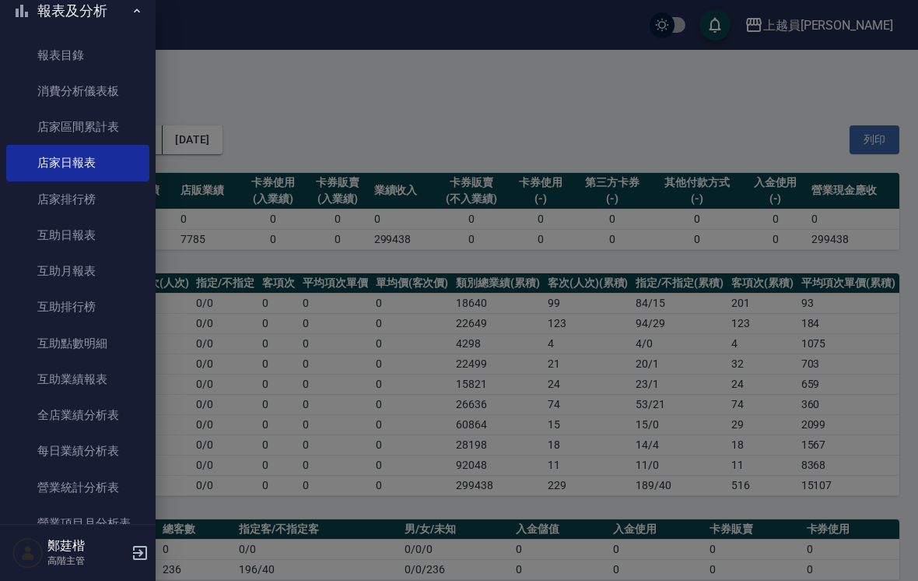
click at [9, 410] on link "全店業績分析表" at bounding box center [77, 415] width 143 height 36
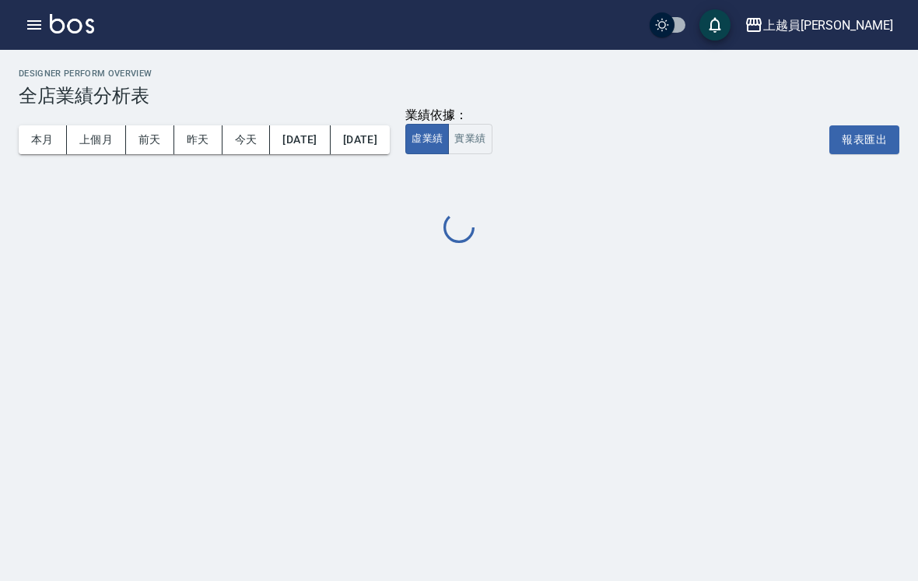
click at [29, 48] on div "上越員[PERSON_NAME]出" at bounding box center [459, 25] width 918 height 50
click at [23, 28] on button "button" at bounding box center [34, 24] width 31 height 31
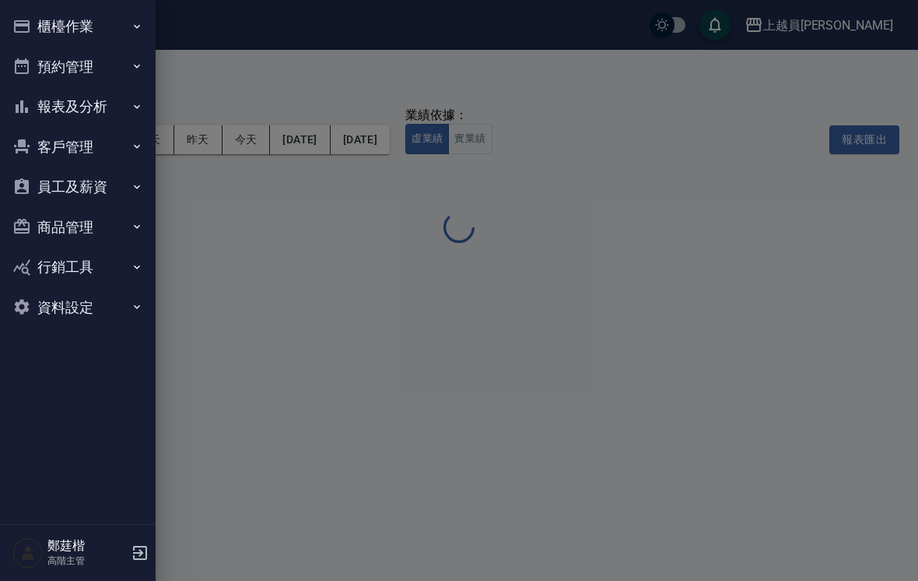
click at [39, 186] on button "員工及薪資" at bounding box center [77, 187] width 143 height 40
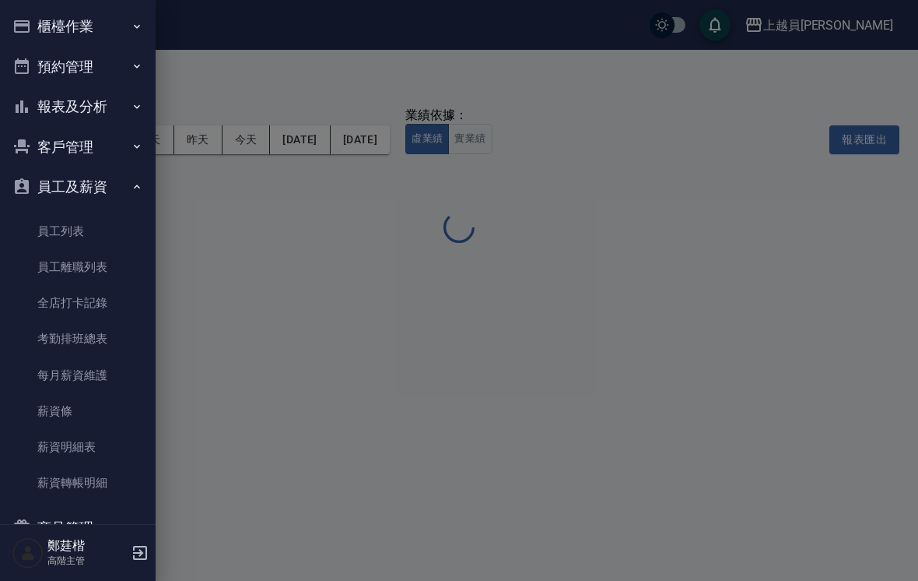
click at [92, 100] on button "報表及分析" at bounding box center [77, 106] width 143 height 40
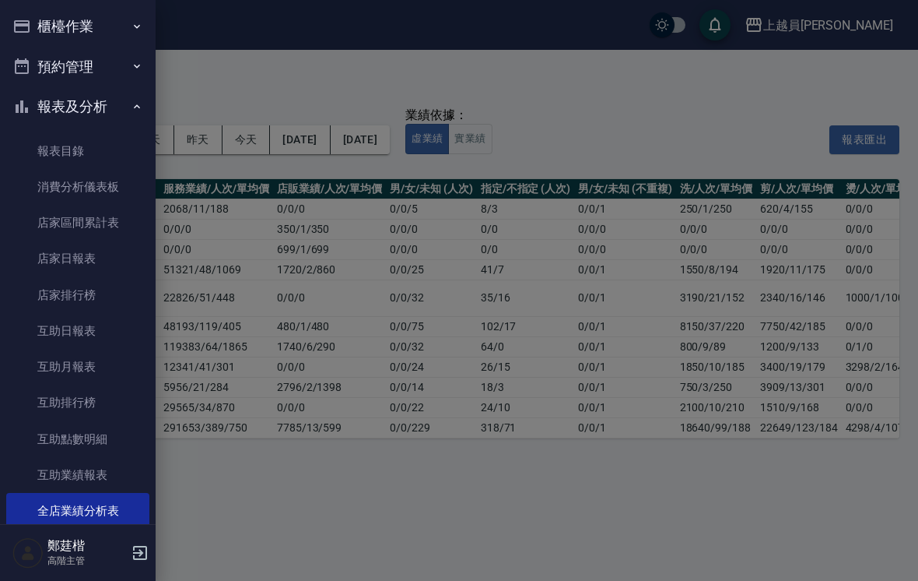
click at [56, 15] on button "櫃檯作業" at bounding box center [77, 26] width 143 height 40
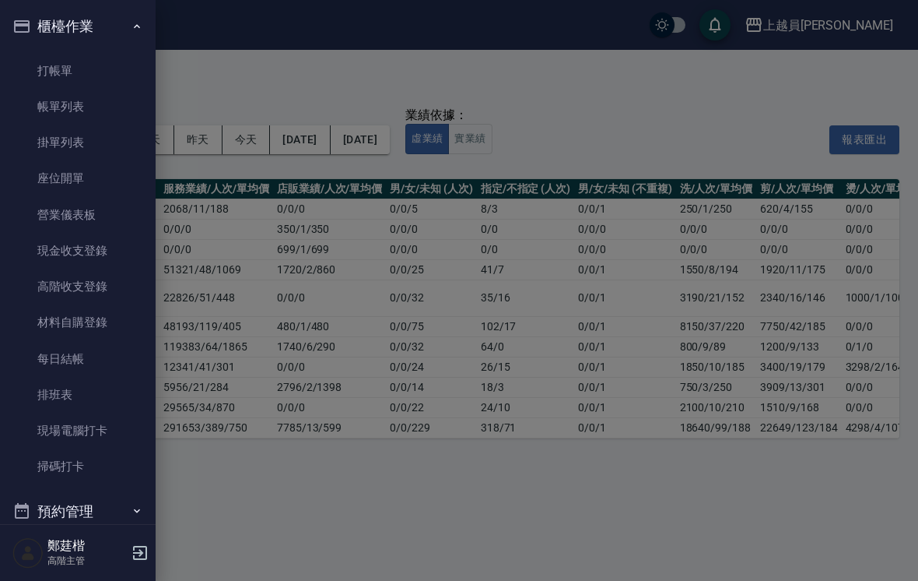
click at [41, 363] on link "每日結帳" at bounding box center [77, 359] width 143 height 36
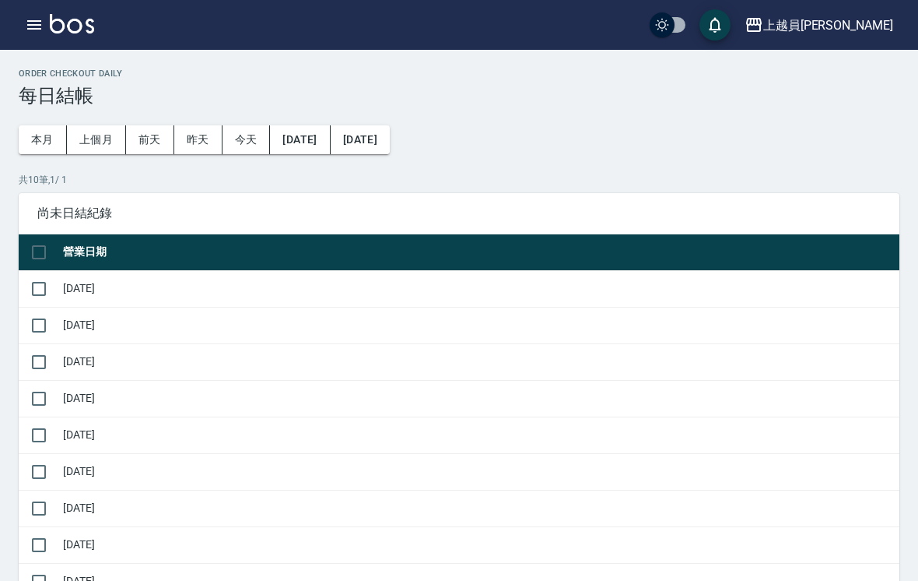
click at [42, 283] on input "checkbox" at bounding box center [39, 288] width 33 height 33
checkbox input "true"
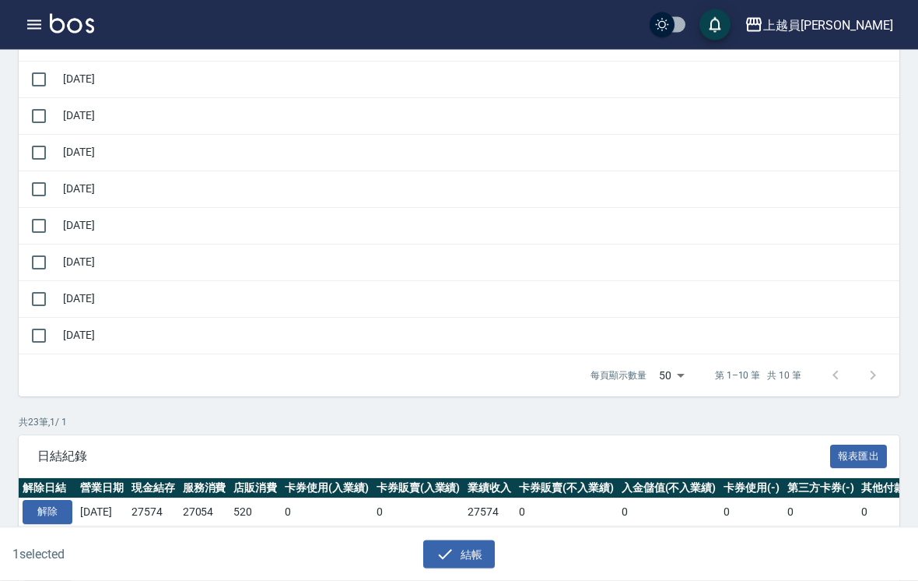
scroll to position [283, 0]
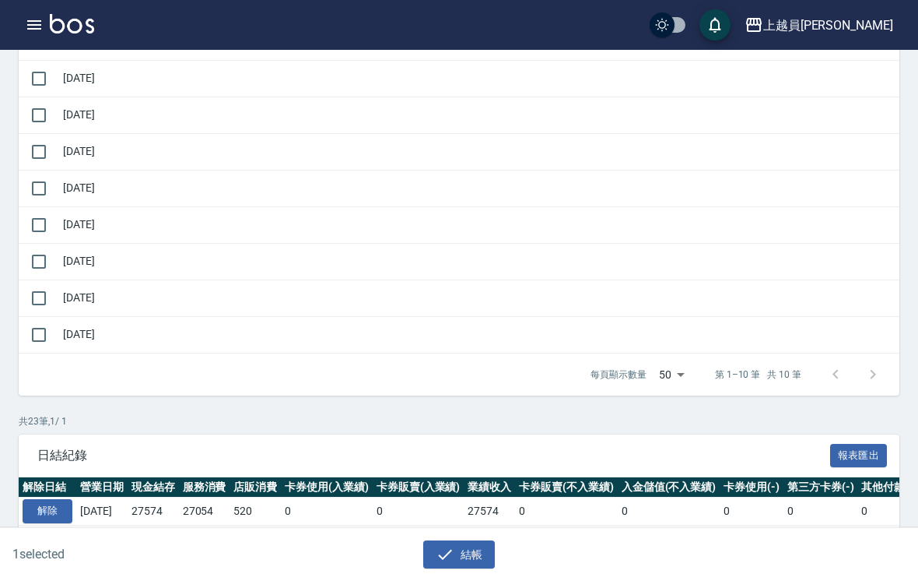
click at [40, 504] on button "解除" at bounding box center [48, 511] width 50 height 24
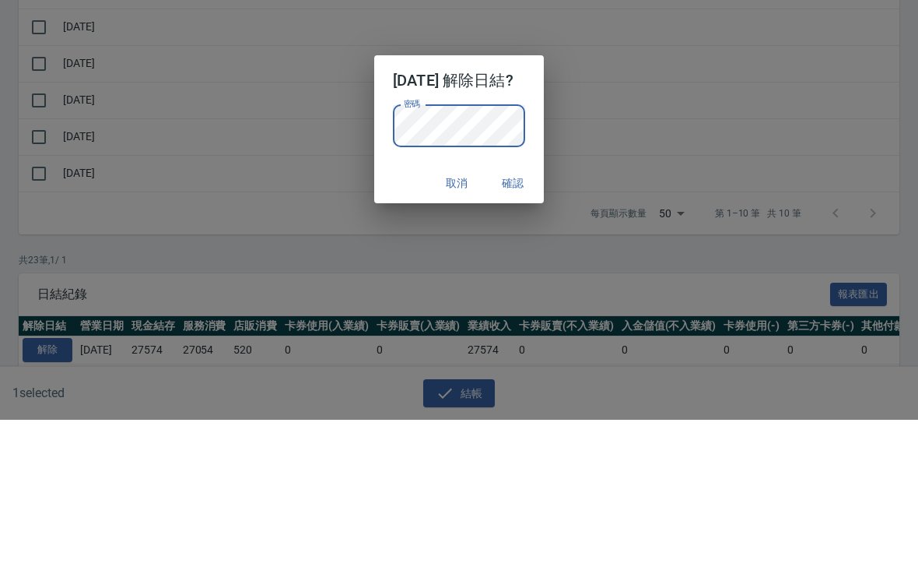
click at [527, 330] on button "確認" at bounding box center [513, 344] width 50 height 29
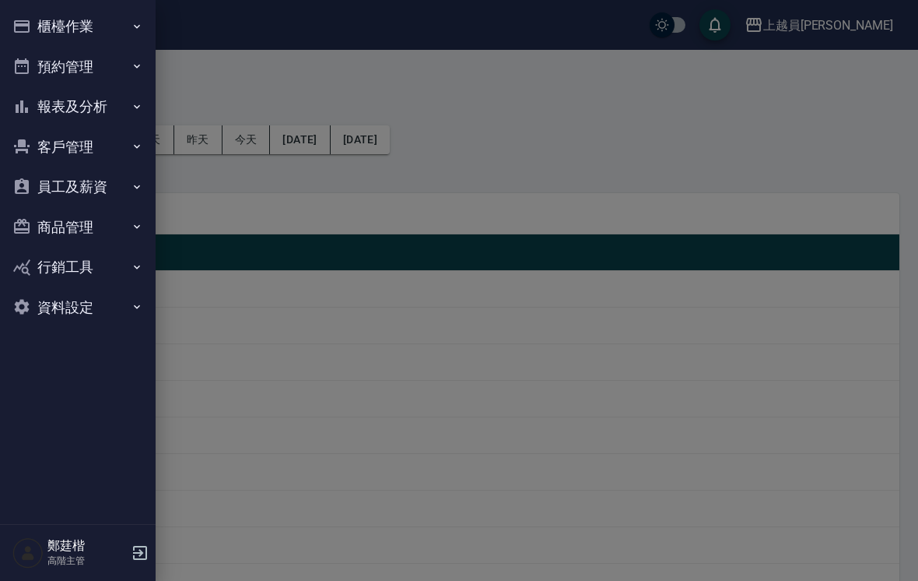
scroll to position [469, 0]
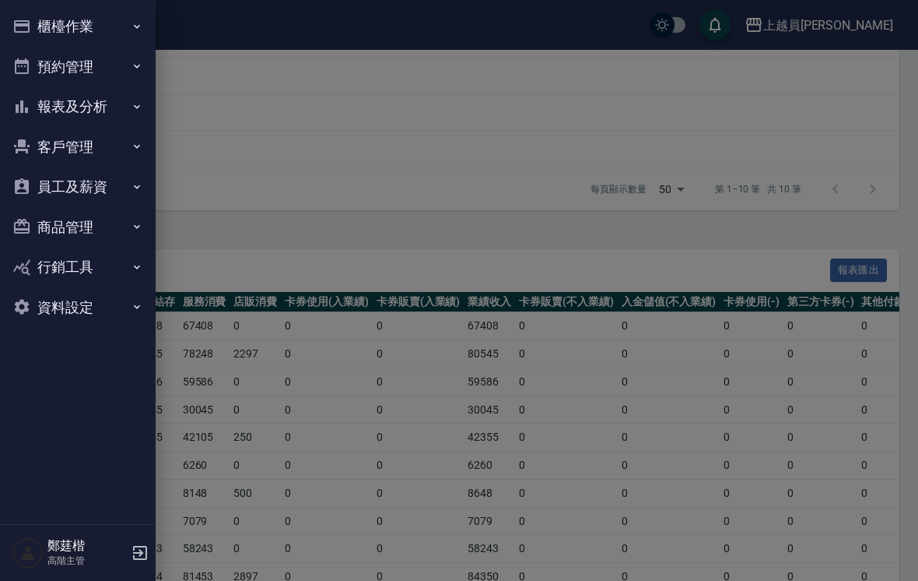
click at [102, 44] on button "櫃檯作業" at bounding box center [77, 26] width 143 height 40
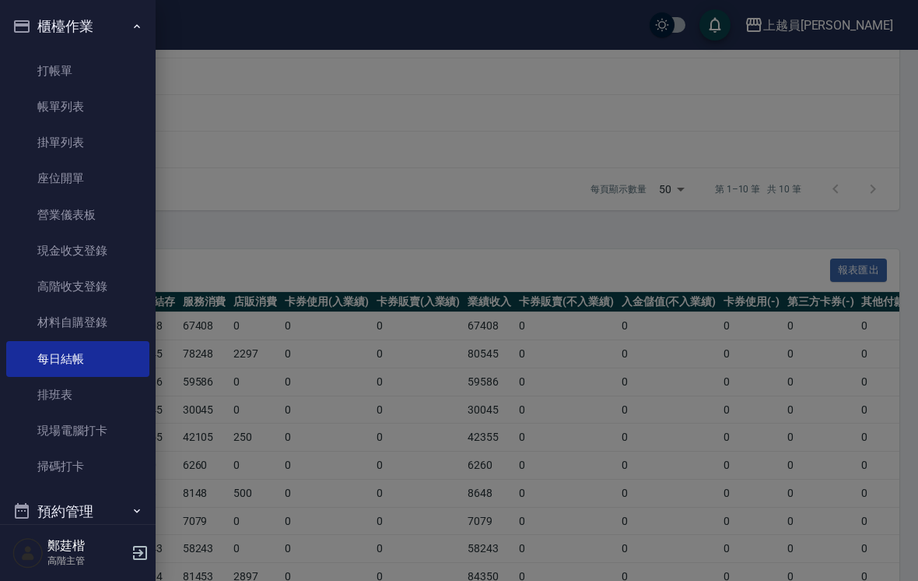
click at [97, 279] on link "高階收支登錄" at bounding box center [77, 286] width 143 height 36
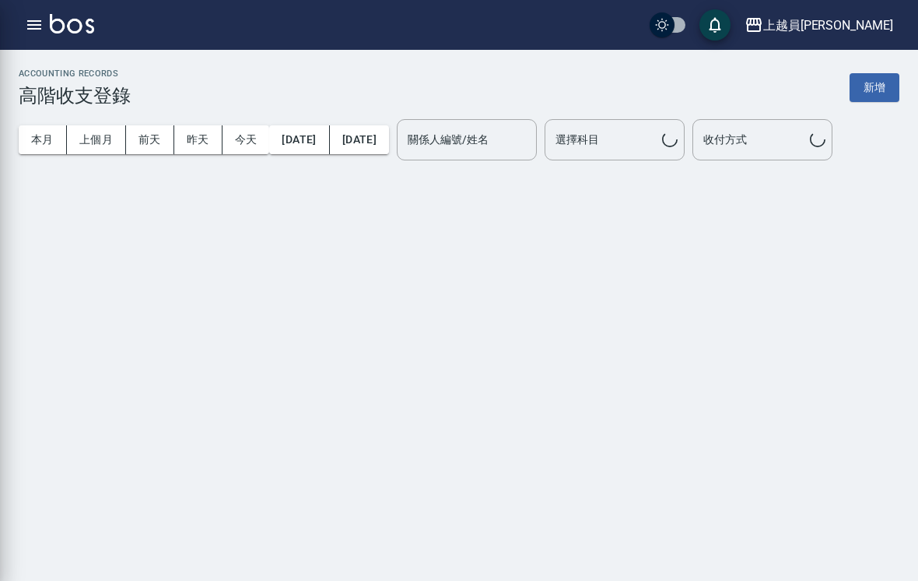
scroll to position [24, 0]
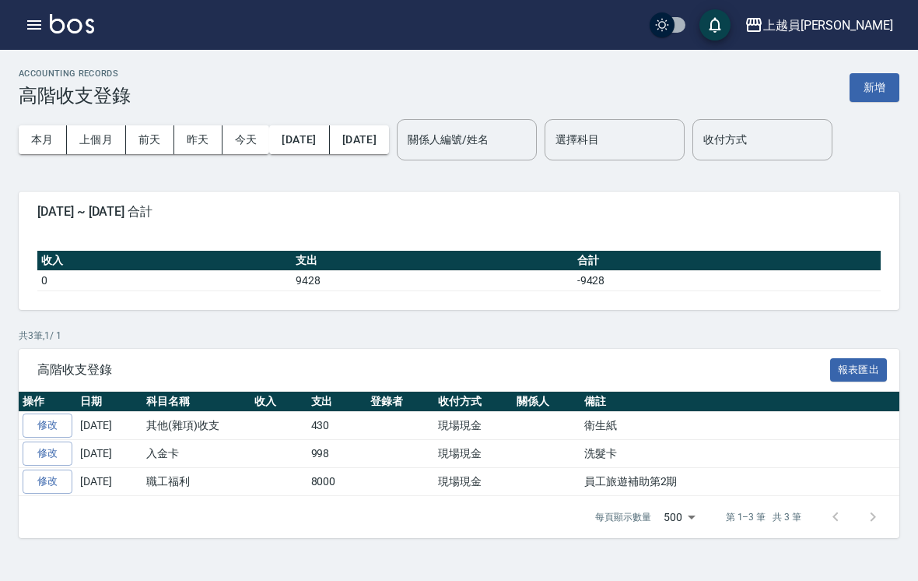
click at [104, 125] on button "上個月" at bounding box center [96, 139] width 59 height 29
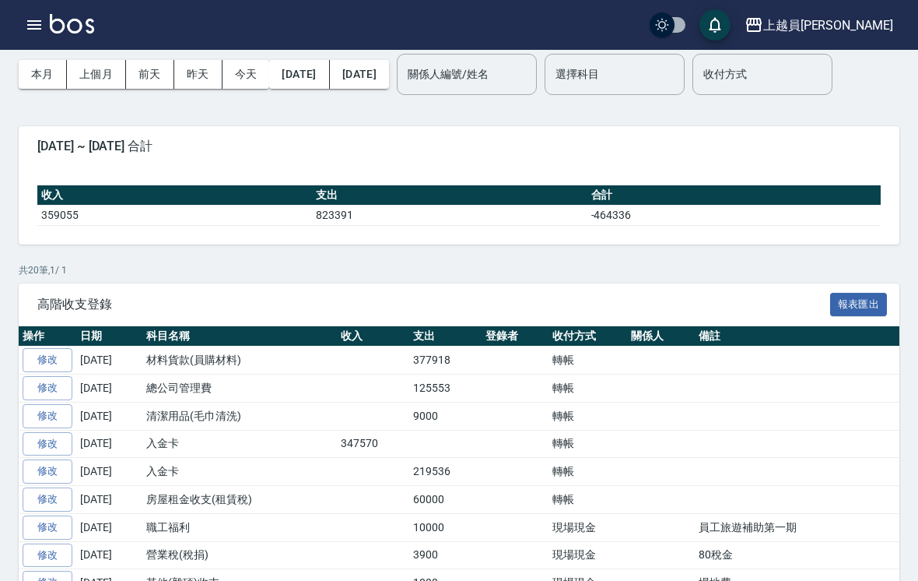
click at [27, 339] on th "操作" at bounding box center [48, 336] width 58 height 20
click at [46, 357] on link "修改" at bounding box center [48, 360] width 50 height 24
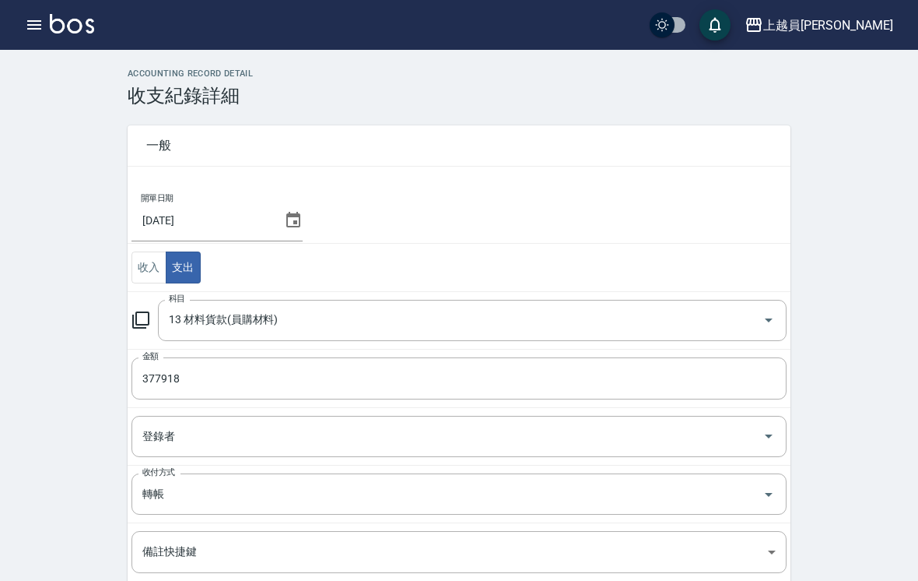
click at [543, 381] on input "377918" at bounding box center [459, 378] width 655 height 42
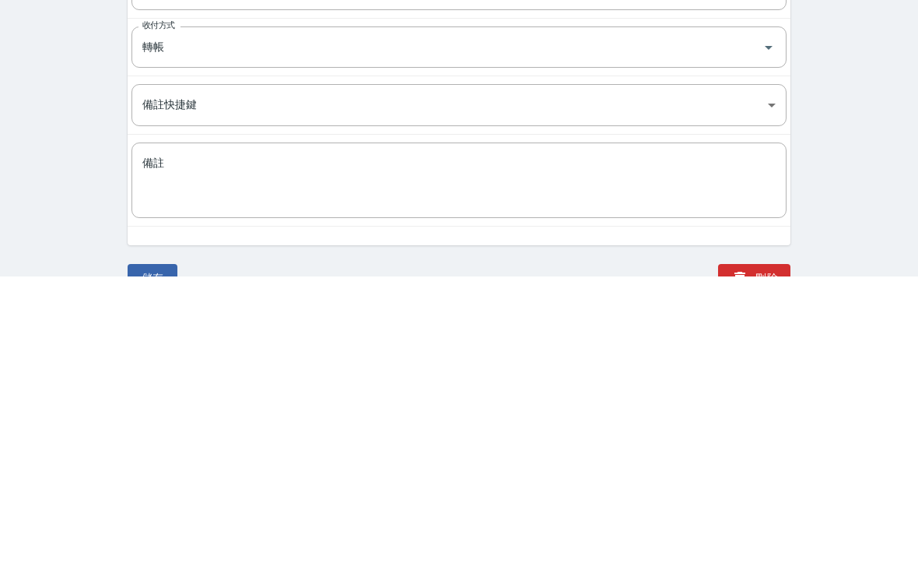
scroll to position [153, 0]
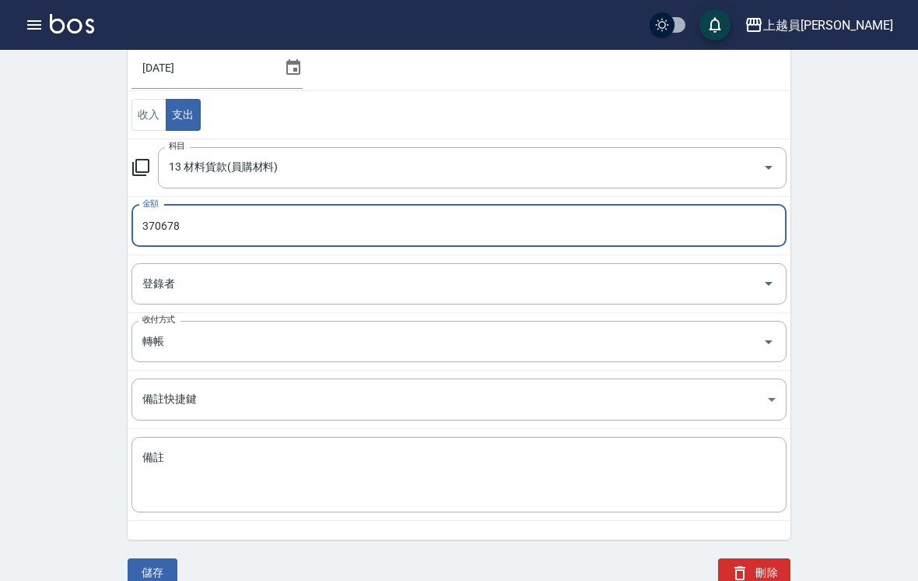
type input "370678"
click at [160, 580] on button "儲存" at bounding box center [153, 572] width 50 height 29
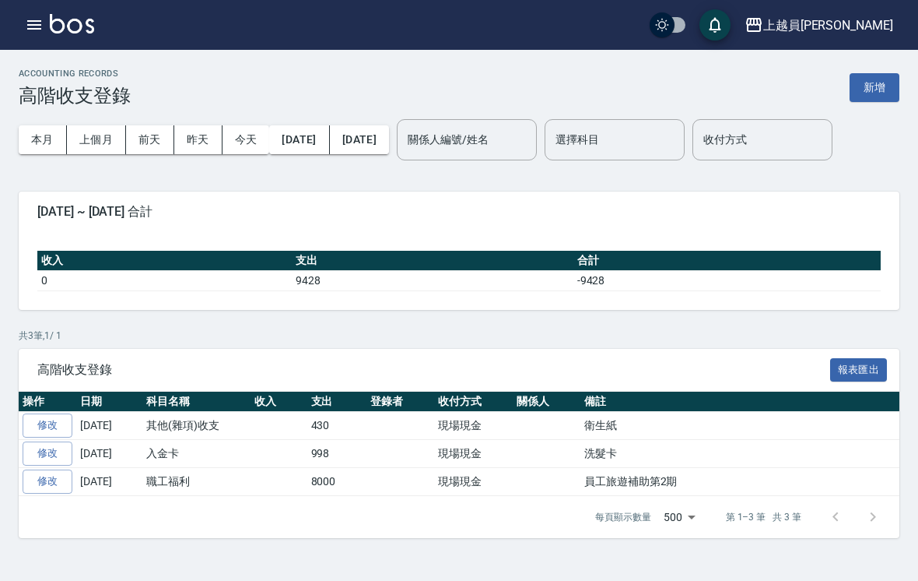
click at [110, 146] on button "上個月" at bounding box center [96, 139] width 59 height 29
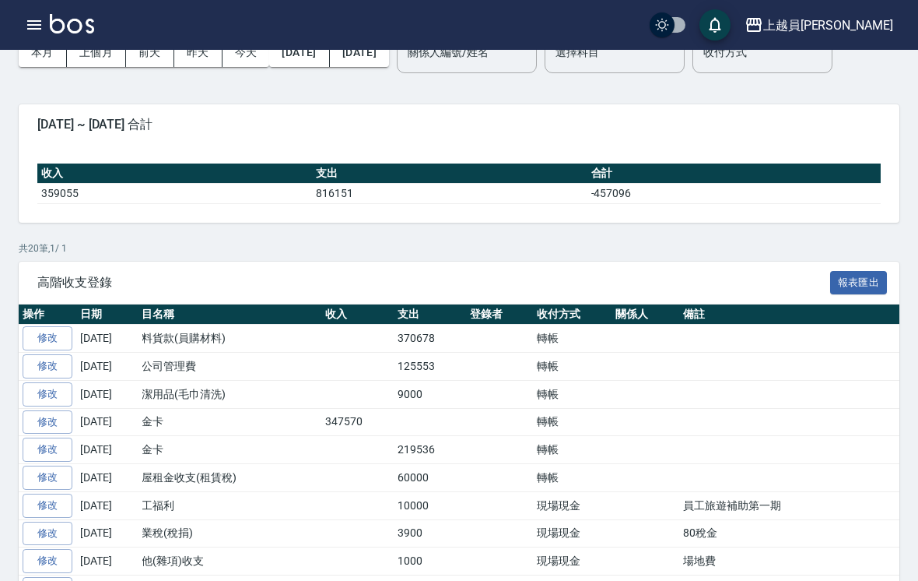
scroll to position [0, 16]
click at [60, 358] on link "修改" at bounding box center [48, 366] width 50 height 24
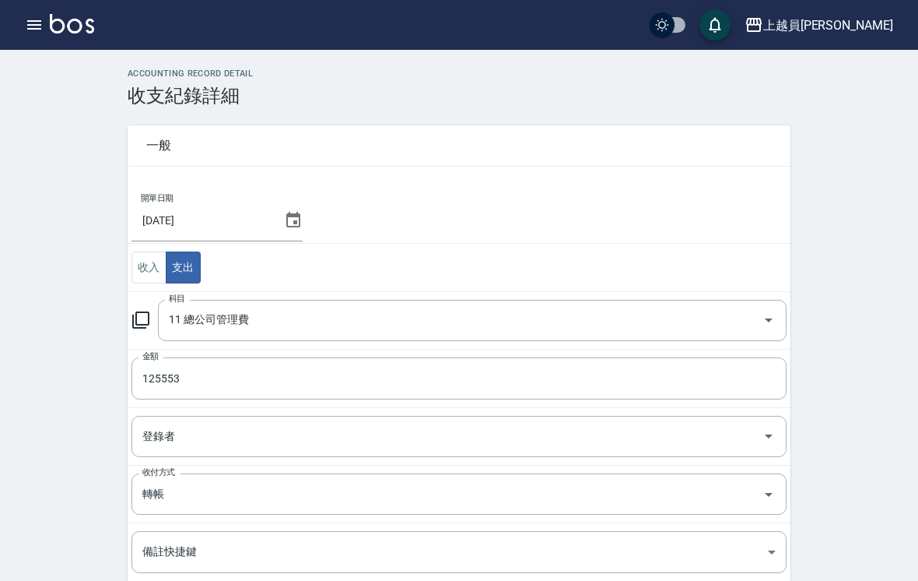
click at [617, 377] on input "125553" at bounding box center [459, 378] width 655 height 42
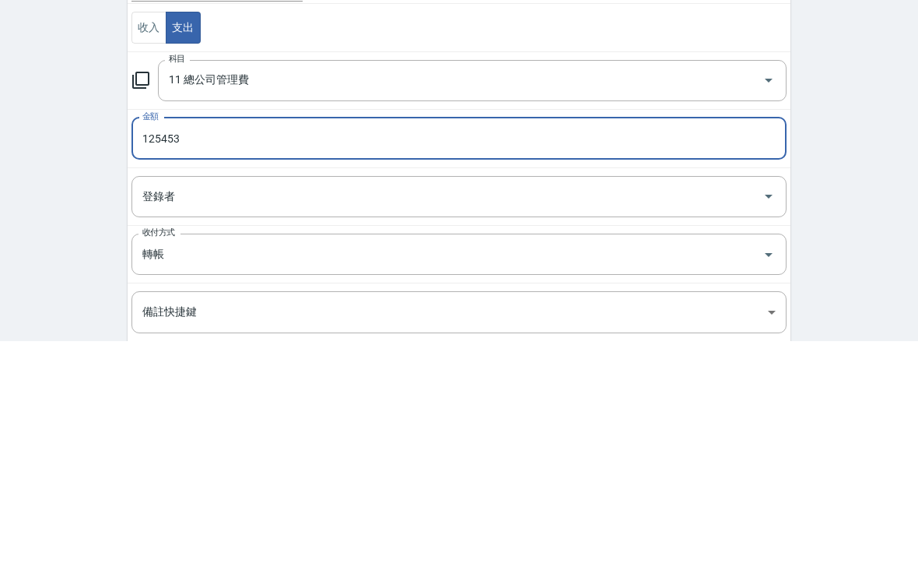
scroll to position [153, 0]
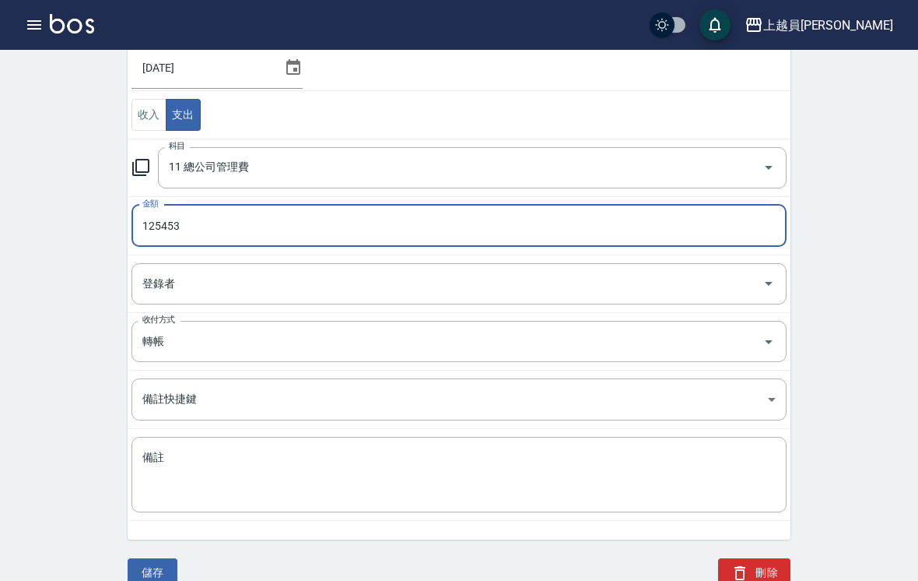
type input "125453"
click at [171, 558] on button "儲存" at bounding box center [153, 572] width 50 height 29
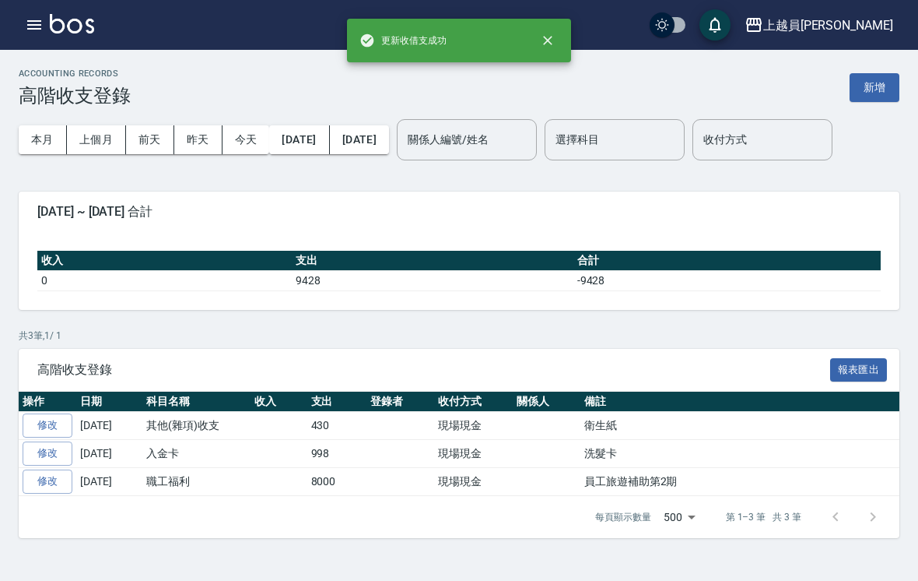
click at [100, 152] on button "上個月" at bounding box center [96, 139] width 59 height 29
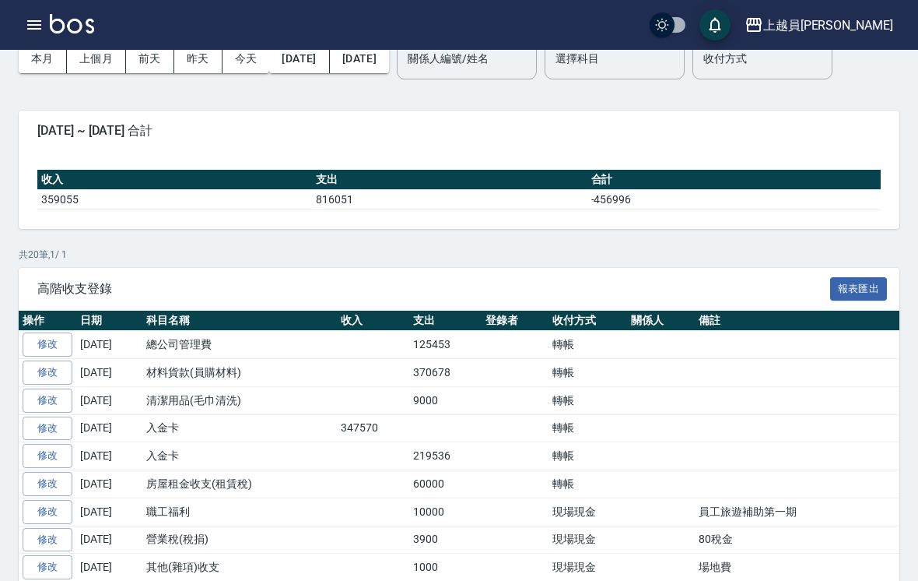
click at [33, 27] on icon "button" at bounding box center [34, 25] width 19 height 19
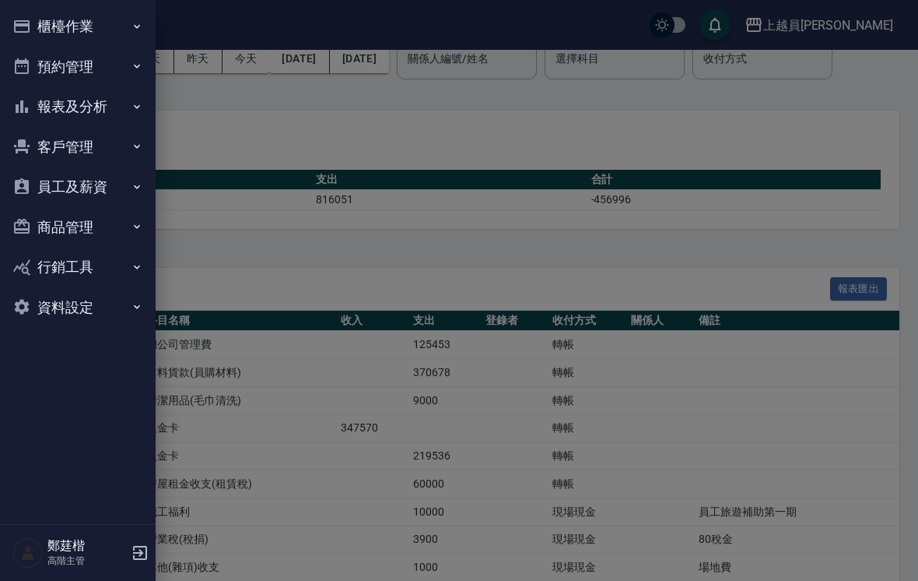
click at [86, 30] on button "櫃檯作業" at bounding box center [77, 26] width 143 height 40
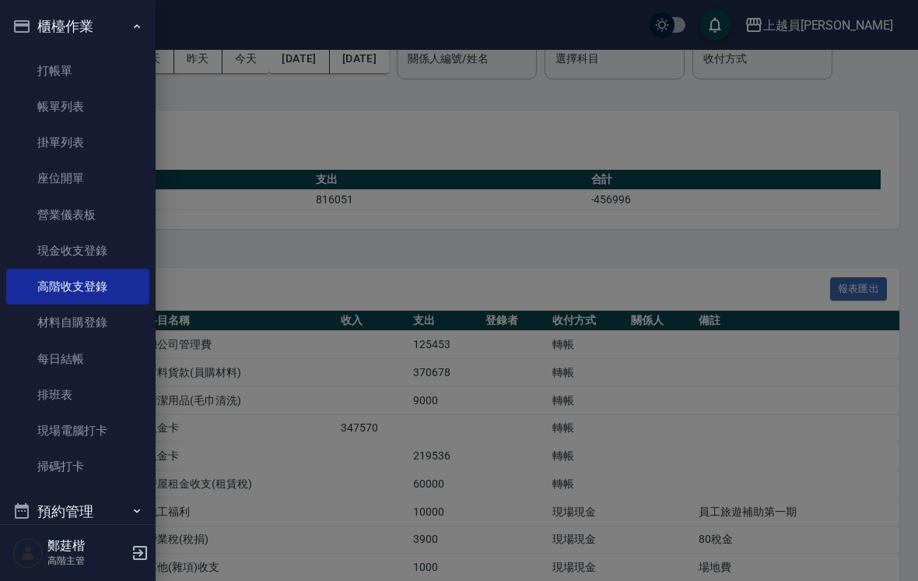
click at [898, 247] on div at bounding box center [459, 290] width 918 height 581
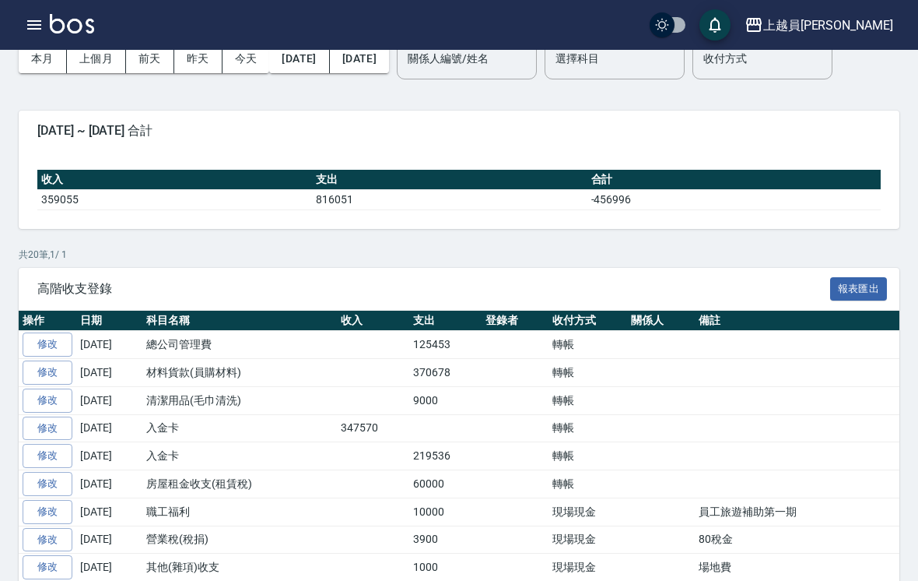
click at [786, 215] on div "收入 支出 合計 359055 816051 -456996" at bounding box center [459, 190] width 881 height 78
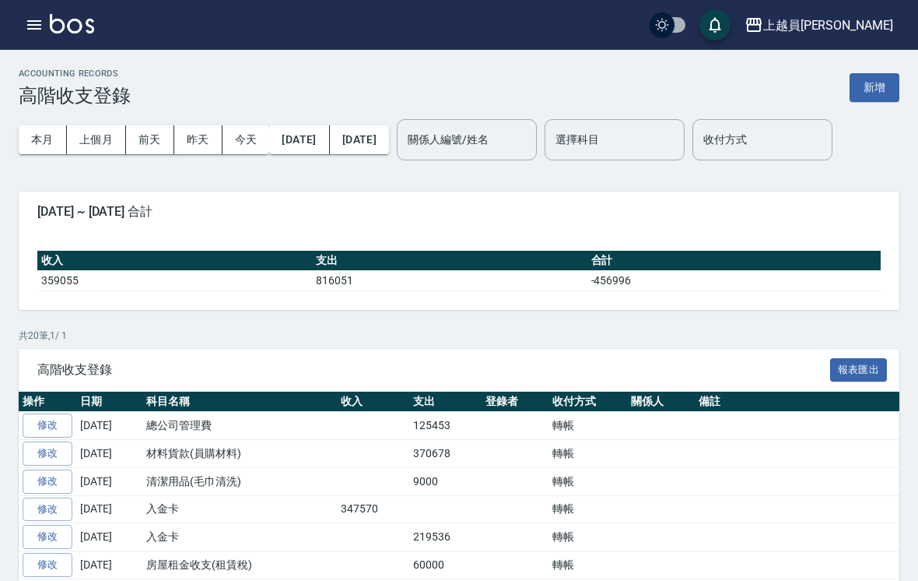
click at [862, 79] on button "新增" at bounding box center [875, 87] width 50 height 29
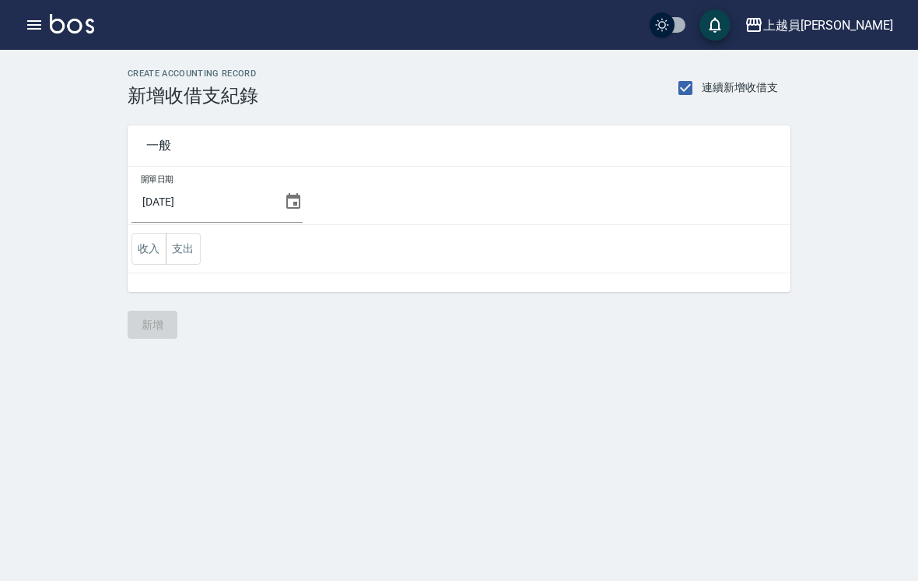
click at [188, 251] on button "支出" at bounding box center [183, 249] width 35 height 32
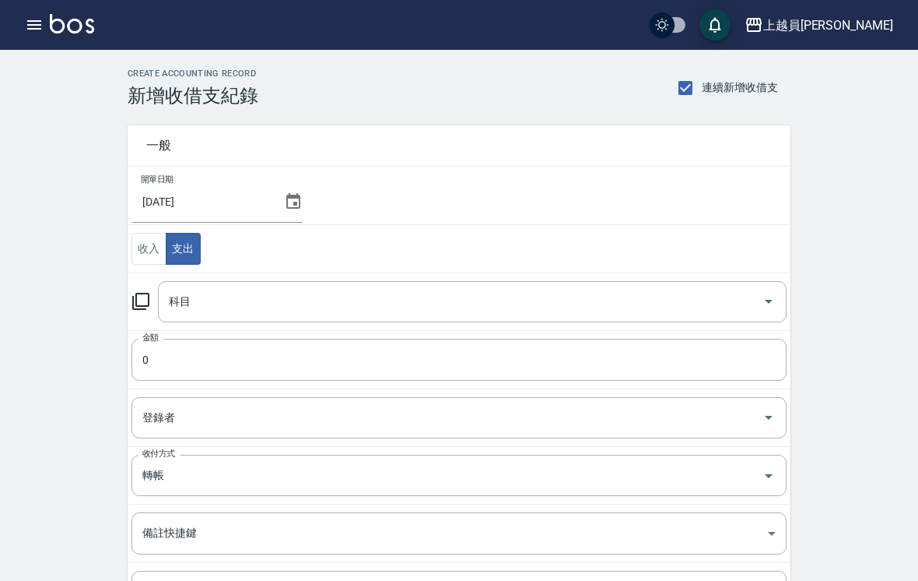
click at [140, 300] on icon at bounding box center [141, 301] width 19 height 19
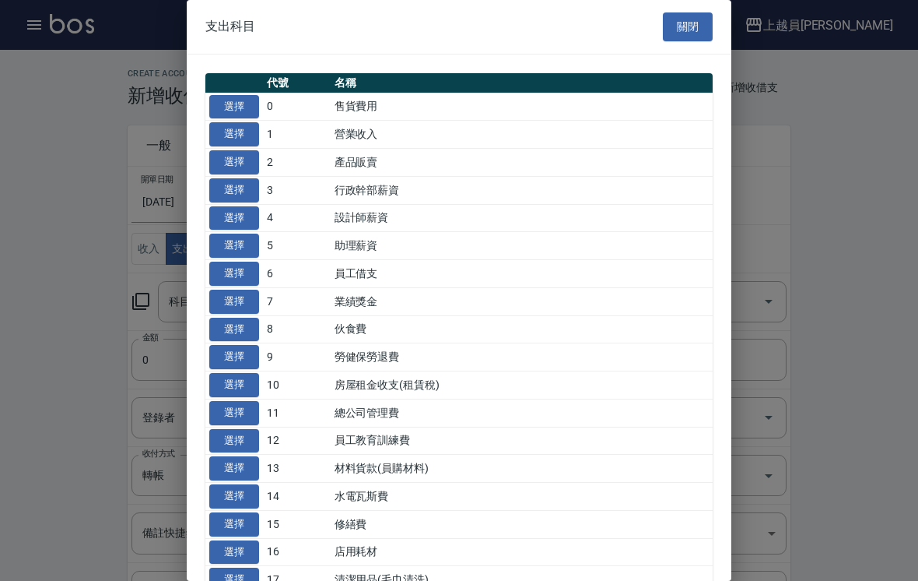
click at [477, 514] on td "修繕費" at bounding box center [522, 524] width 382 height 28
click at [243, 512] on button "選擇" at bounding box center [234, 524] width 50 height 24
type input "15 修繕費"
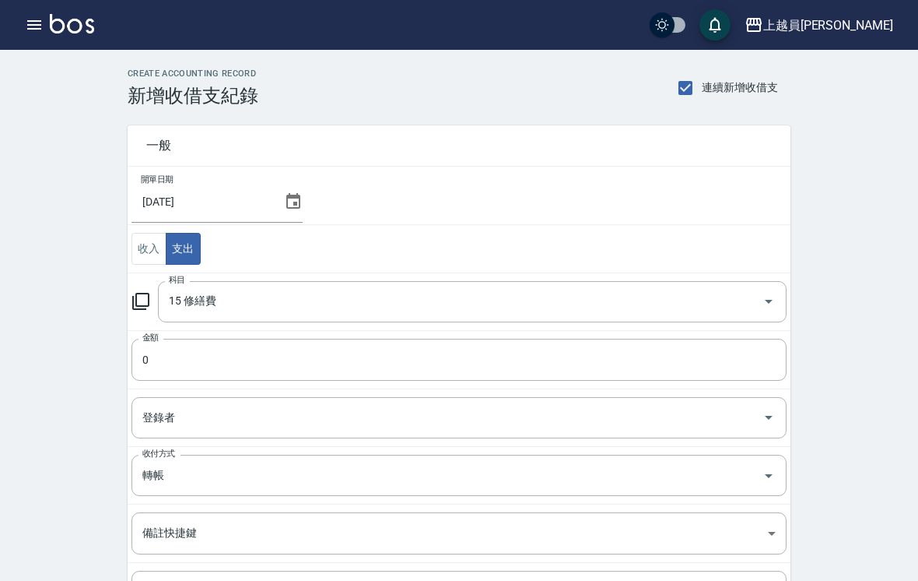
click at [580, 362] on input "0" at bounding box center [459, 360] width 655 height 42
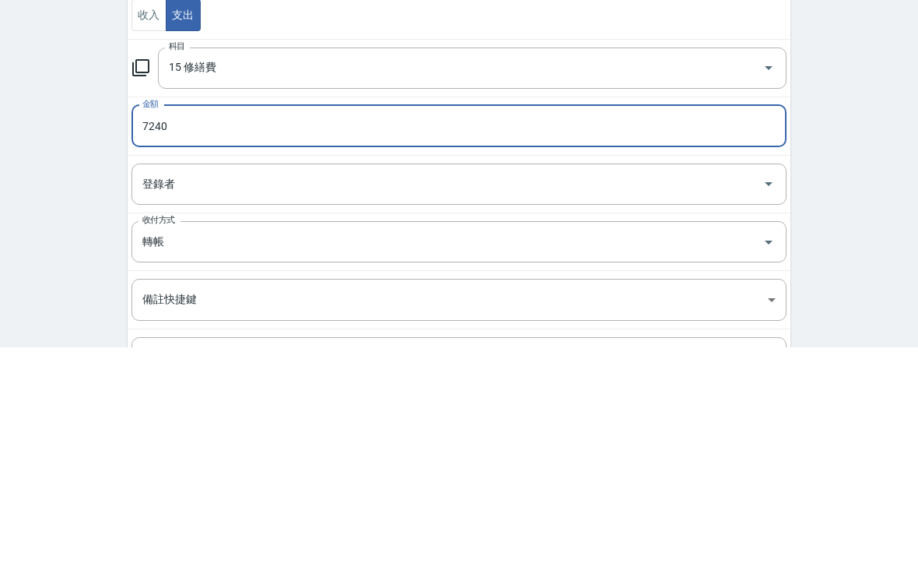
scroll to position [158, 0]
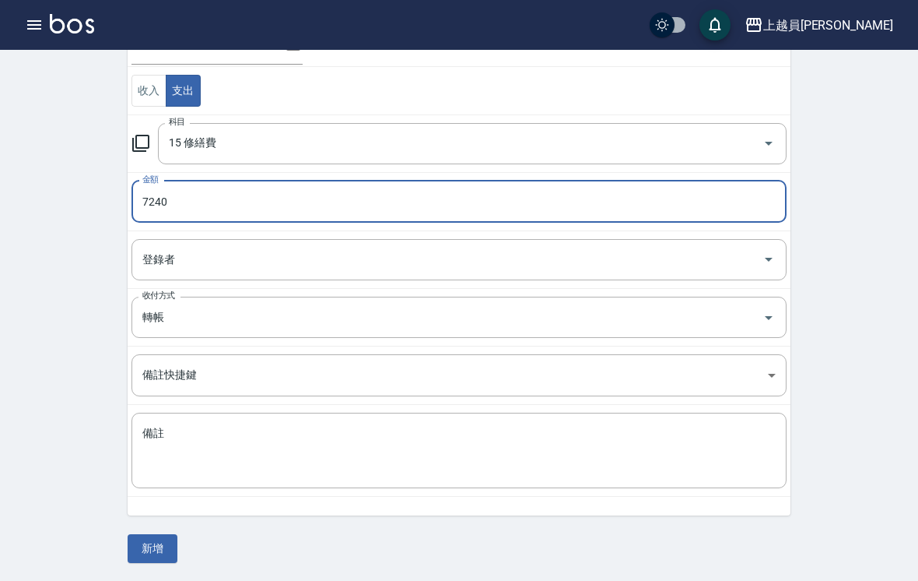
type input "7240"
click at [149, 553] on button "新增" at bounding box center [153, 548] width 50 height 29
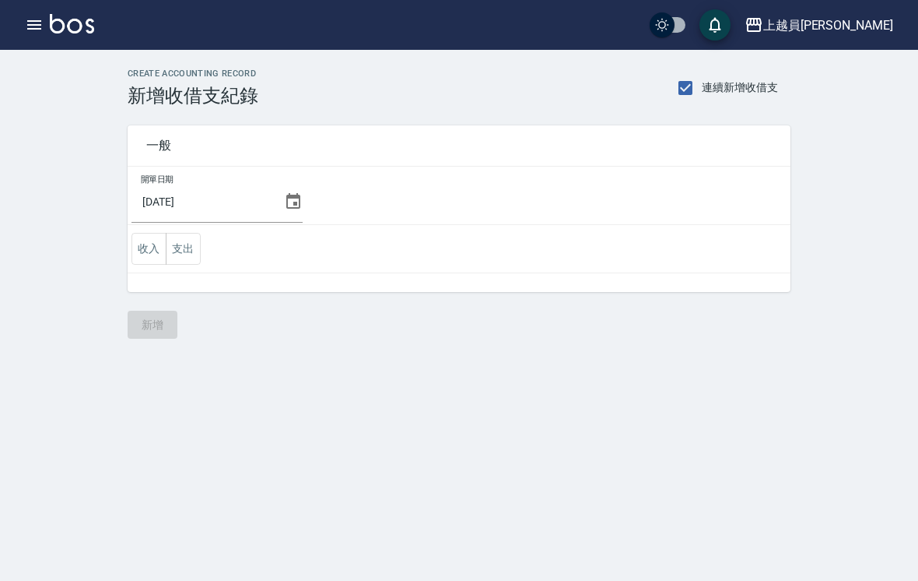
click at [23, 33] on button "button" at bounding box center [34, 24] width 31 height 31
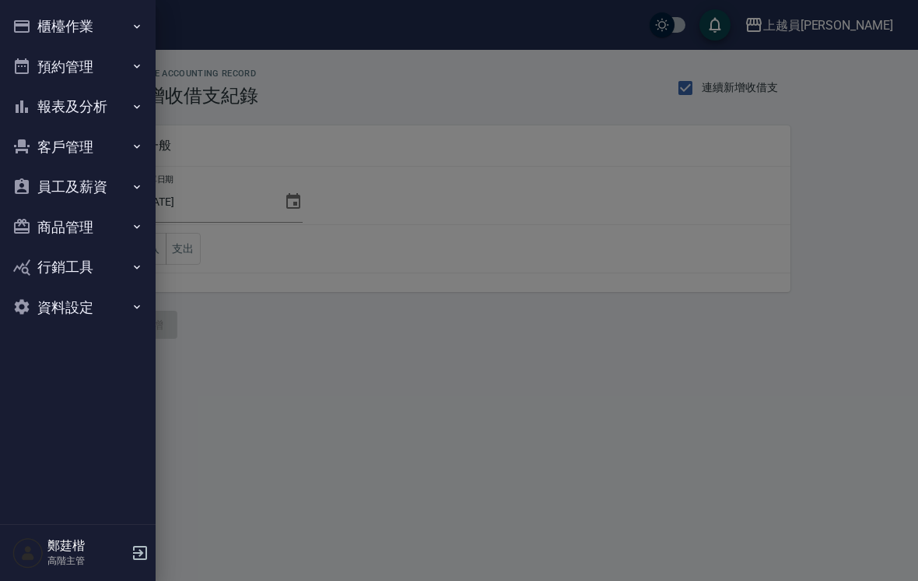
click at [23, 45] on button "櫃檯作業" at bounding box center [77, 26] width 143 height 40
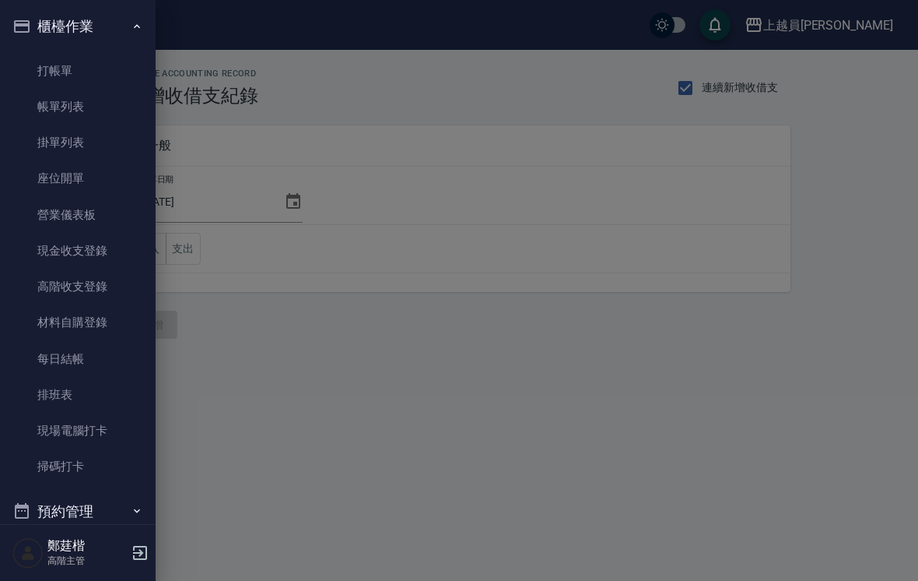
click at [23, 111] on link "帳單列表" at bounding box center [77, 107] width 143 height 36
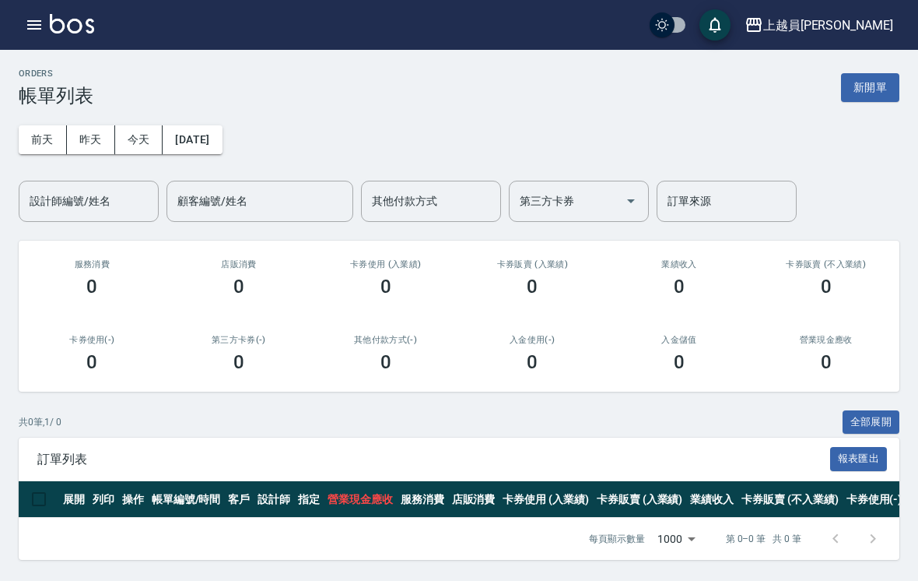
click at [9, 44] on div "上越員[PERSON_NAME]出" at bounding box center [459, 25] width 918 height 50
click at [9, 28] on div "上越員[PERSON_NAME]出" at bounding box center [459, 25] width 918 height 50
click at [27, 30] on icon "button" at bounding box center [34, 25] width 19 height 19
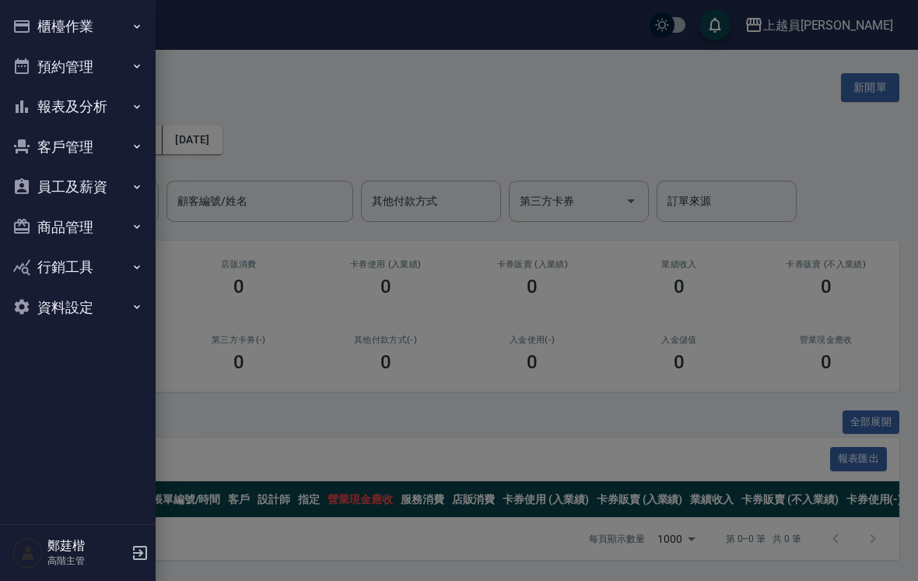
click at [38, 111] on button "報表及分析" at bounding box center [77, 106] width 143 height 40
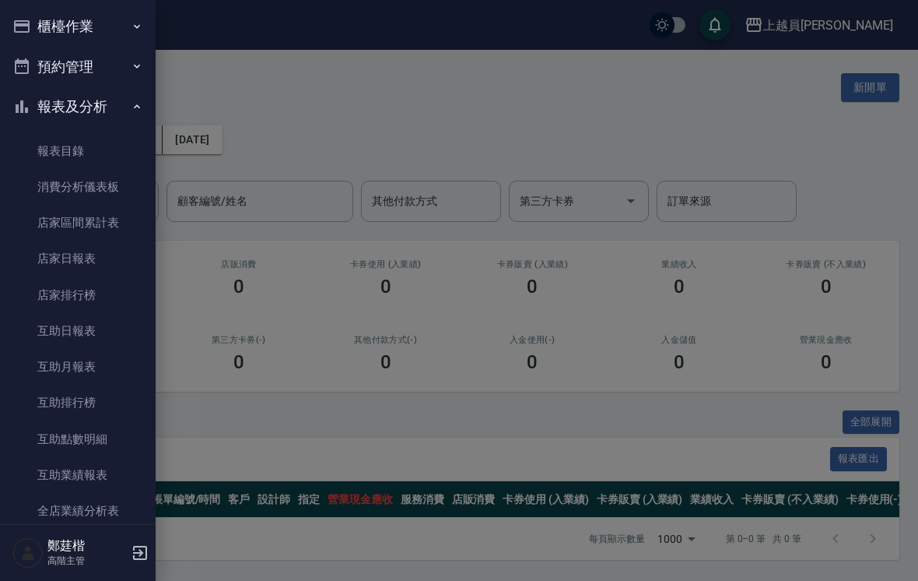
click at [30, 21] on icon "button" at bounding box center [21, 26] width 19 height 19
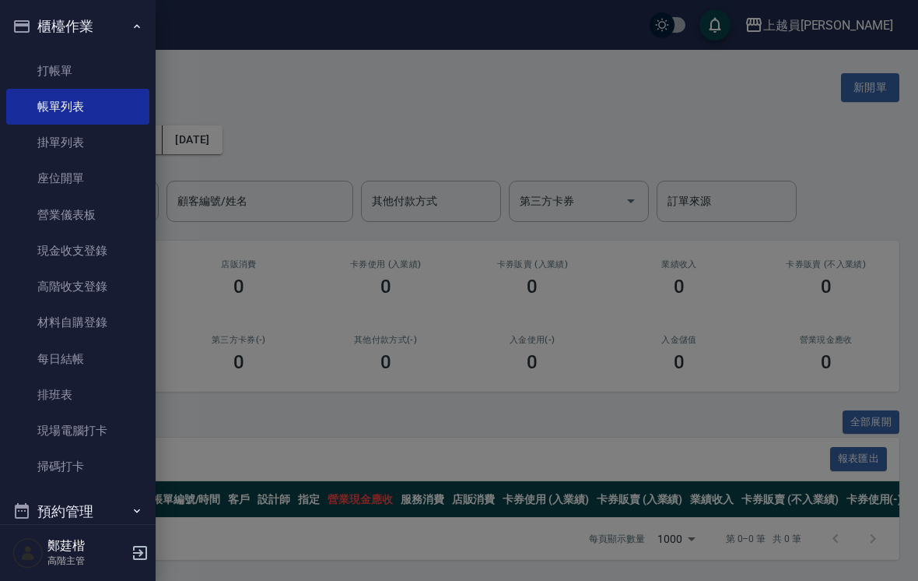
click at [50, 291] on link "高階收支登錄" at bounding box center [77, 286] width 143 height 36
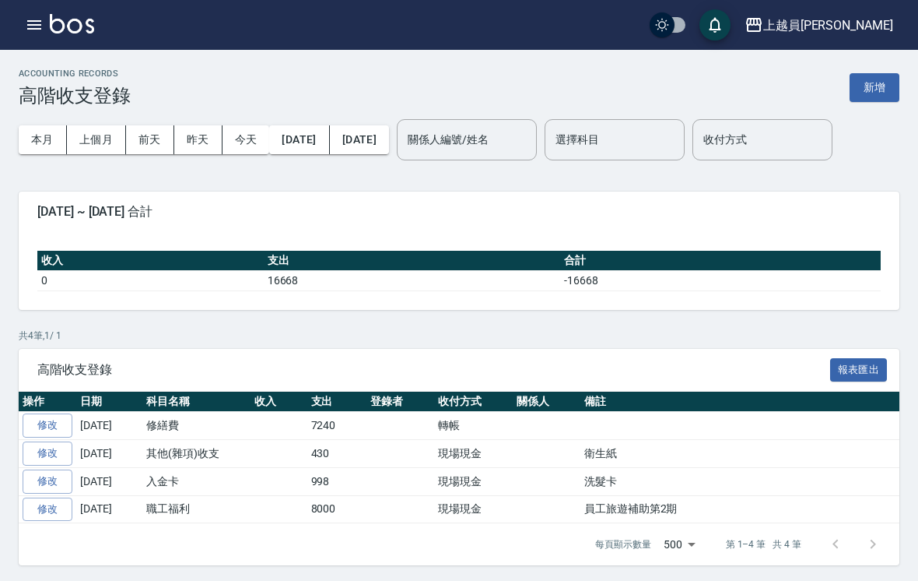
click at [50, 425] on link "修改" at bounding box center [48, 425] width 50 height 24
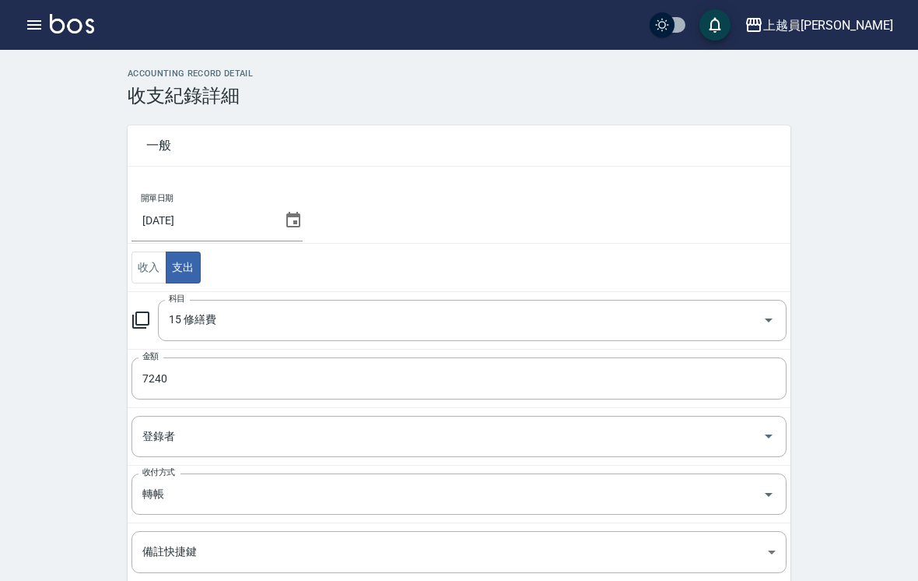
click at [286, 221] on icon at bounding box center [293, 220] width 14 height 16
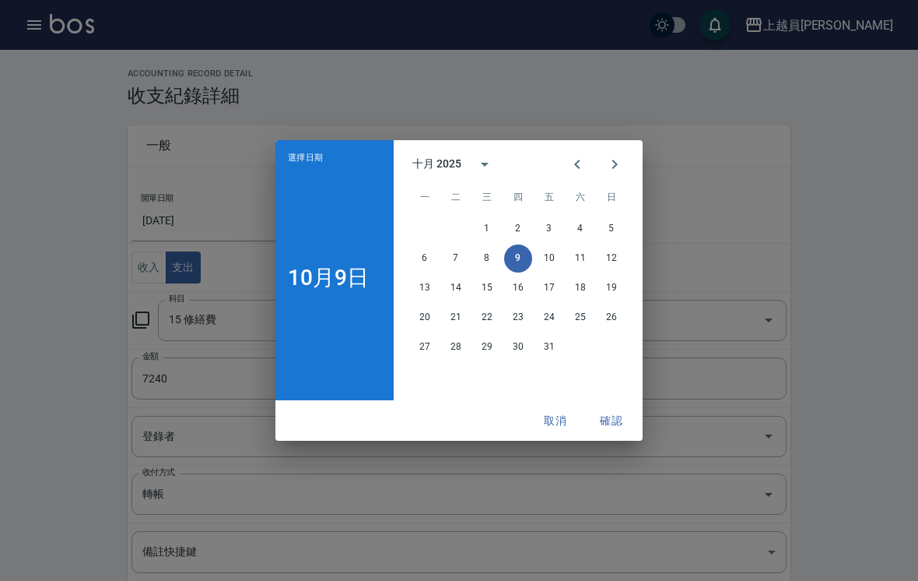
click at [560, 170] on button "Previous month" at bounding box center [577, 164] width 37 height 37
click at [445, 349] on button "30" at bounding box center [456, 347] width 28 height 28
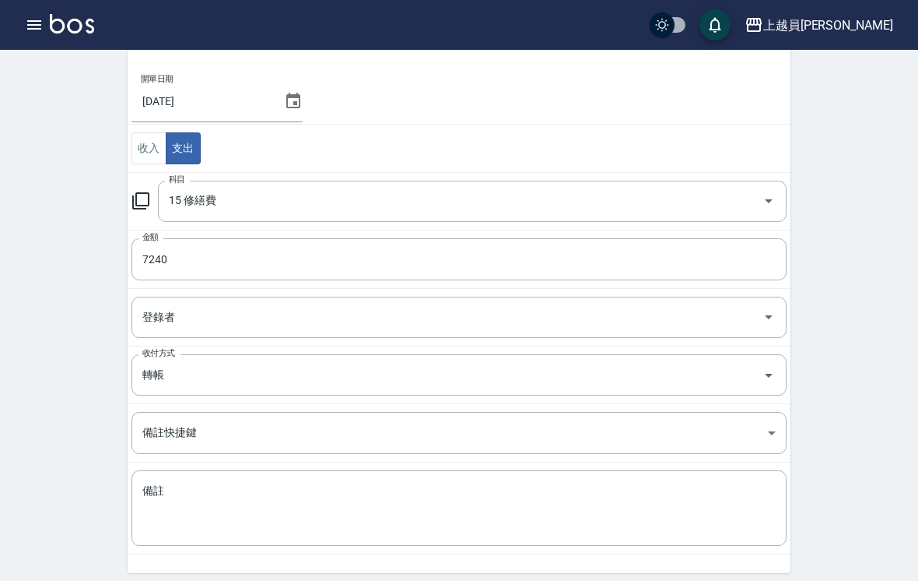
scroll to position [153, 0]
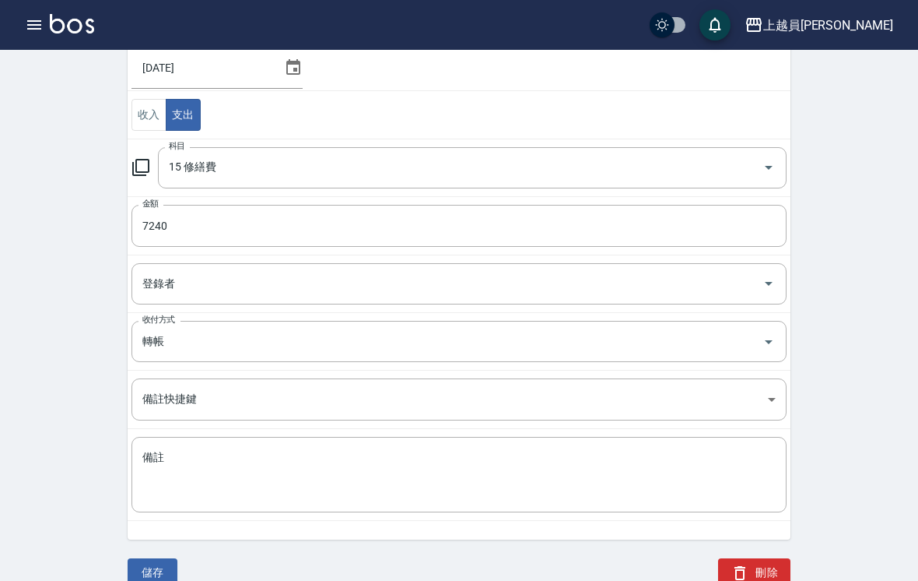
click at [148, 580] on button "儲存" at bounding box center [153, 572] width 50 height 29
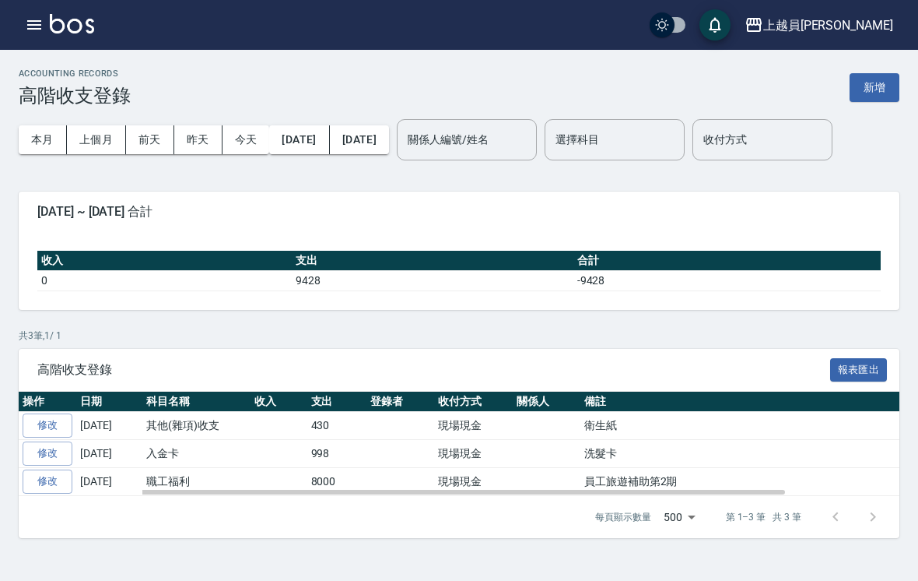
click at [47, 31] on button "button" at bounding box center [34, 24] width 31 height 31
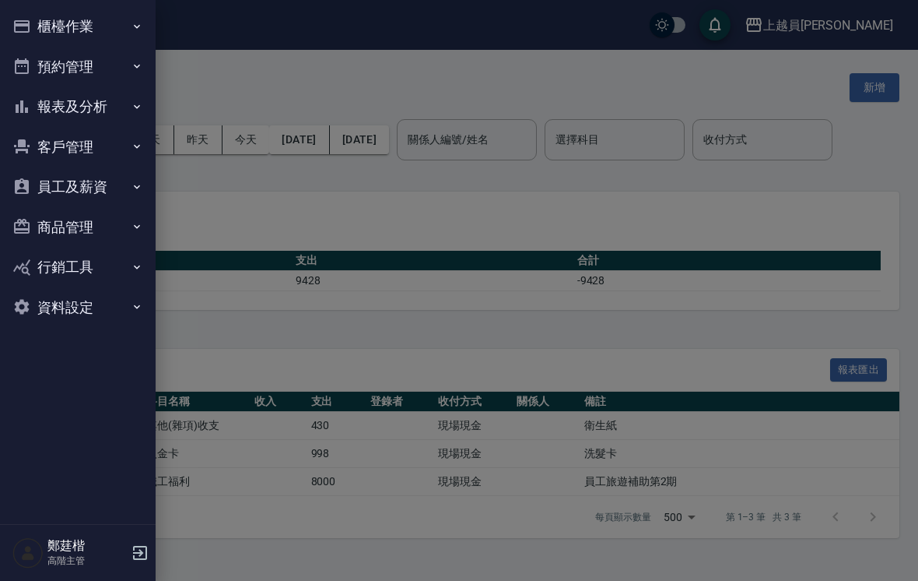
click at [87, 106] on button "報表及分析" at bounding box center [77, 106] width 143 height 40
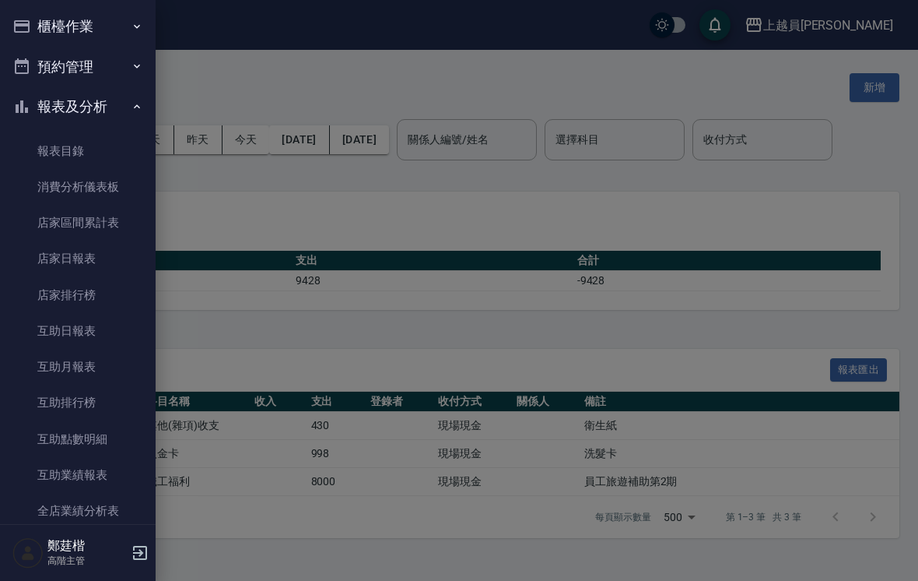
click at [96, 26] on button "櫃檯作業" at bounding box center [77, 26] width 143 height 40
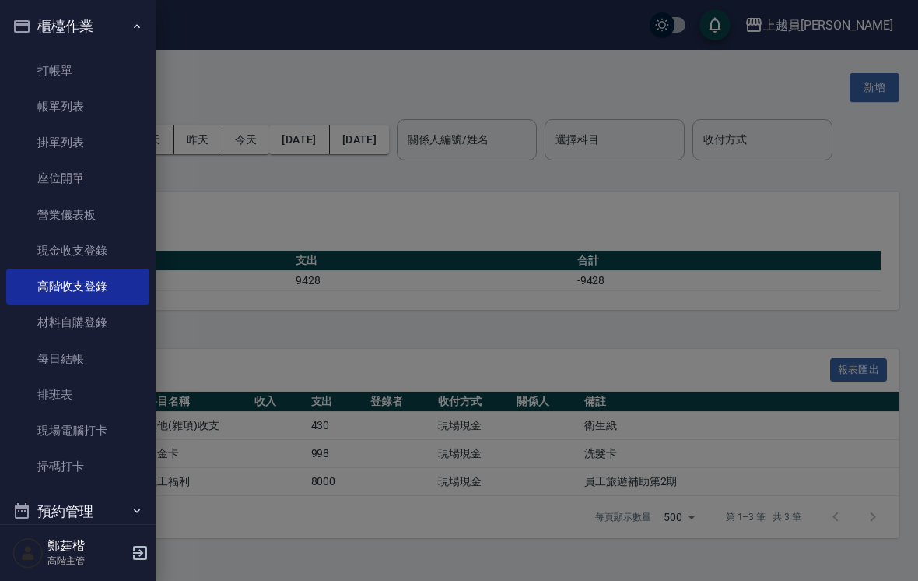
click at [96, 249] on link "現金收支登錄" at bounding box center [77, 251] width 143 height 36
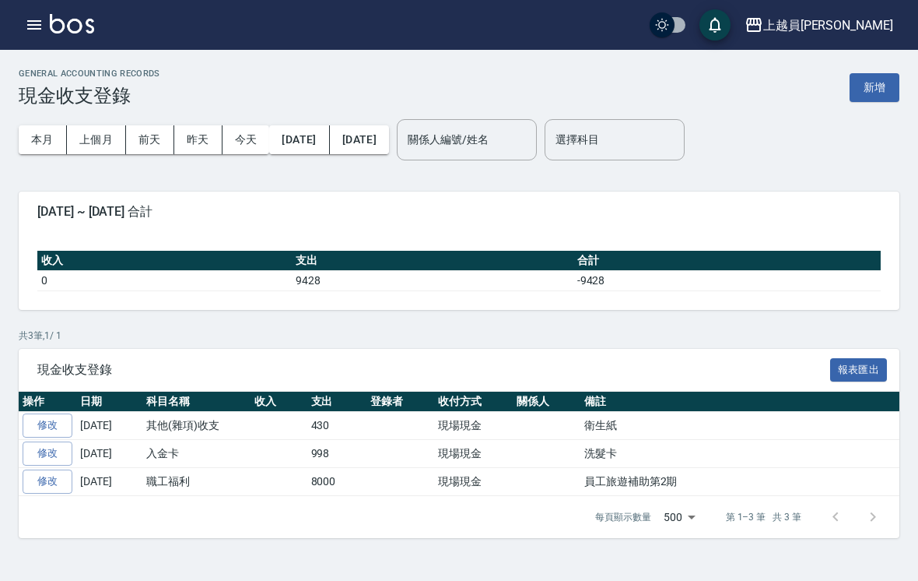
click at [100, 137] on button "上個月" at bounding box center [96, 139] width 59 height 29
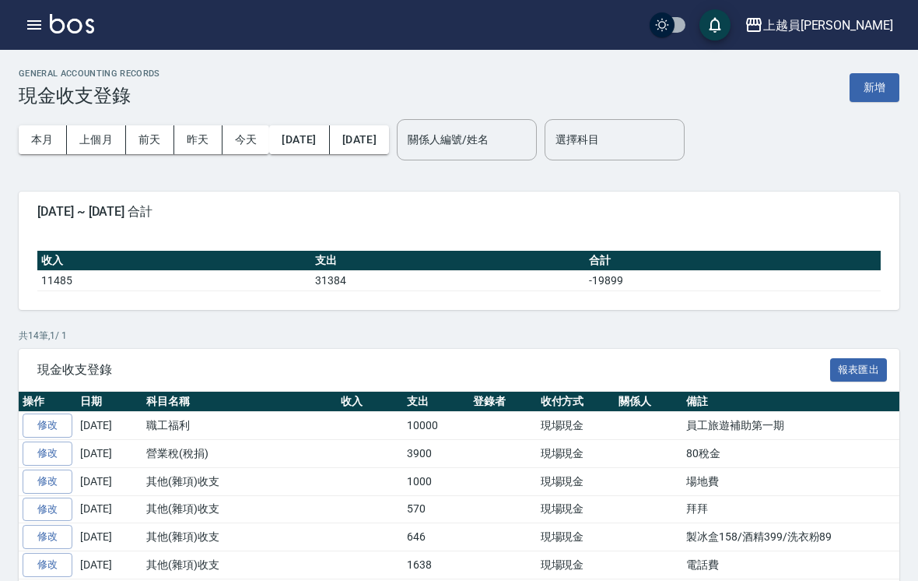
click at [33, 18] on icon "button" at bounding box center [34, 25] width 19 height 19
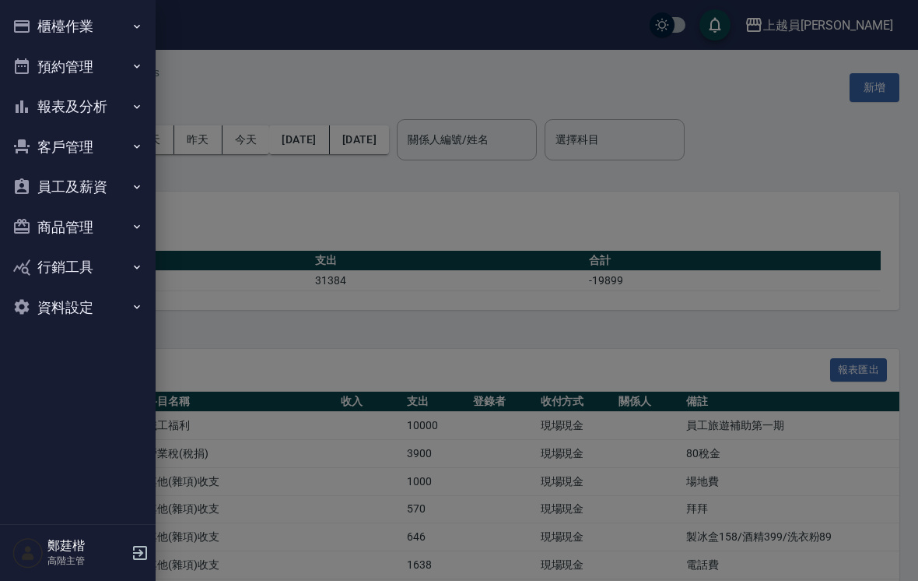
click at [37, 19] on button "櫃檯作業" at bounding box center [77, 26] width 143 height 40
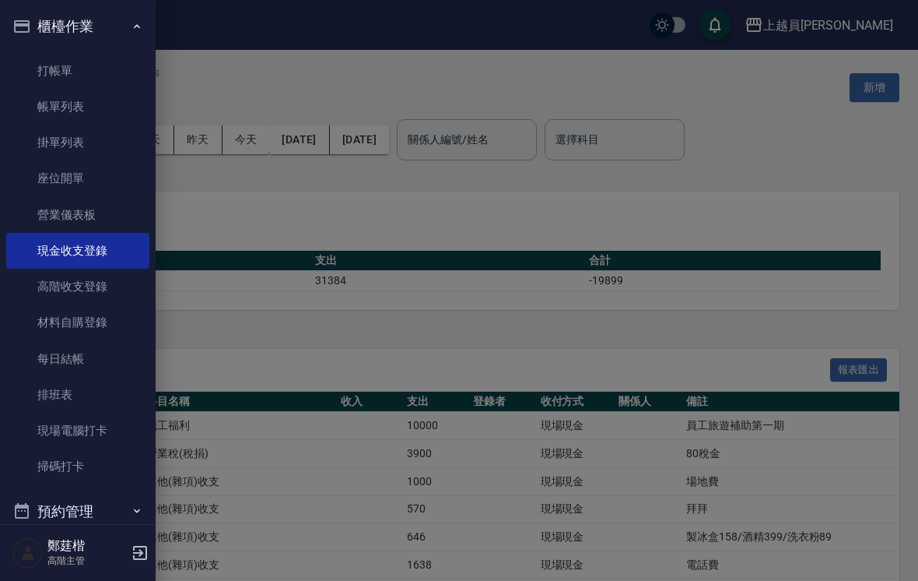
click at [48, 282] on link "高階收支登錄" at bounding box center [77, 286] width 143 height 36
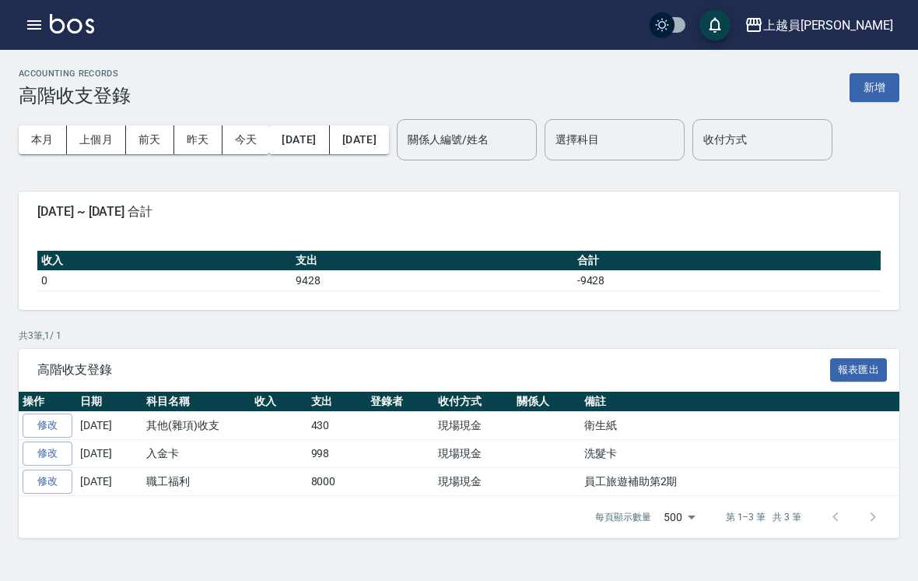
click at [95, 140] on button "上個月" at bounding box center [96, 139] width 59 height 29
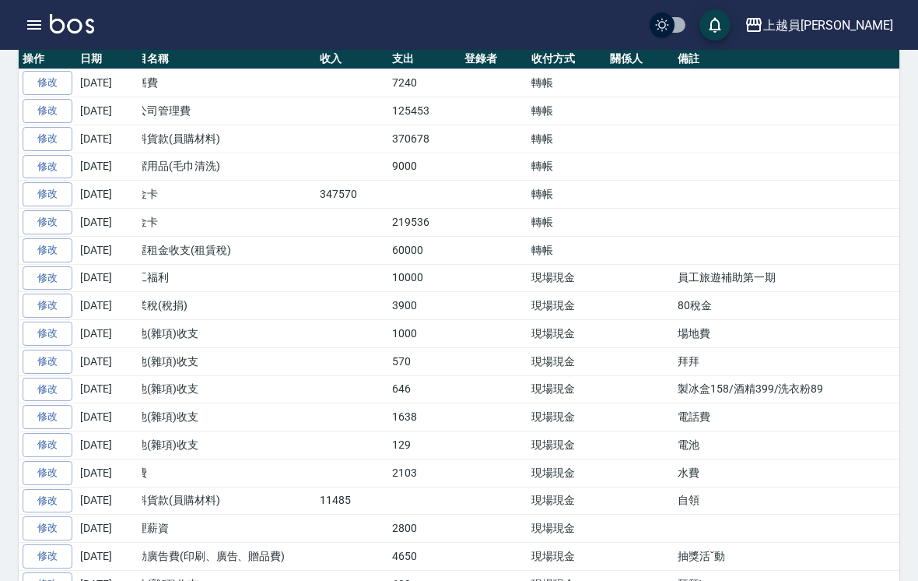
scroll to position [0, 23]
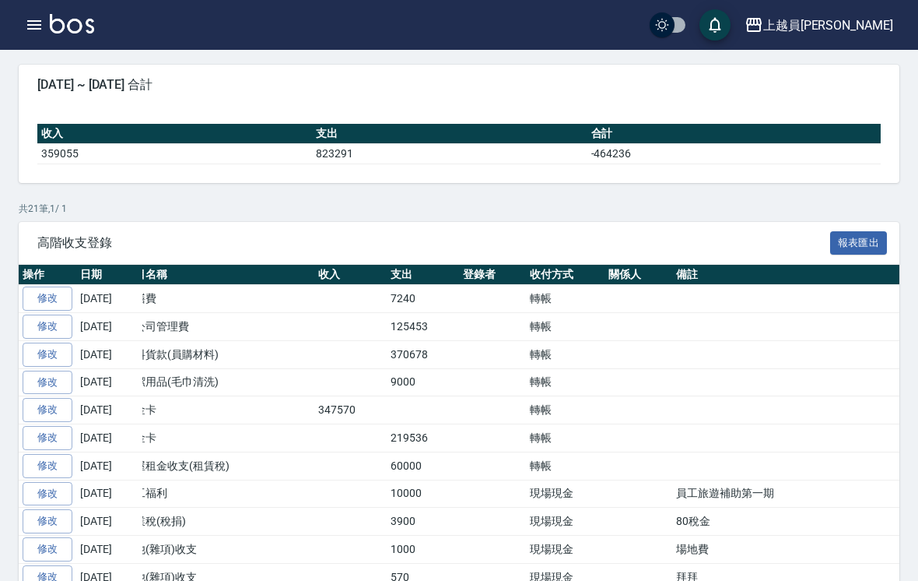
click at [20, 38] on div "上越員[PERSON_NAME]出" at bounding box center [459, 25] width 918 height 50
click at [37, 18] on icon "button" at bounding box center [34, 25] width 19 height 19
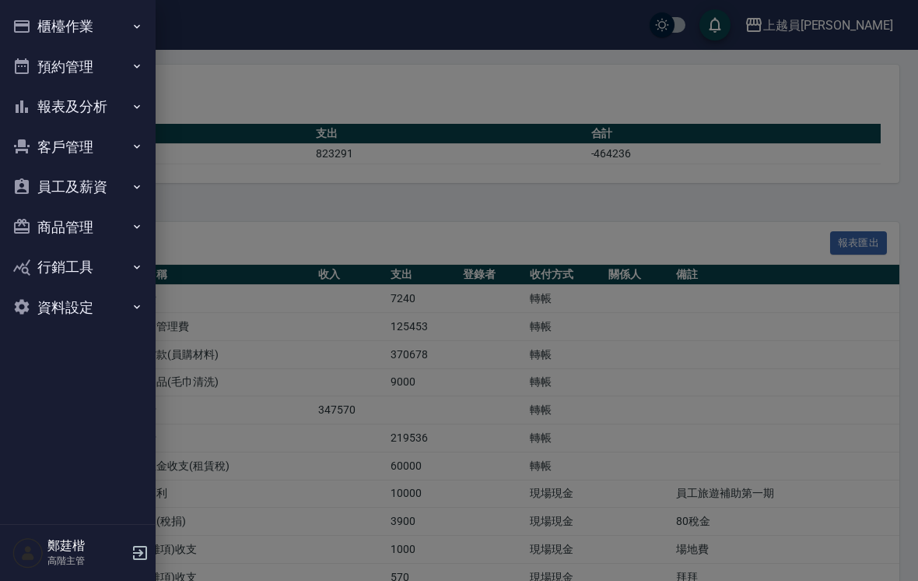
click at [34, 110] on button "報表及分析" at bounding box center [77, 106] width 143 height 40
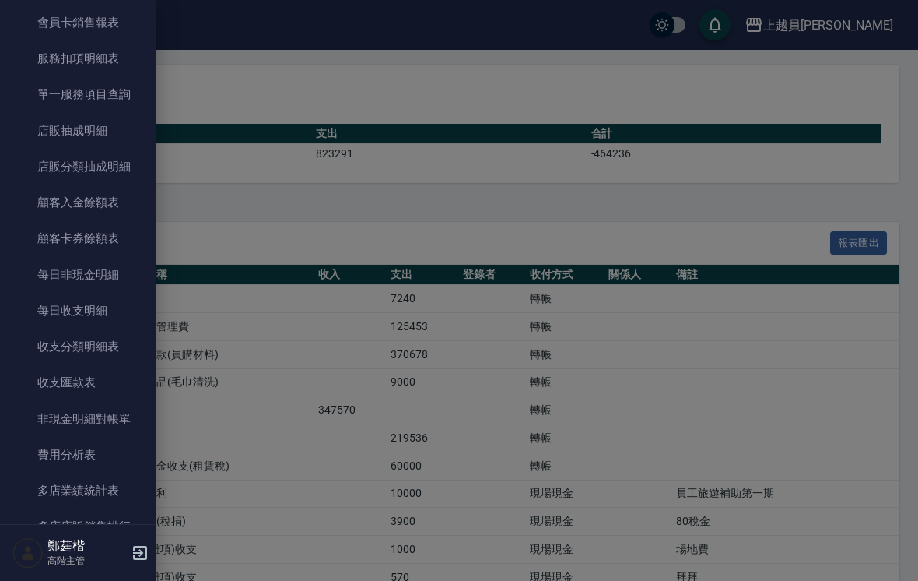
scroll to position [1030, 0]
click at [58, 447] on link "費用分析表" at bounding box center [77, 453] width 143 height 36
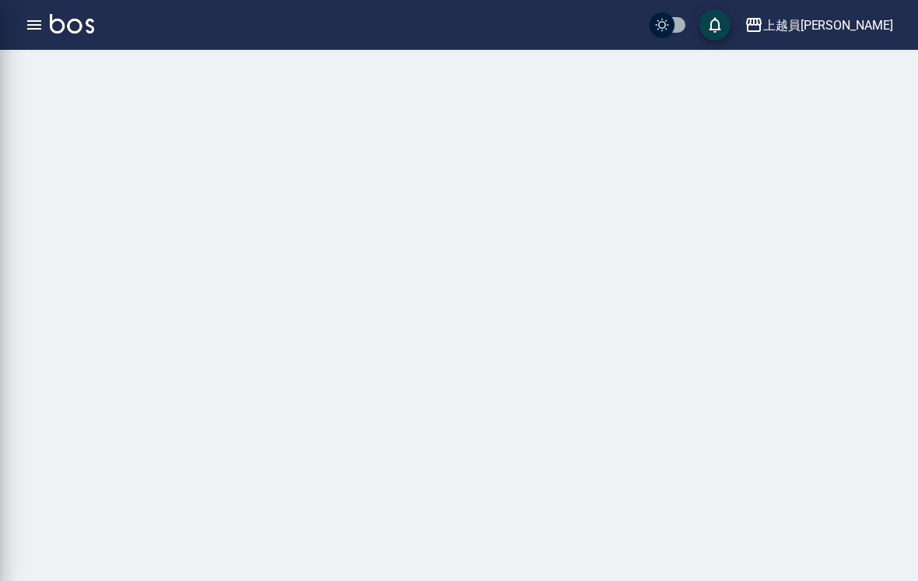
scroll to position [24, 0]
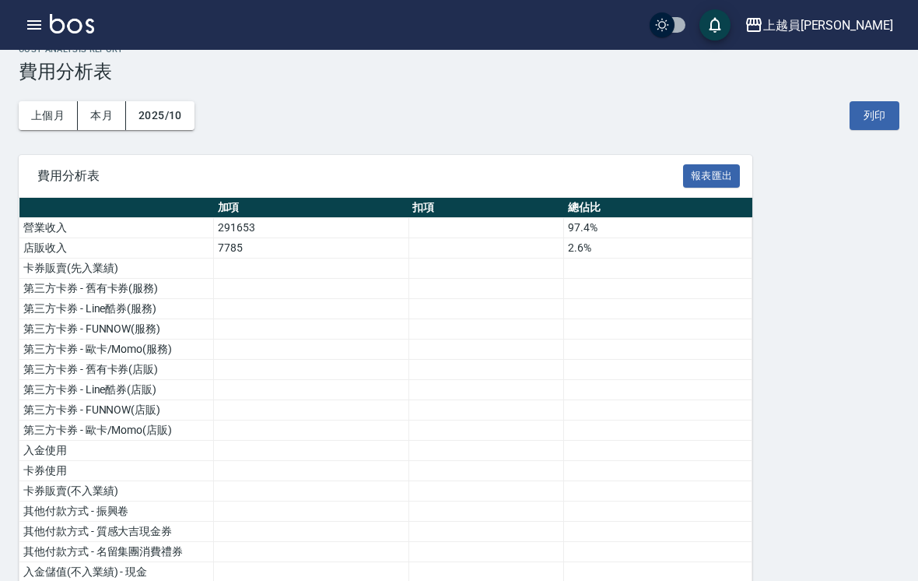
click at [56, 112] on button "上個月" at bounding box center [48, 115] width 59 height 29
